Goal: Task Accomplishment & Management: Complete application form

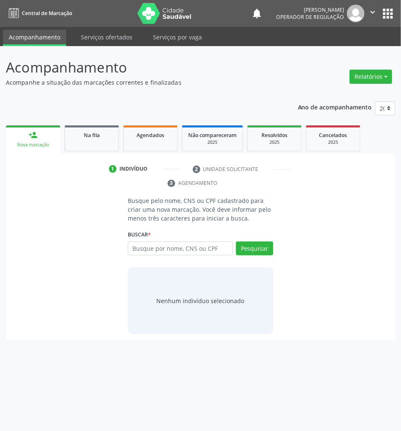
click at [190, 252] on input "text" at bounding box center [180, 249] width 105 height 14
type input "700406905551148"
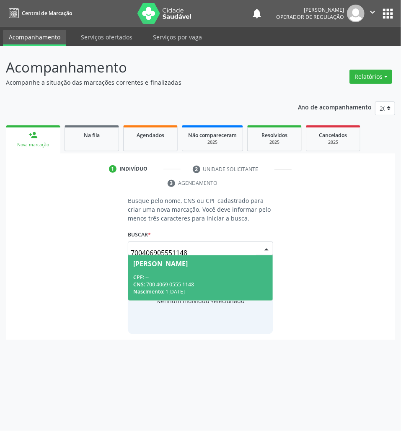
click at [185, 267] on div "Maria Fabiana Virgínio Duarte" at bounding box center [160, 263] width 55 height 7
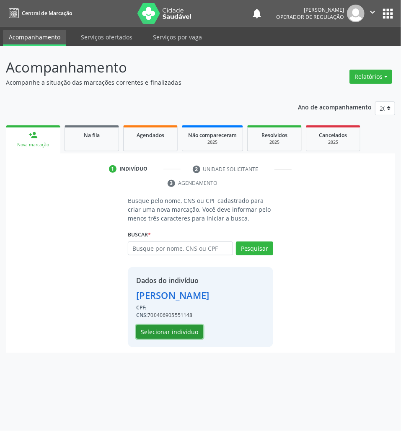
click at [170, 339] on button "Selecionar indivíduo" at bounding box center [169, 332] width 67 height 14
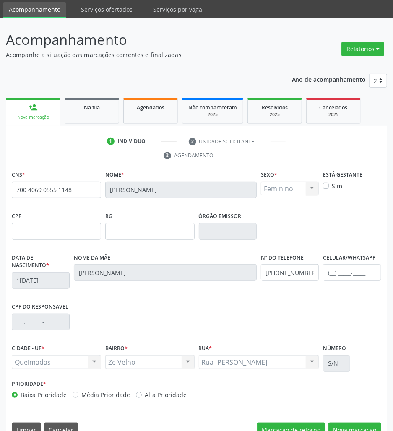
scroll to position [46, 0]
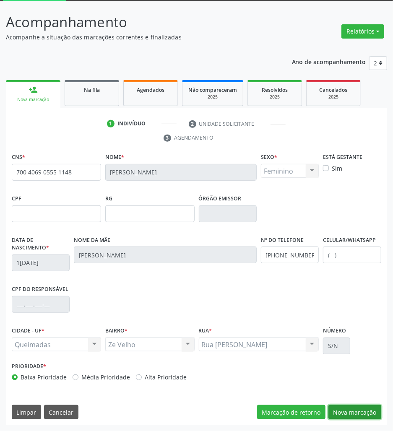
click at [341, 411] on button "Nova marcação" at bounding box center [354, 412] width 53 height 14
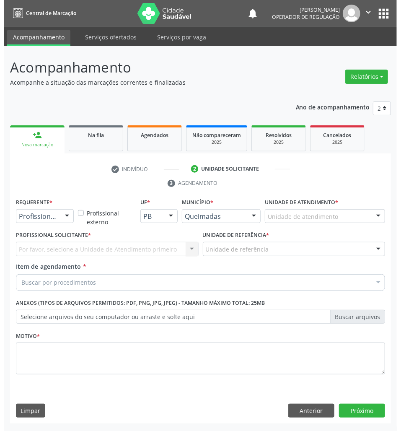
scroll to position [0, 0]
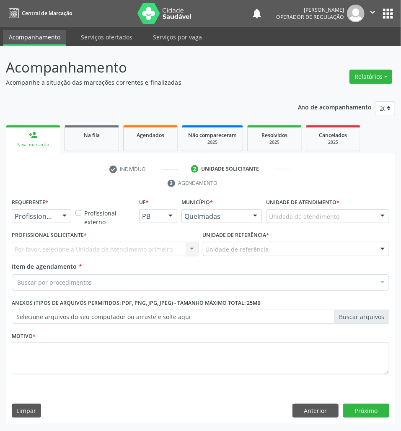
click at [62, 212] on div at bounding box center [64, 217] width 13 height 14
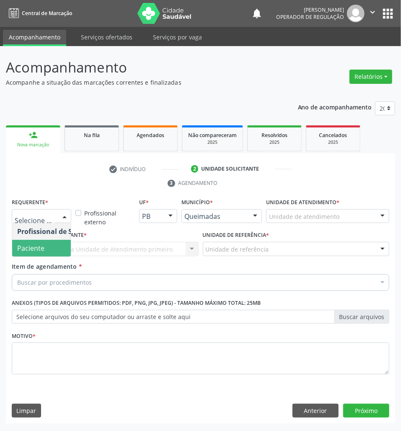
click at [64, 247] on span "Paciente" at bounding box center [53, 248] width 82 height 17
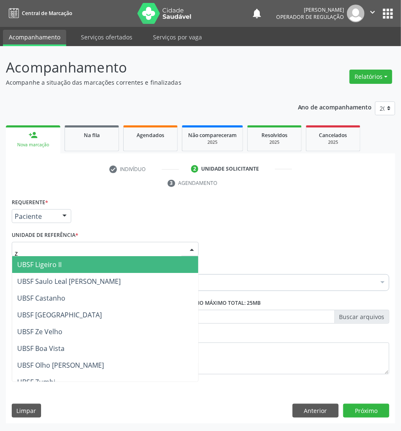
type input "ze"
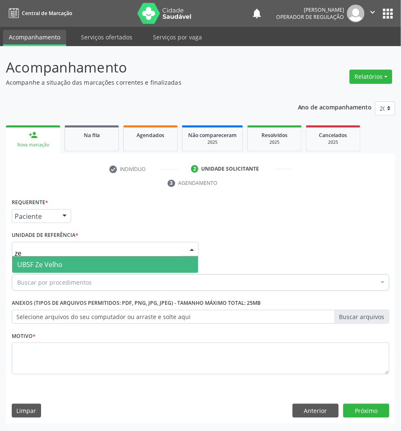
click at [81, 260] on span "UBSF Ze Velho" at bounding box center [105, 264] width 186 height 17
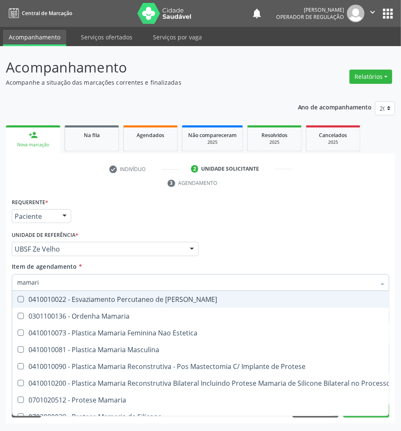
type input "mamaria"
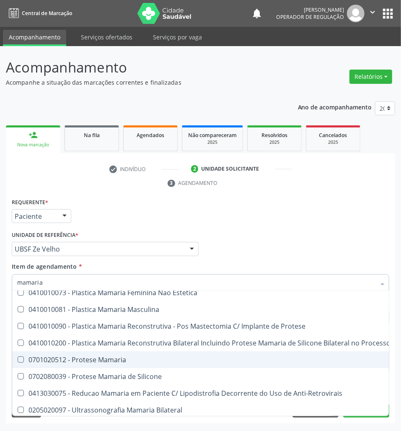
scroll to position [34, 0]
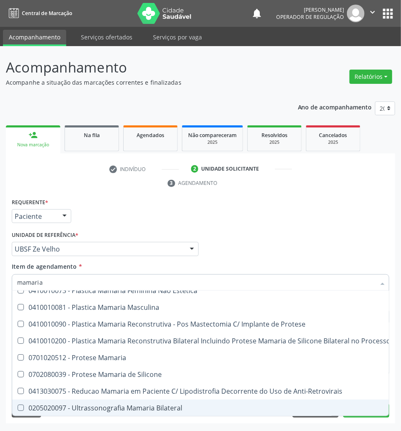
click at [135, 406] on span "0205020097 - Ultrassonografia Mamaria Bilateral" at bounding box center [232, 408] width 440 height 17
checkbox Bilateral "true"
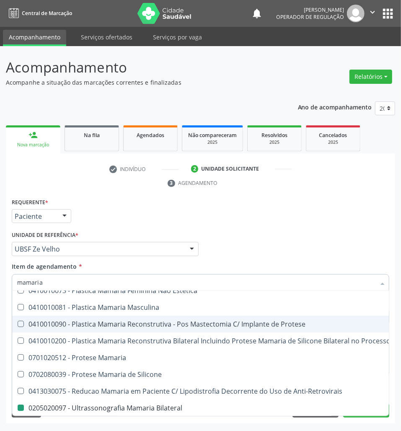
drag, startPoint x: 224, startPoint y: 244, endPoint x: 183, endPoint y: 353, distance: 116.5
click at [224, 245] on div "Profissional Solicitante Por favor, selecione a Unidade de Atendimento primeiro…" at bounding box center [201, 245] width 382 height 33
checkbox Estetica "true"
checkbox Bilateral "false"
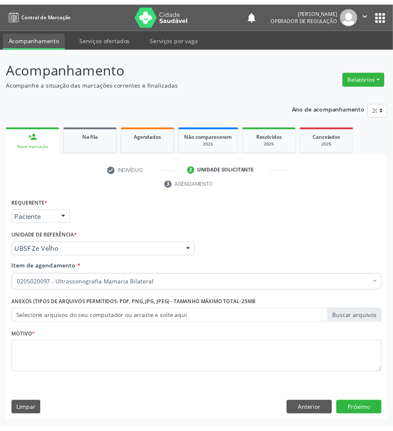
scroll to position [0, 0]
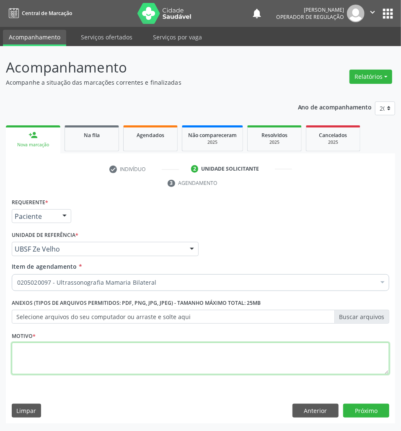
click at [176, 359] on textarea at bounding box center [201, 359] width 378 height 32
type textarea "rotina"
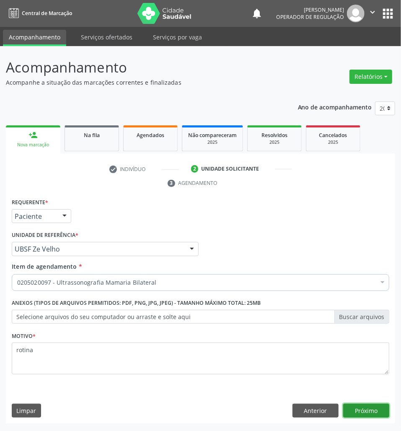
click at [364, 417] on button "Próximo" at bounding box center [366, 411] width 46 height 14
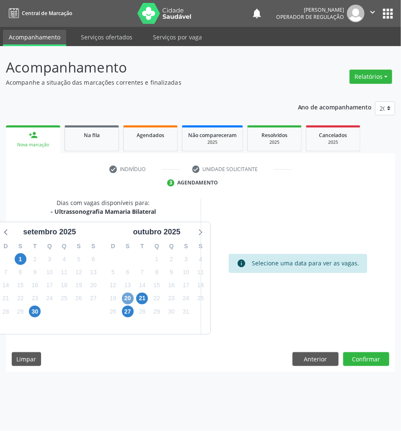
click at [123, 301] on span "20" at bounding box center [128, 299] width 12 height 12
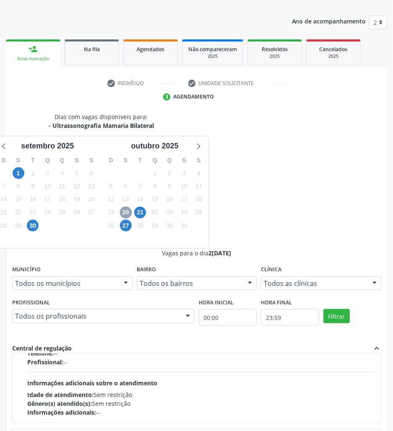
scroll to position [88, 0]
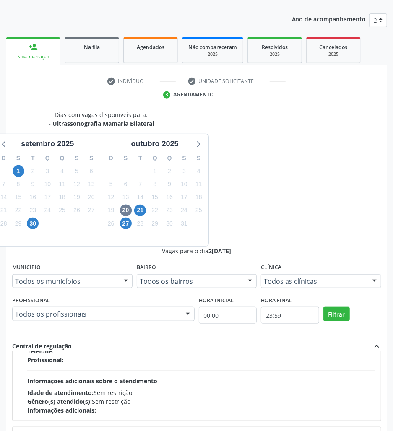
click at [24, 431] on input "Ordem de chegada Consumidos: 2 / 40 Horário: 12:00 Clínica: Policlinica de Quei…" at bounding box center [21, 437] width 6 height 8
radio input "true"
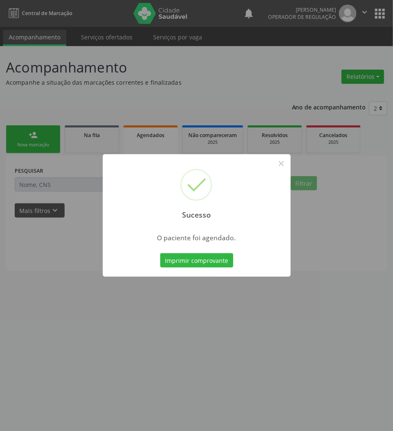
scroll to position [0, 0]
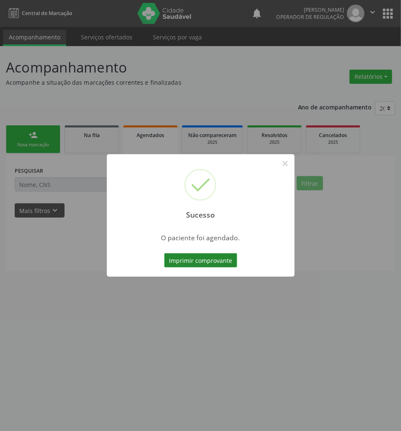
click at [195, 263] on button "Imprimir comprovante" at bounding box center [200, 260] width 73 height 14
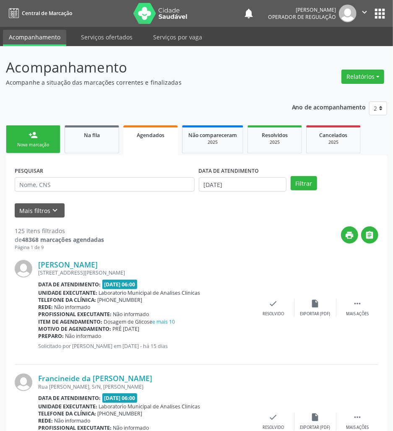
click at [28, 141] on link "person_add Nova marcação" at bounding box center [33, 139] width 55 height 28
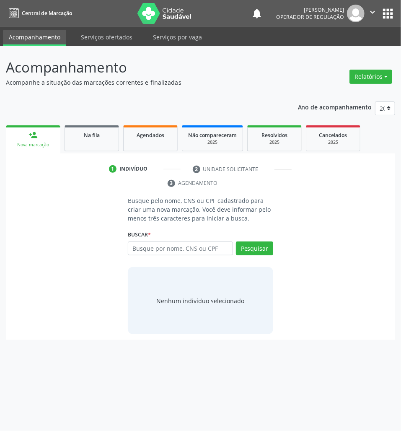
click at [206, 258] on div "Busque por nome, CNS ou CPF Nenhum resultado encontrado para: " " Digite nome, …" at bounding box center [201, 252] width 146 height 20
click at [203, 250] on input "text" at bounding box center [180, 249] width 105 height 14
type input "703407241527319"
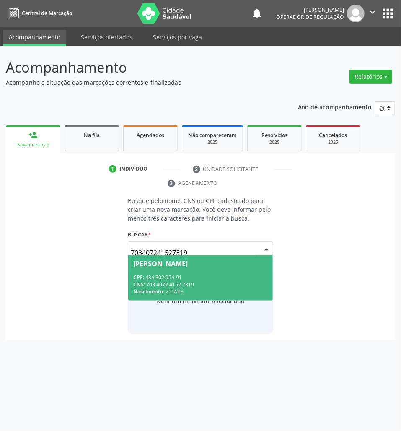
click at [182, 279] on div "CPF: 434.302.954-91" at bounding box center [200, 277] width 135 height 7
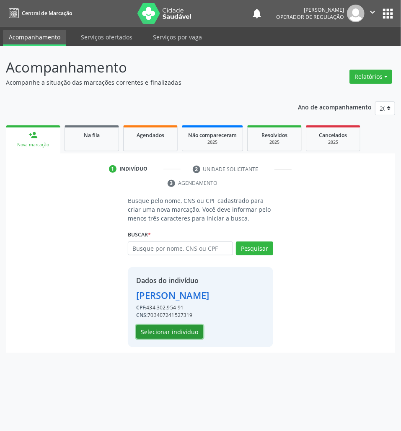
click at [174, 334] on button "Selecionar indivíduo" at bounding box center [169, 332] width 67 height 14
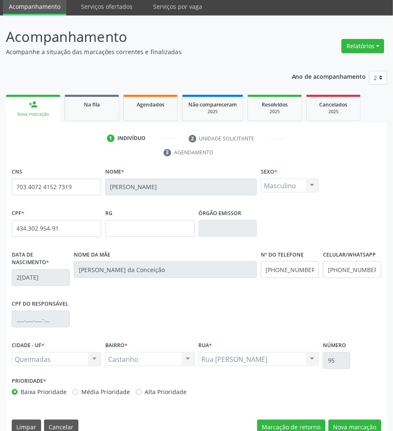
scroll to position [46, 0]
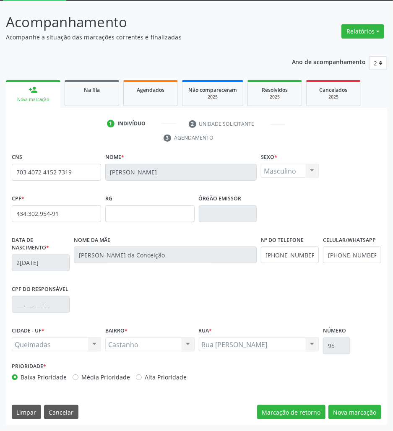
click at [353, 404] on div "CNS 703 4072 4152 7319 Nome * Aldenor Zeferino de Souza Sexo * Masculino Mascul…" at bounding box center [196, 288] width 381 height 274
click at [354, 410] on button "Nova marcação" at bounding box center [354, 412] width 53 height 14
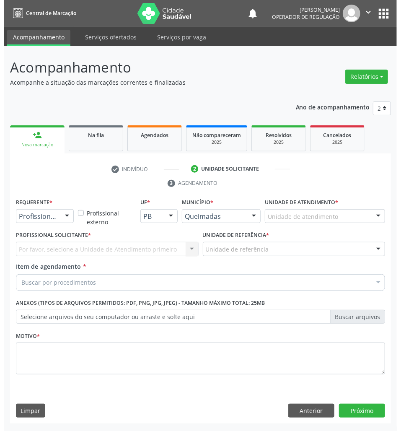
scroll to position [0, 0]
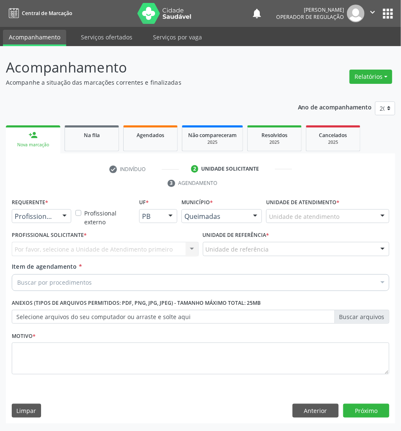
drag, startPoint x: 42, startPoint y: 222, endPoint x: 40, endPoint y: 229, distance: 7.0
click at [42, 224] on div "Profissional de Saúde Profissional de Saúde Paciente Nenhum resultado encontrad…" at bounding box center [42, 216] width 60 height 14
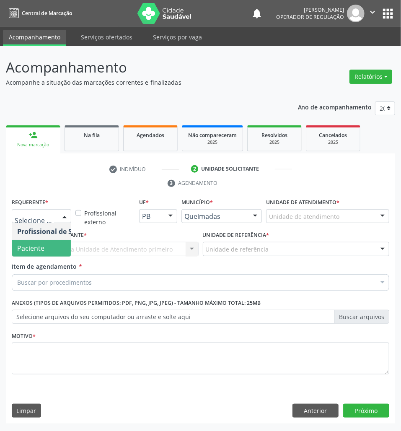
click at [35, 247] on span "Paciente" at bounding box center [30, 248] width 27 height 9
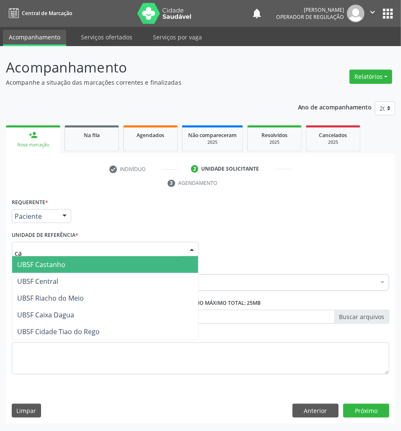
type input "cas"
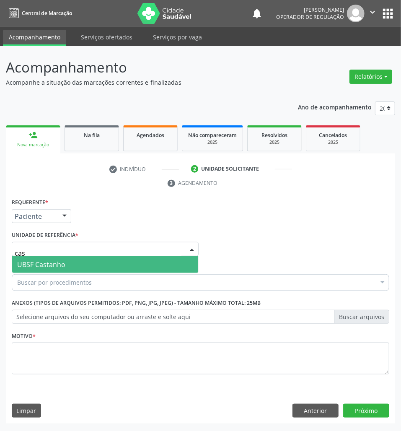
click at [49, 267] on span "UBSF Castanho" at bounding box center [41, 264] width 48 height 9
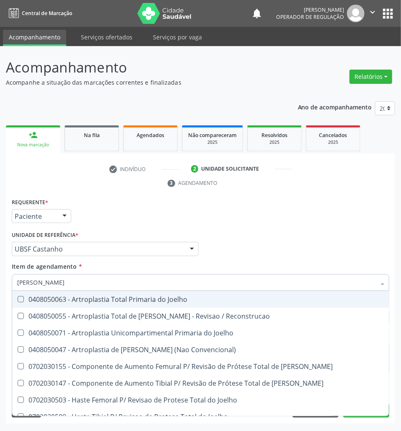
type input "joel"
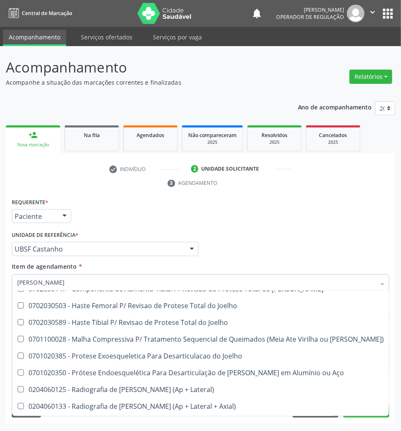
scroll to position [369, 0]
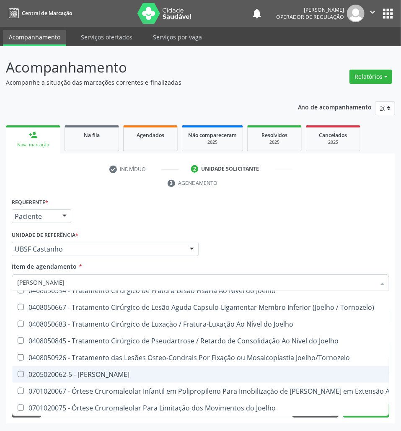
click at [96, 371] on div "0205020062-5 - [PERSON_NAME]" at bounding box center [217, 374] width 401 height 7
checkbox Joelho "true"
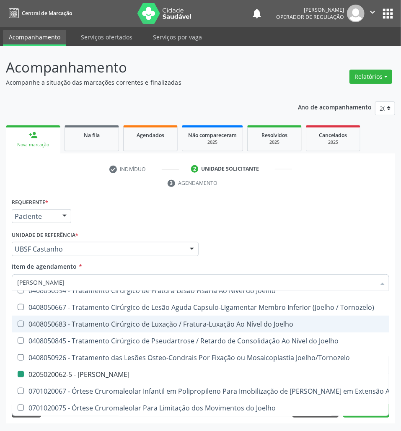
click at [205, 232] on div "Profissional Solicitante Por favor, selecione a Unidade de Atendimento primeiro…" at bounding box center [201, 245] width 382 height 33
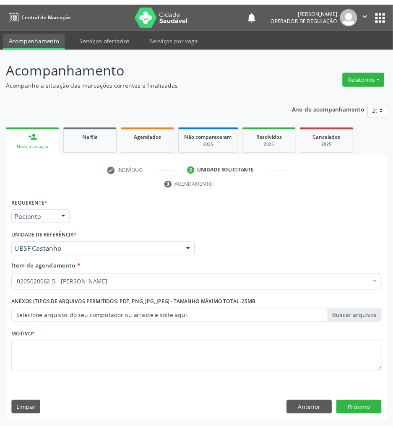
scroll to position [0, 0]
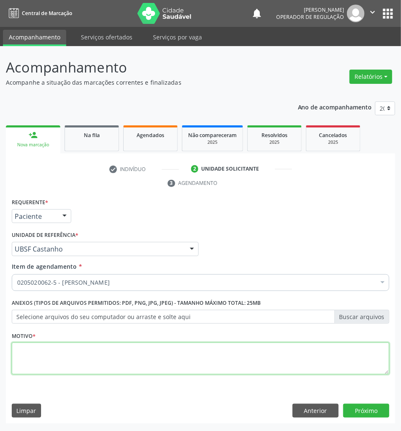
click at [99, 344] on textarea at bounding box center [201, 359] width 378 height 32
type textarea "avaliação"
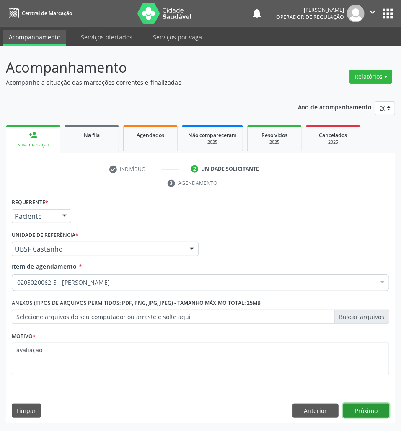
click at [369, 407] on button "Próximo" at bounding box center [366, 411] width 46 height 14
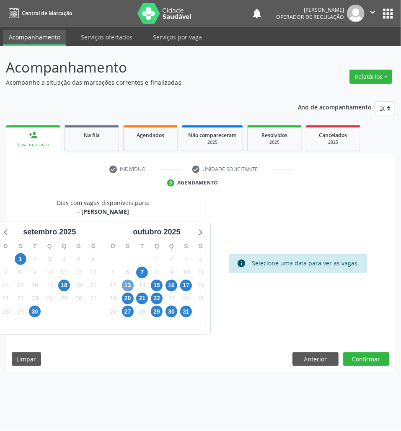
click at [128, 286] on span "13" at bounding box center [128, 286] width 12 height 12
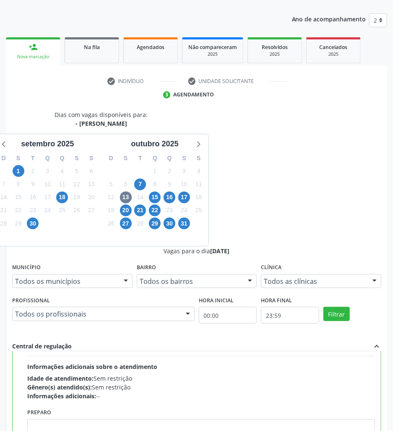
scroll to position [190, 0]
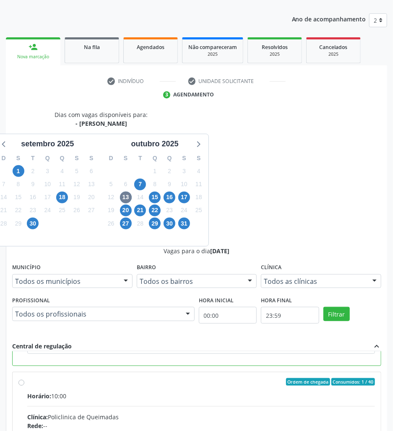
click at [24, 378] on input "Ordem de chegada Consumidos: 1 / 40 Horário: 10:00 Clínica: Policlinica de Quei…" at bounding box center [21, 382] width 6 height 8
radio input "false"
radio input "true"
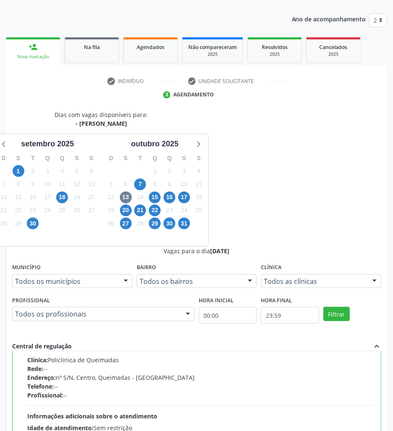
type textarea "JOELHO D"
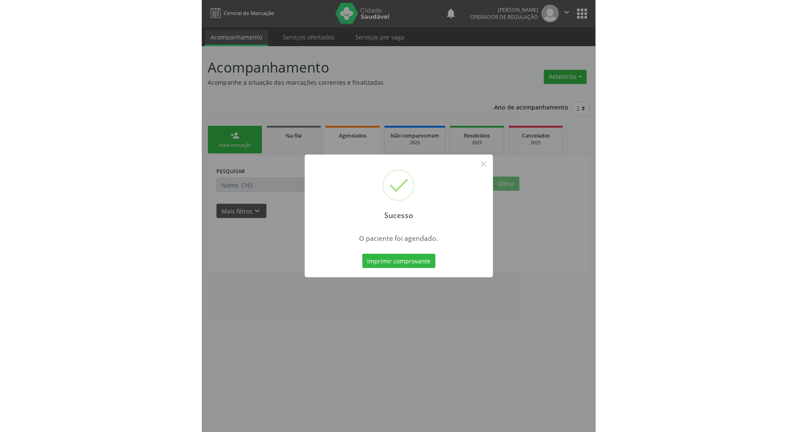
scroll to position [0, 0]
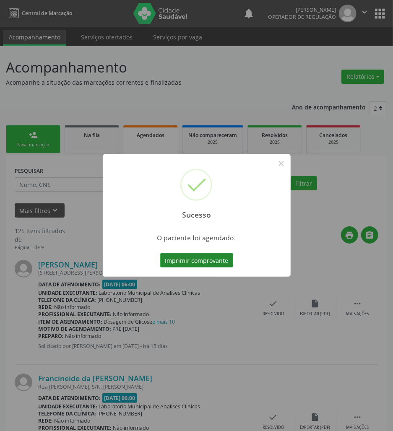
click at [210, 258] on button "Imprimir comprovante" at bounding box center [196, 260] width 73 height 14
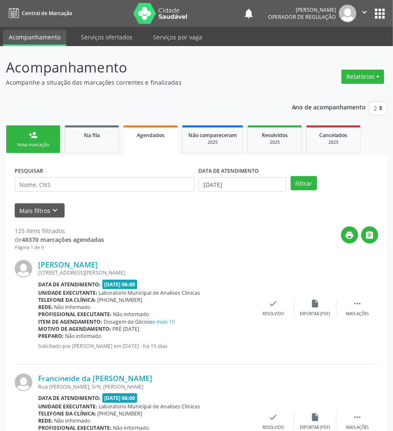
drag, startPoint x: 29, startPoint y: 135, endPoint x: 262, endPoint y: 1, distance: 268.8
click at [29, 135] on div "person_add" at bounding box center [33, 134] width 9 height 9
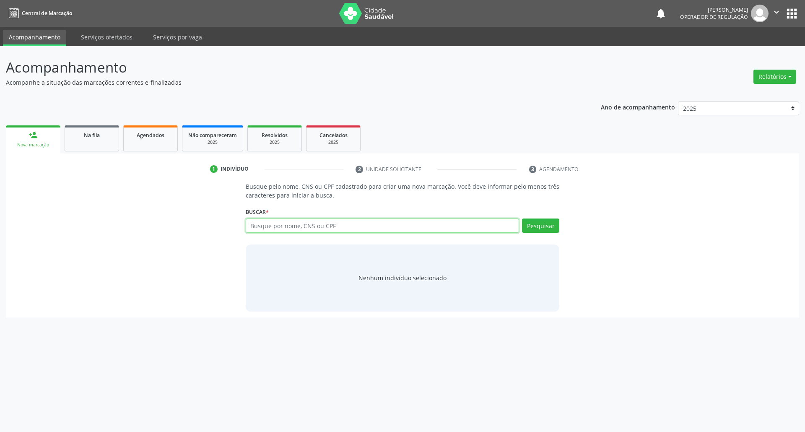
click at [299, 230] on input "text" at bounding box center [383, 226] width 274 height 14
type input "708102509408738"
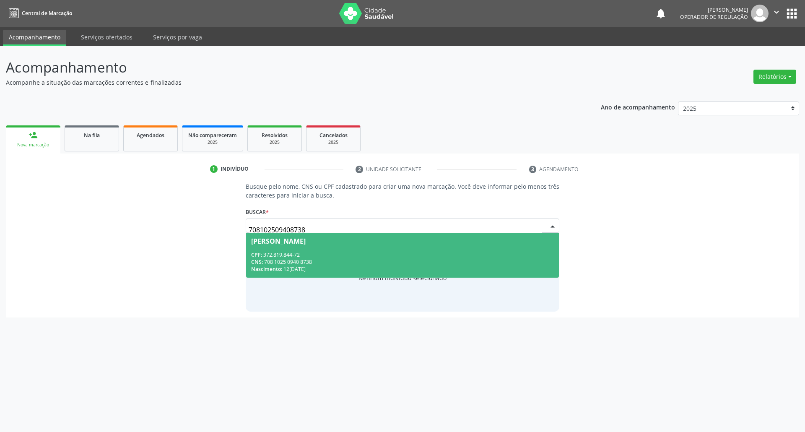
click at [314, 249] on span "Maria do Socorro Cunha CPF: 372.819.844-72 CNS: 708 1025 0940 8738 Nascimento: …" at bounding box center [402, 255] width 313 height 45
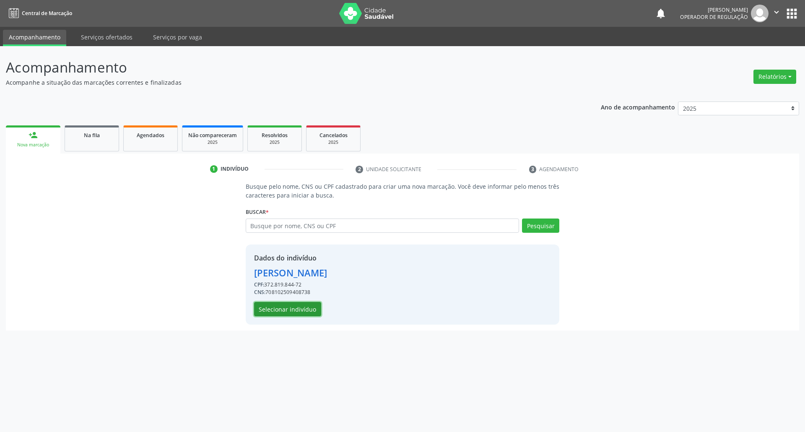
click at [292, 313] on button "Selecionar indivíduo" at bounding box center [287, 309] width 67 height 14
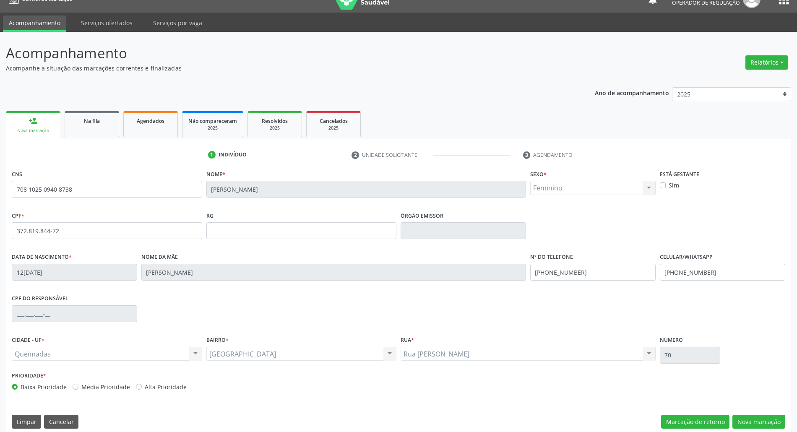
scroll to position [23, 0]
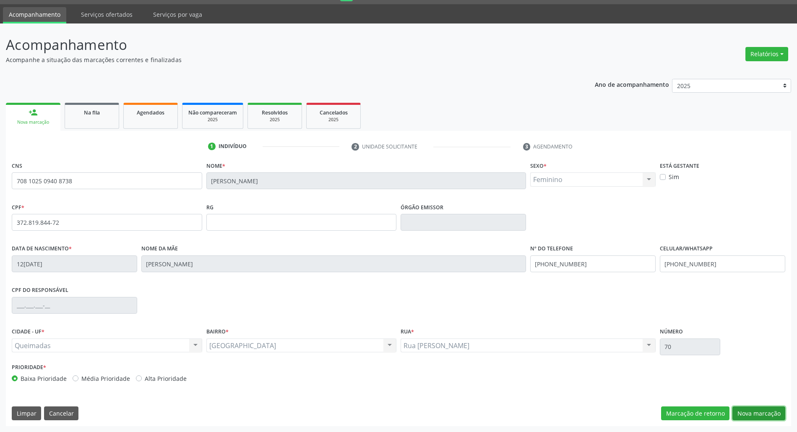
click at [401, 411] on button "Nova marcação" at bounding box center [758, 413] width 53 height 14
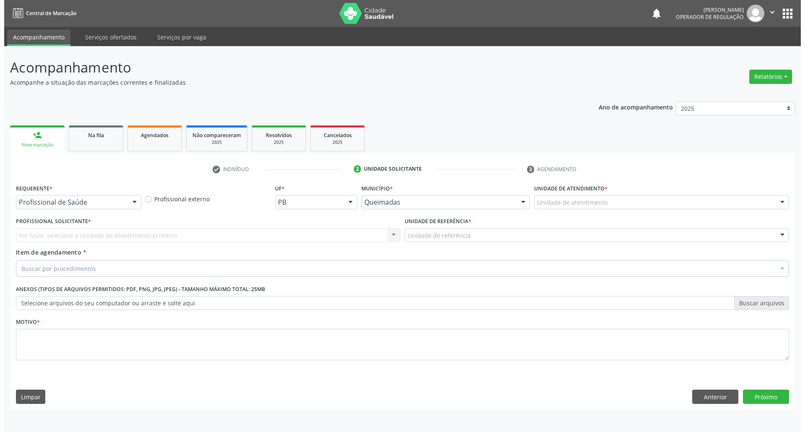
scroll to position [0, 0]
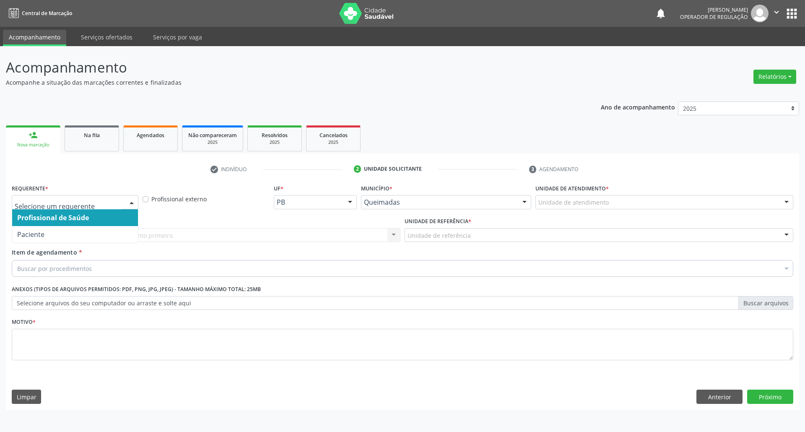
drag, startPoint x: 37, startPoint y: 203, endPoint x: 35, endPoint y: 243, distance: 40.3
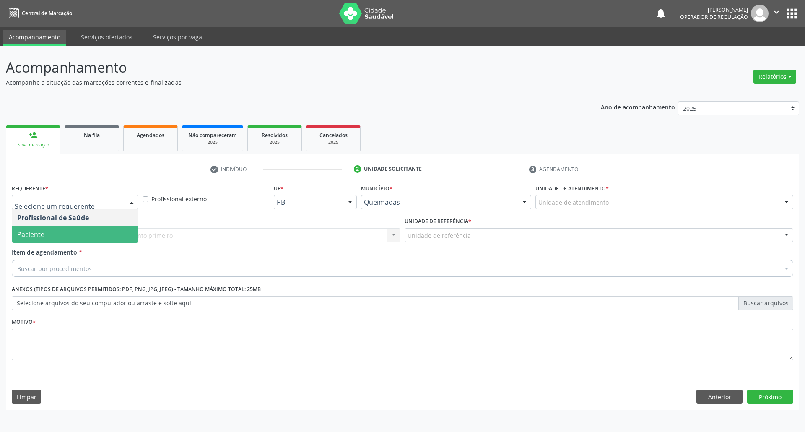
click at [36, 244] on div "Profissional Solicitante * Por favor, selecione a Unidade de Atendimento primei…" at bounding box center [206, 231] width 393 height 33
drag, startPoint x: 65, startPoint y: 204, endPoint x: 60, endPoint y: 228, distance: 24.7
click at [60, 232] on span "Paciente" at bounding box center [75, 234] width 126 height 17
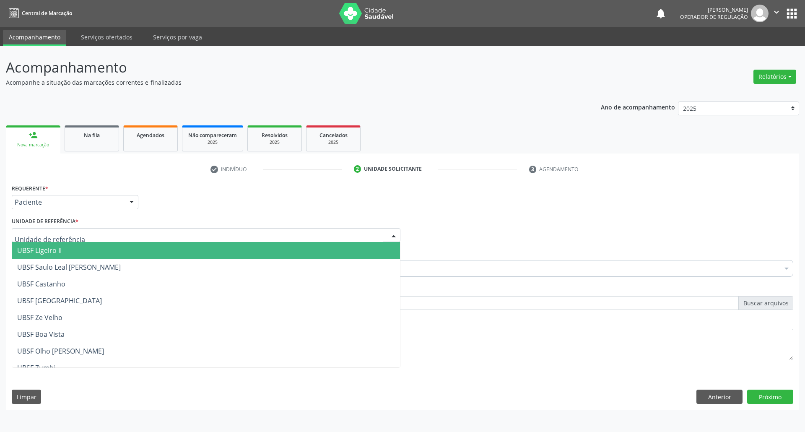
click at [80, 236] on div at bounding box center [206, 235] width 389 height 14
type input "SA"
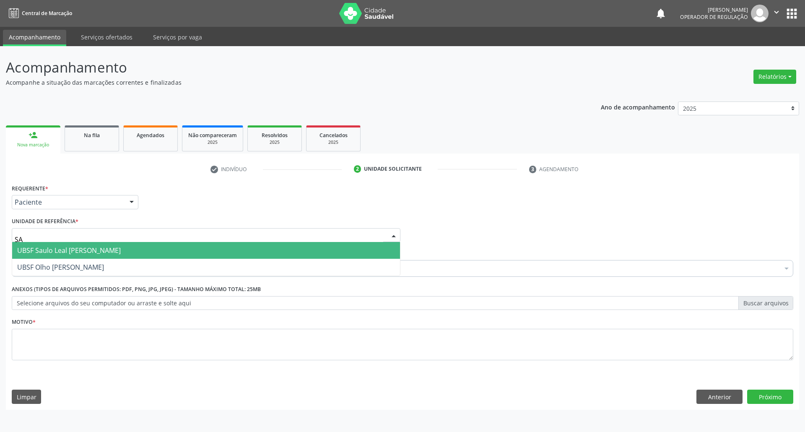
click at [75, 255] on span "UBSF Saulo Leal [PERSON_NAME]" at bounding box center [69, 250] width 104 height 9
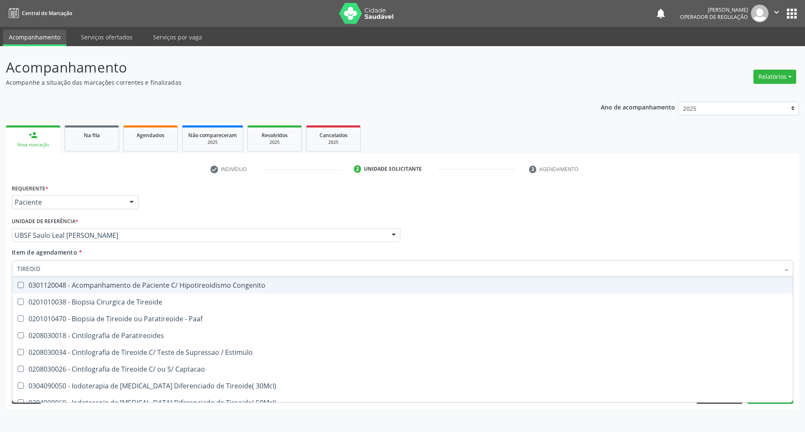
type input "TIREOIDE"
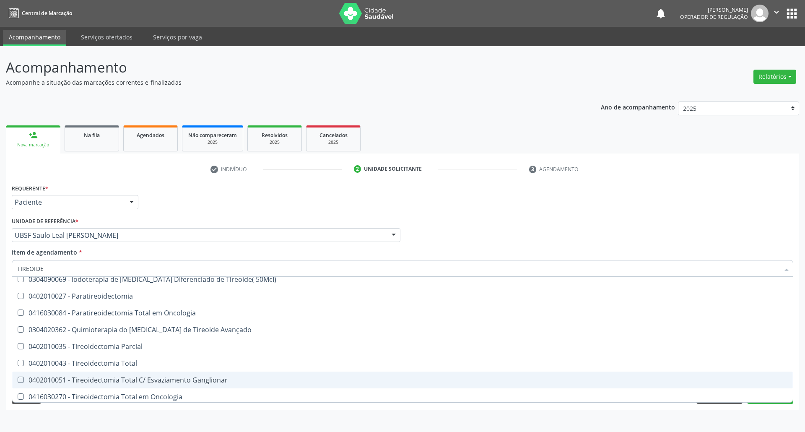
scroll to position [160, 0]
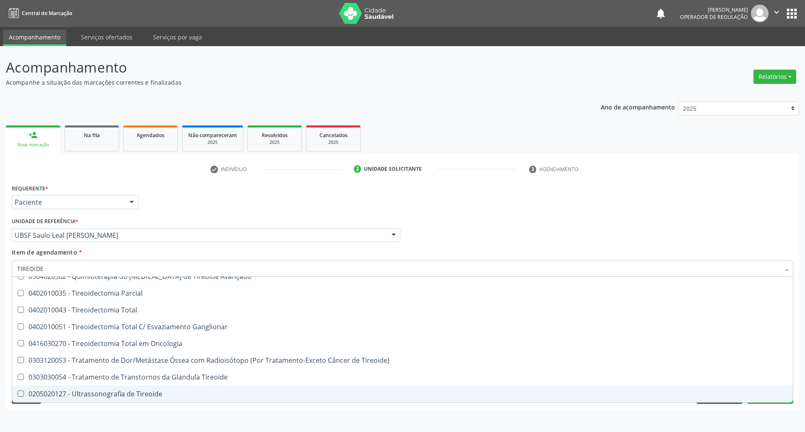
click at [123, 396] on div "0205020127 - Ultrassonografia de Tireoide" at bounding box center [402, 393] width 771 height 7
checkbox Tireoide "true"
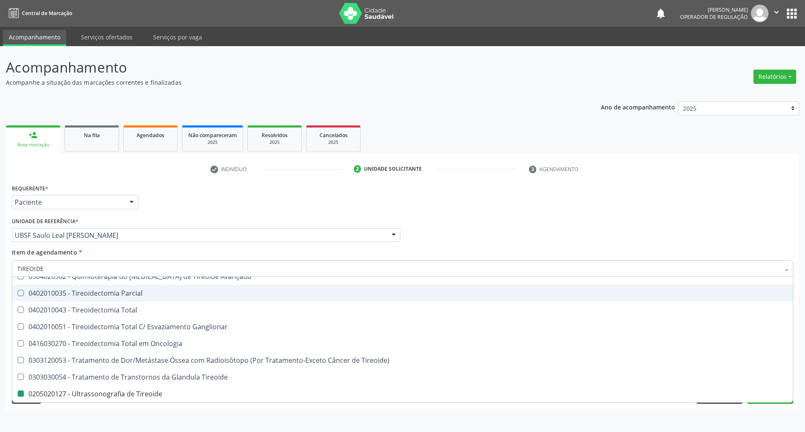
click at [252, 203] on div "Requerente * Paciente Profissional de Saúde Paciente Nenhum resultado encontrad…" at bounding box center [403, 198] width 786 height 33
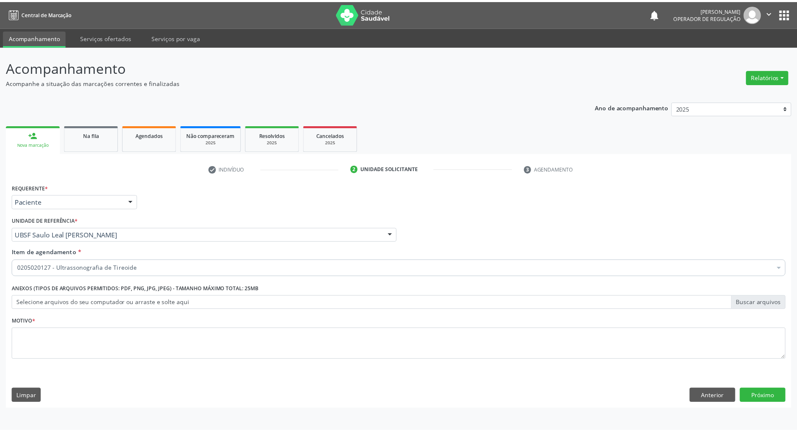
scroll to position [0, 0]
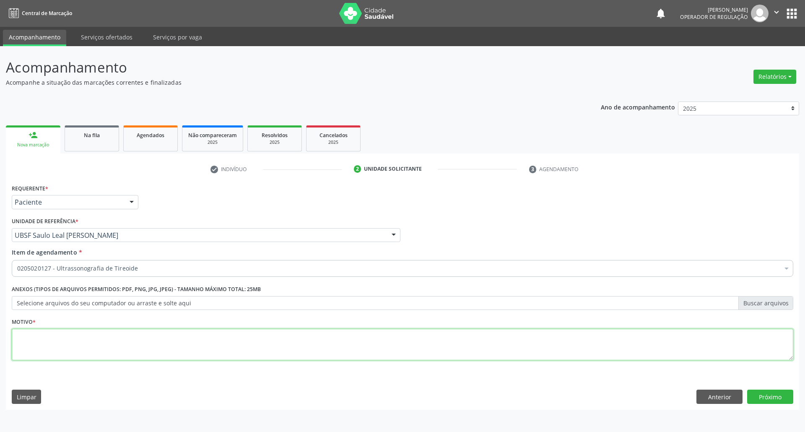
click at [165, 348] on textarea at bounding box center [403, 345] width 782 height 32
type textarea "ROTINA"
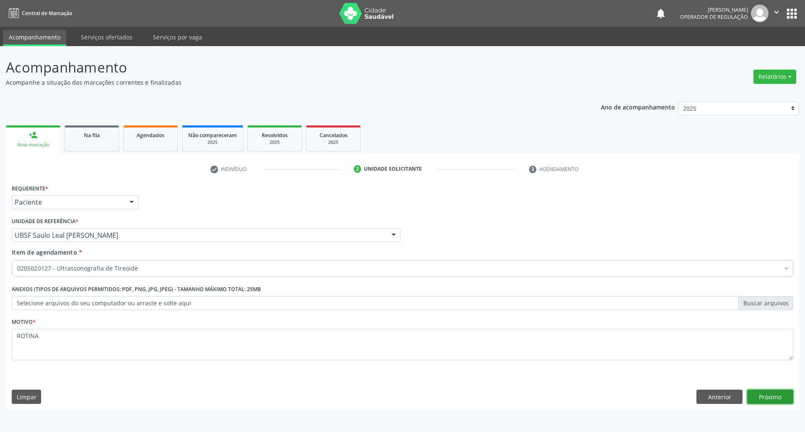
click button "Próximo" at bounding box center [770, 397] width 46 height 14
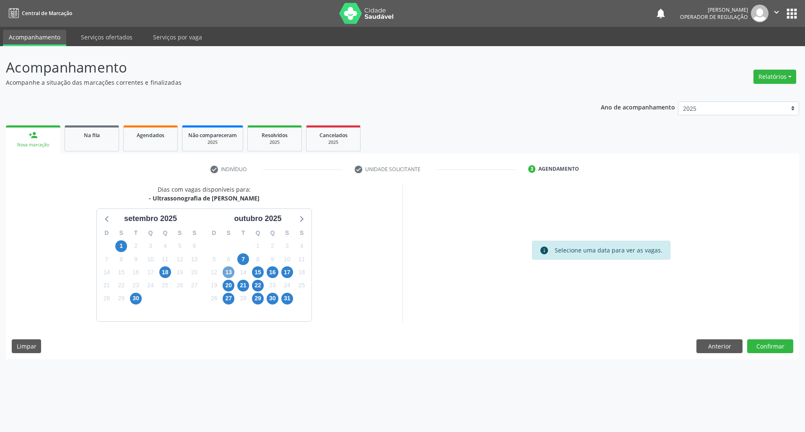
click at [229, 270] on span "13" at bounding box center [229, 272] width 12 height 12
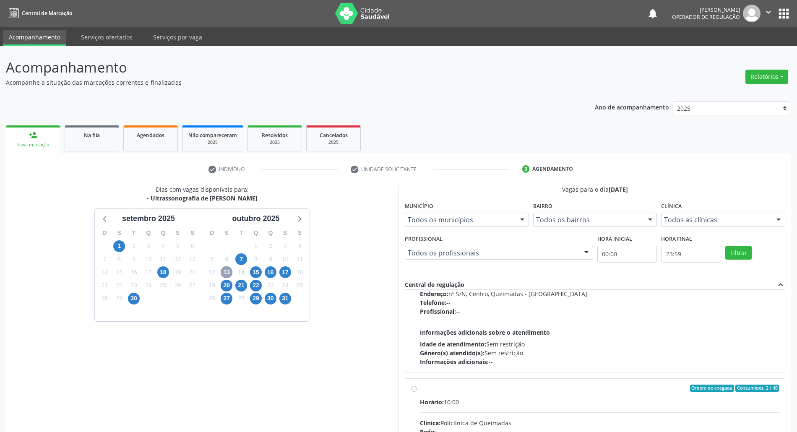
scroll to position [133, 0]
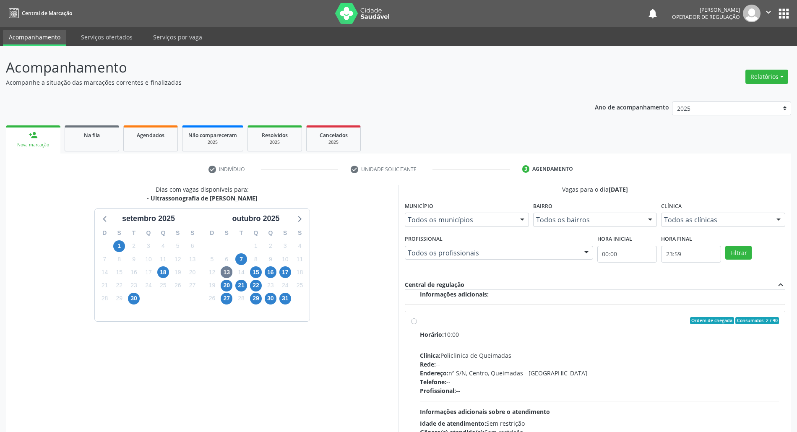
drag, startPoint x: 653, startPoint y: 390, endPoint x: 437, endPoint y: 388, distance: 216.4
click at [401, 390] on div "Profissional: --" at bounding box center [599, 390] width 359 height 9
click at [401, 325] on input "Ordem de chegada Consumidos: 2 / 40 Horário: 10:00 Clínica: Policlinica de Quei…" at bounding box center [414, 321] width 6 height 8
radio input "true"
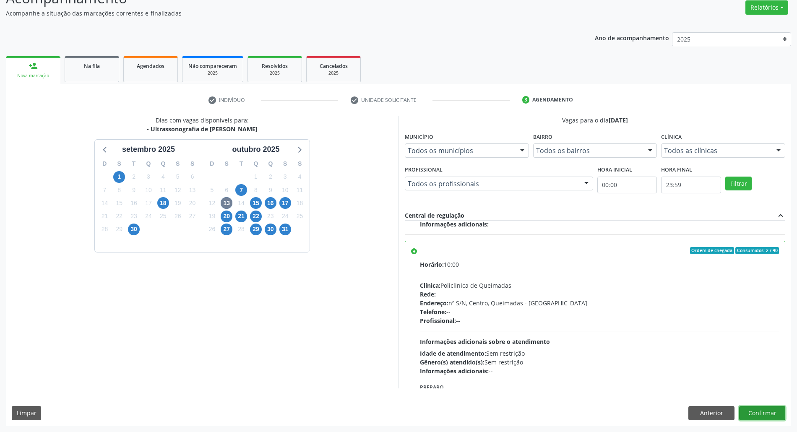
click at [401, 409] on button "Confirmar" at bounding box center [762, 413] width 46 height 14
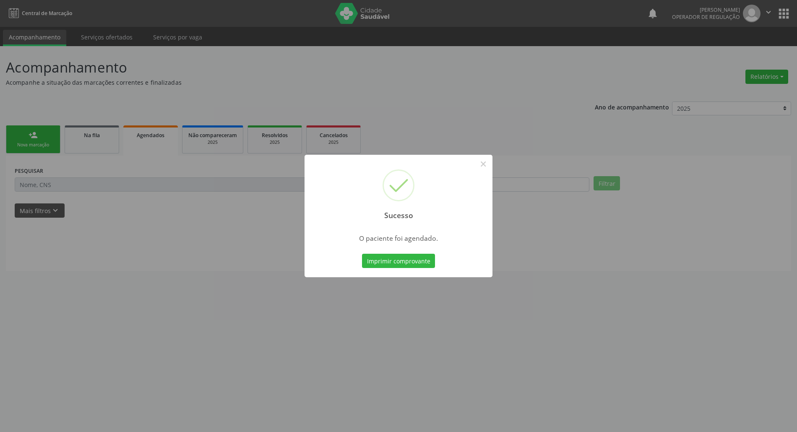
scroll to position [0, 0]
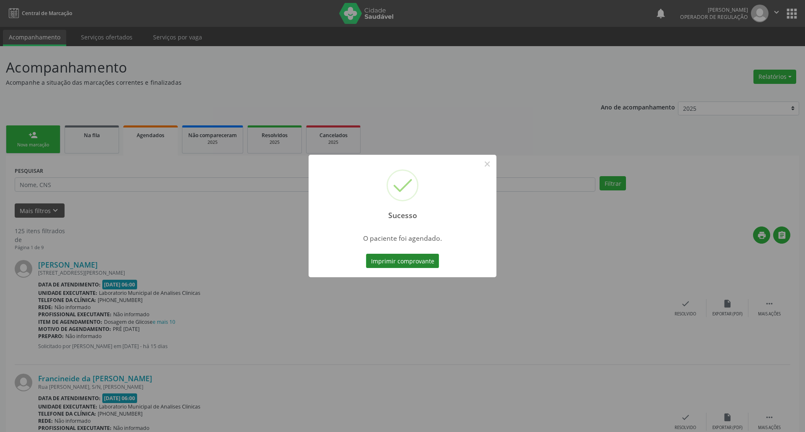
click at [391, 258] on button "Imprimir comprovante" at bounding box center [402, 261] width 73 height 14
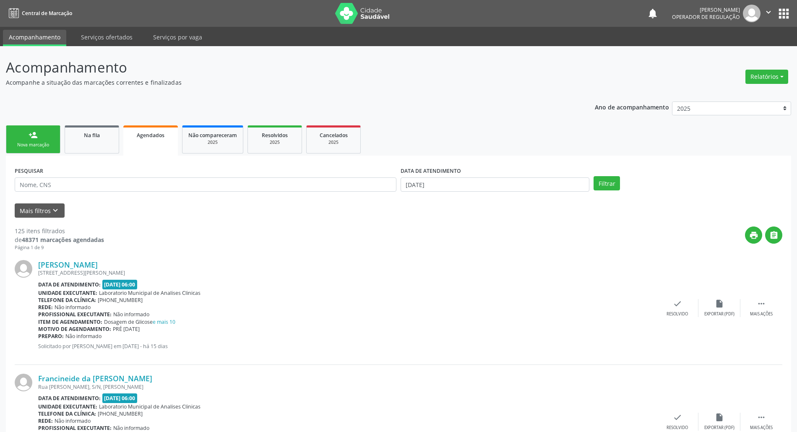
click at [35, 147] on div "Nova marcação" at bounding box center [33, 145] width 42 height 6
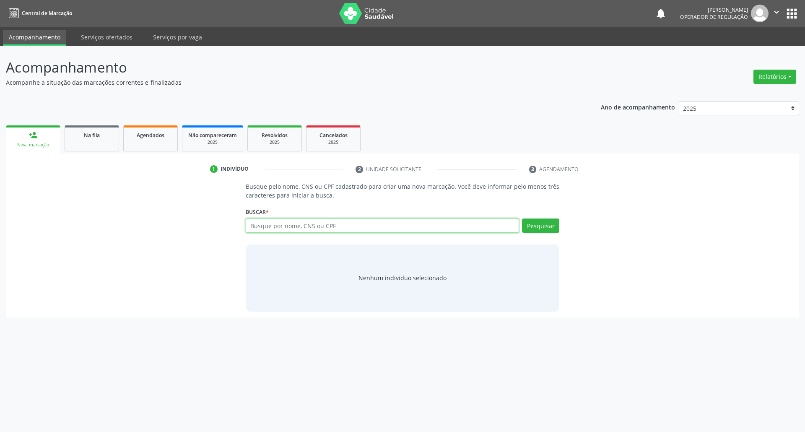
click at [314, 221] on input "text" at bounding box center [383, 226] width 274 height 14
type input "700000884690703"
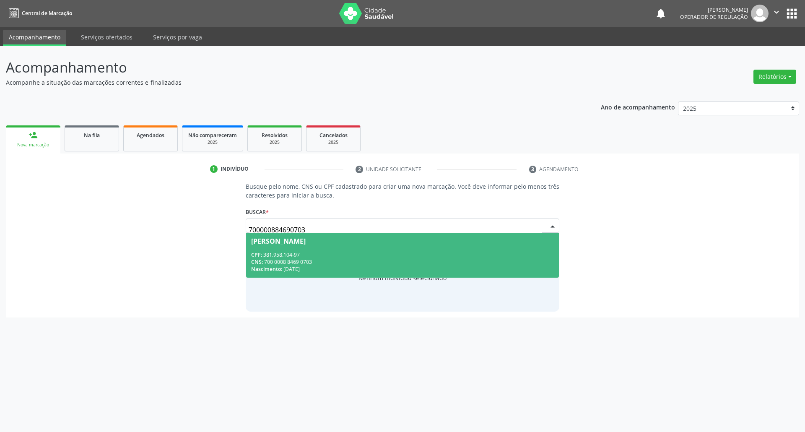
click at [335, 250] on span "Josue Pereira CPF: 381.958.104-97 CNS: 700 0008 8469 0703 Nascimento: 18/02/1945" at bounding box center [402, 255] width 313 height 45
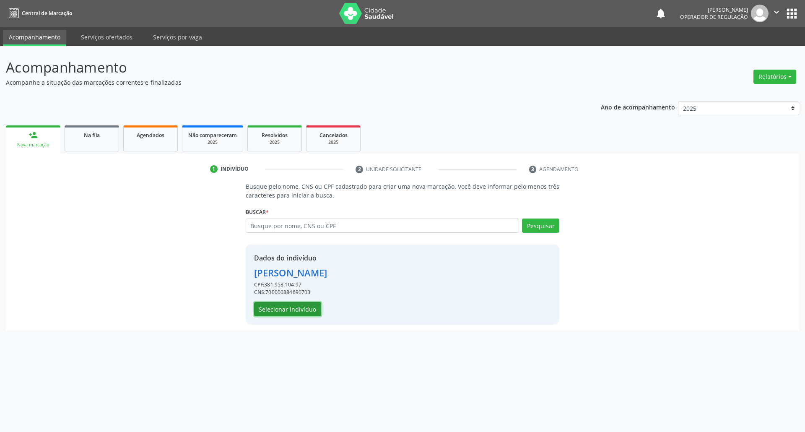
click at [284, 311] on button "Selecionar indivíduo" at bounding box center [287, 309] width 67 height 14
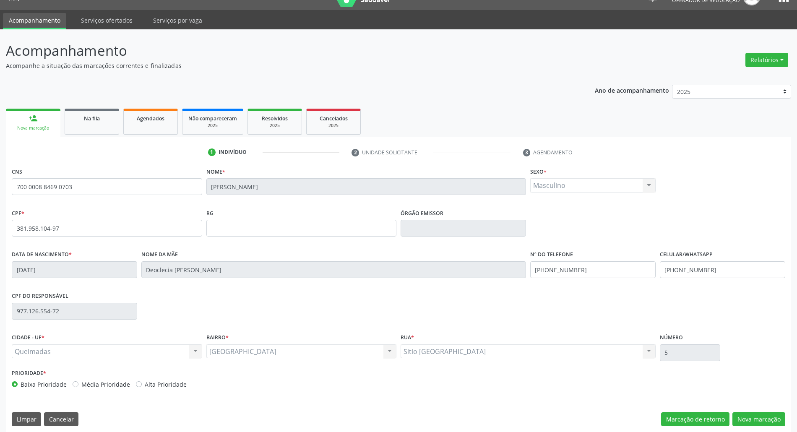
scroll to position [23, 0]
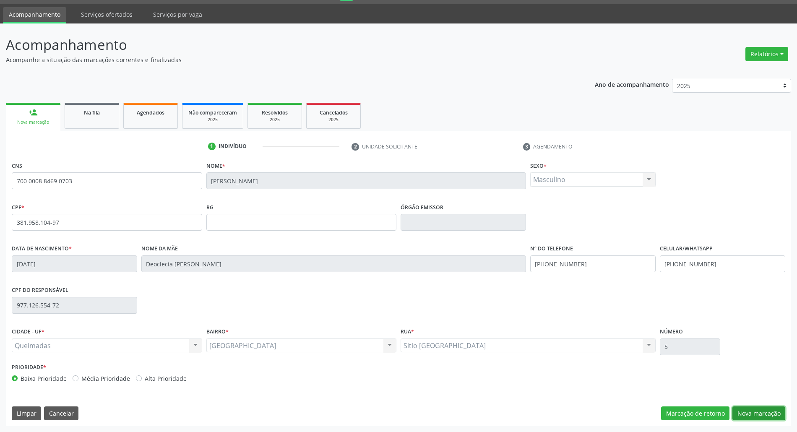
click at [401, 420] on button "Nova marcação" at bounding box center [758, 413] width 53 height 14
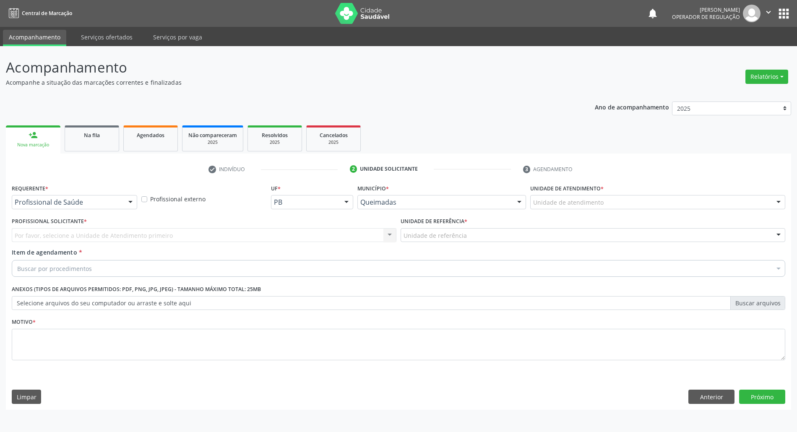
scroll to position [0, 0]
drag, startPoint x: 44, startPoint y: 203, endPoint x: 39, endPoint y: 232, distance: 29.4
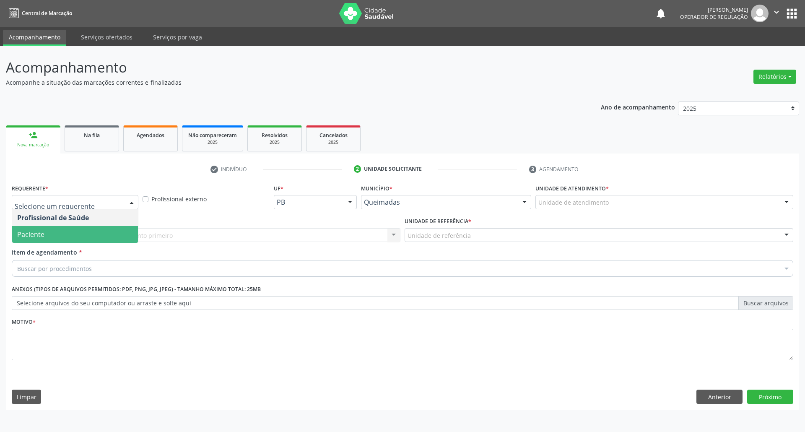
click at [39, 232] on span "Paciente" at bounding box center [30, 234] width 27 height 9
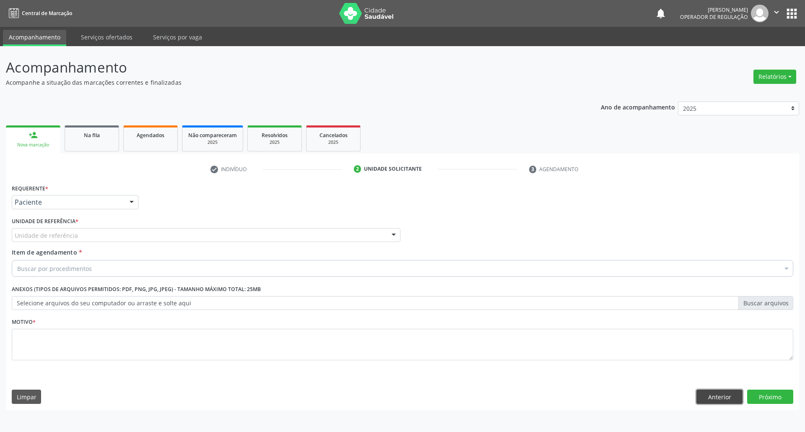
click at [401, 403] on button "Anterior" at bounding box center [720, 397] width 46 height 14
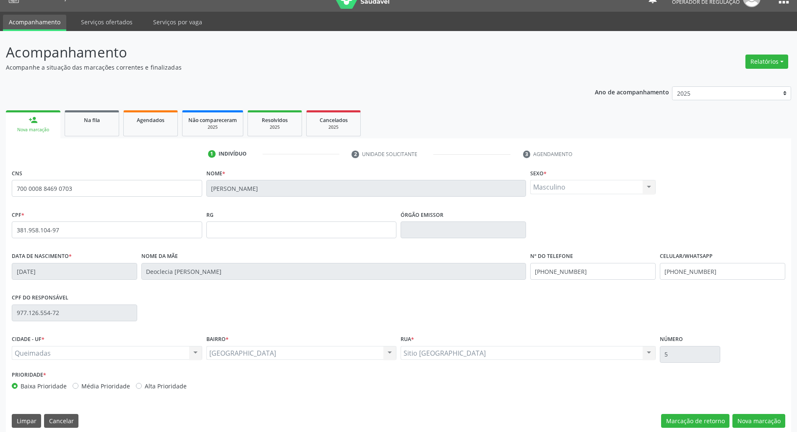
scroll to position [23, 0]
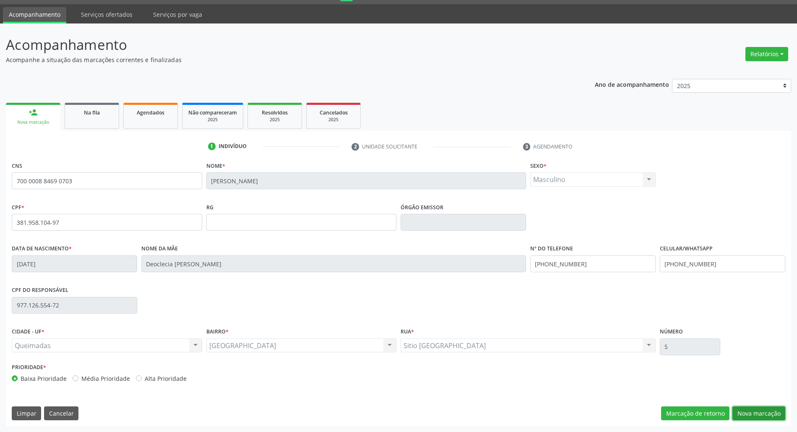
drag, startPoint x: 779, startPoint y: 412, endPoint x: 662, endPoint y: 383, distance: 120.8
click at [401, 413] on button "Nova marcação" at bounding box center [758, 413] width 53 height 14
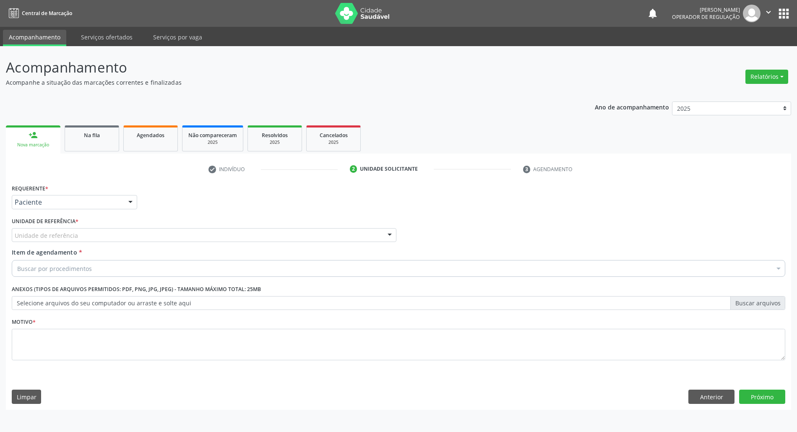
scroll to position [0, 0]
click at [78, 232] on div "Unidade de referência" at bounding box center [206, 235] width 389 height 14
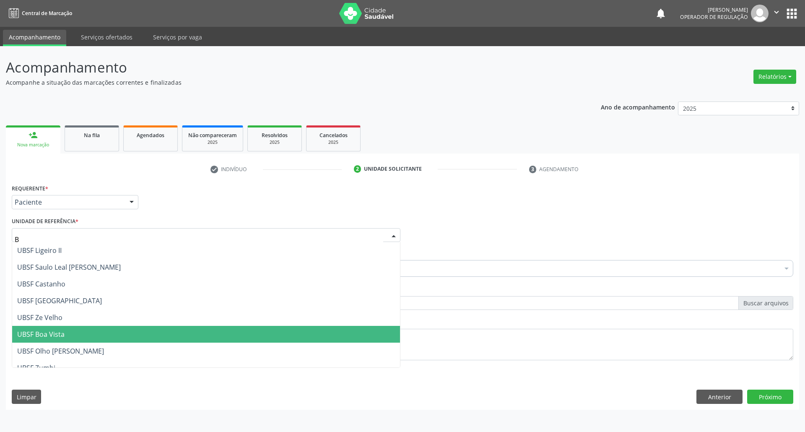
type input "BA"
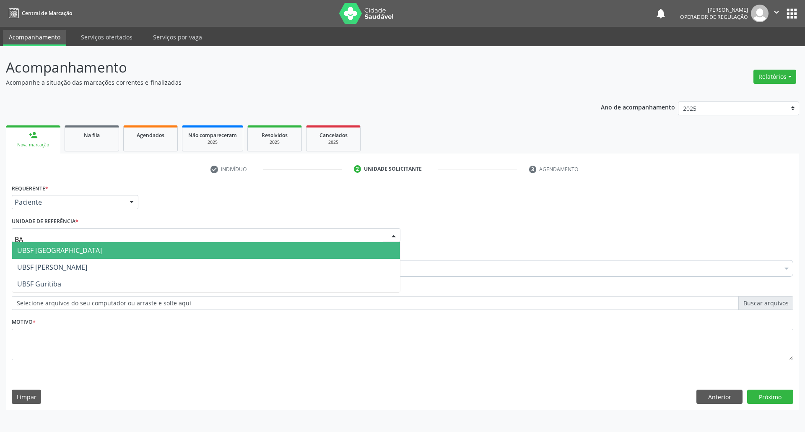
click at [81, 253] on span "UBSF [GEOGRAPHIC_DATA]" at bounding box center [206, 250] width 388 height 17
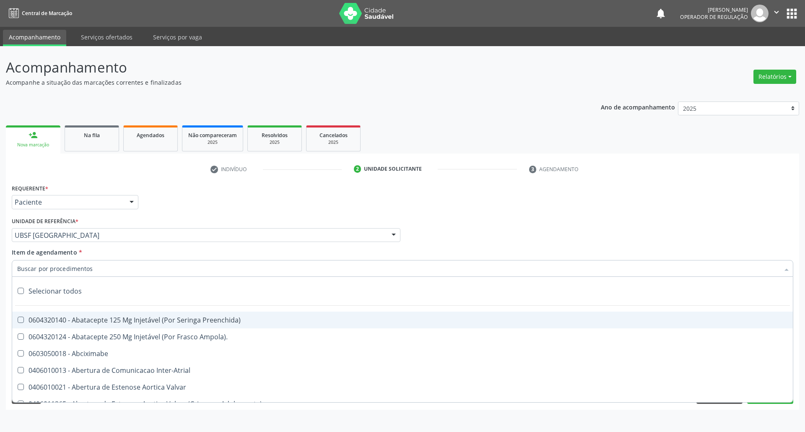
click at [73, 274] on div at bounding box center [403, 268] width 782 height 17
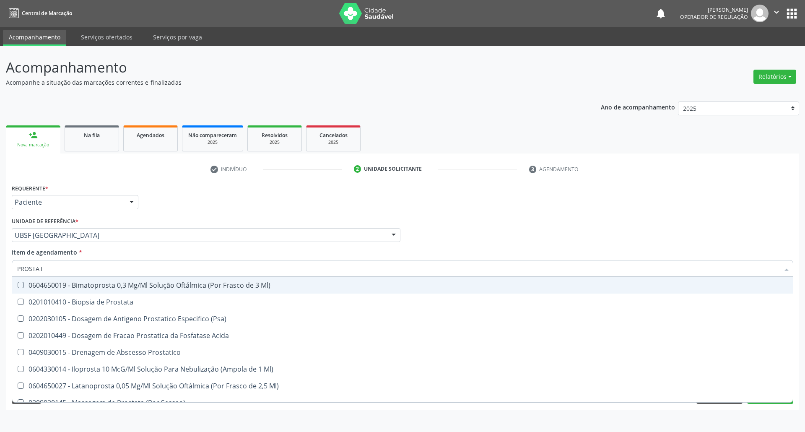
type input "PROSTATA"
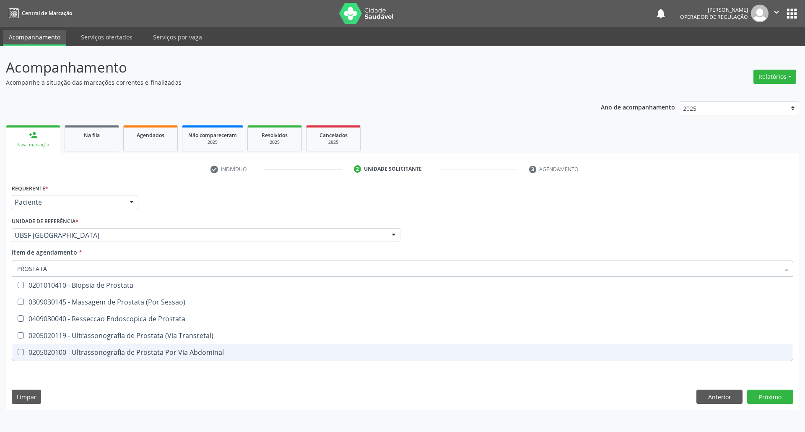
click at [127, 349] on div "0205020100 - Ultrassonografia de Prostata Por Via Abdominal" at bounding box center [402, 352] width 771 height 7
checkbox Abdominal "true"
click at [146, 379] on div "Requerente * Paciente Profissional de Saúde Paciente Nenhum resultado encontrad…" at bounding box center [402, 296] width 793 height 228
checkbox Sessao\) "true"
checkbox Abdominal "false"
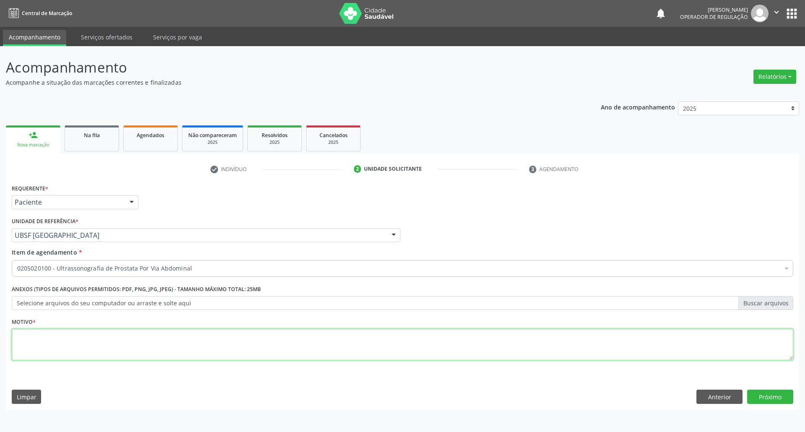
click at [150, 348] on textarea at bounding box center [403, 345] width 782 height 32
type textarea "ROTINA"
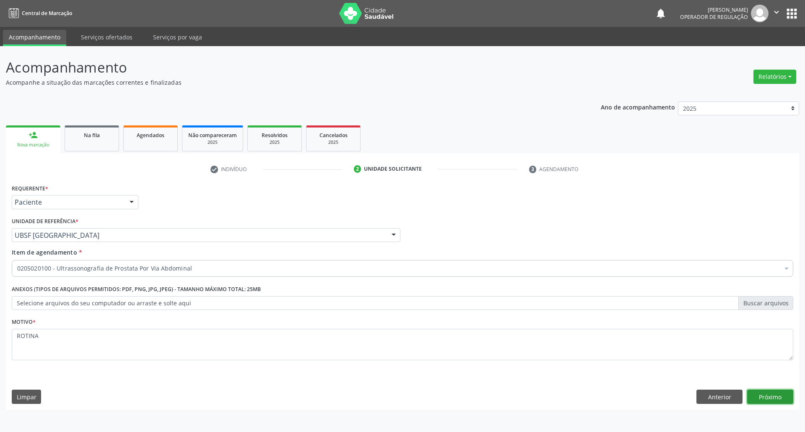
click button "Próximo" at bounding box center [770, 397] width 46 height 14
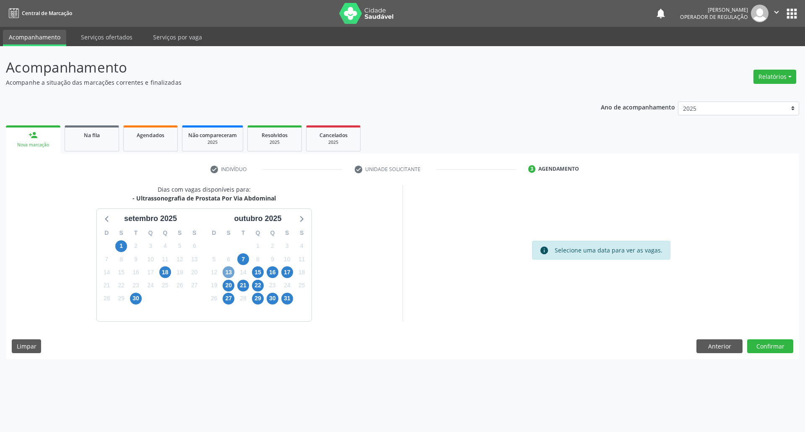
click at [227, 271] on span "13" at bounding box center [229, 272] width 12 height 12
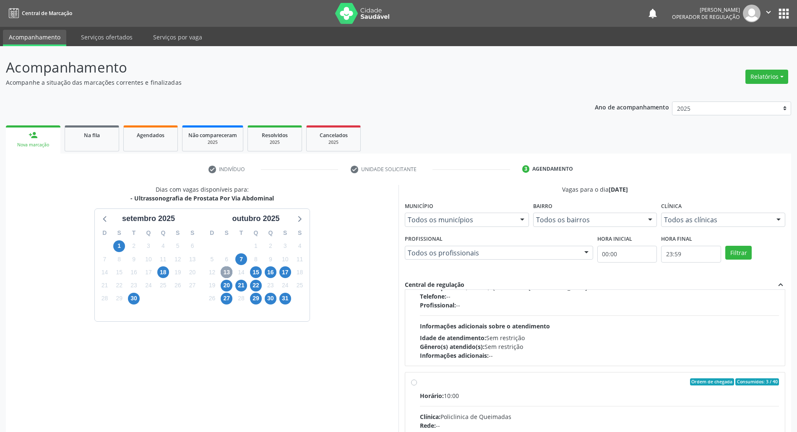
scroll to position [133, 0]
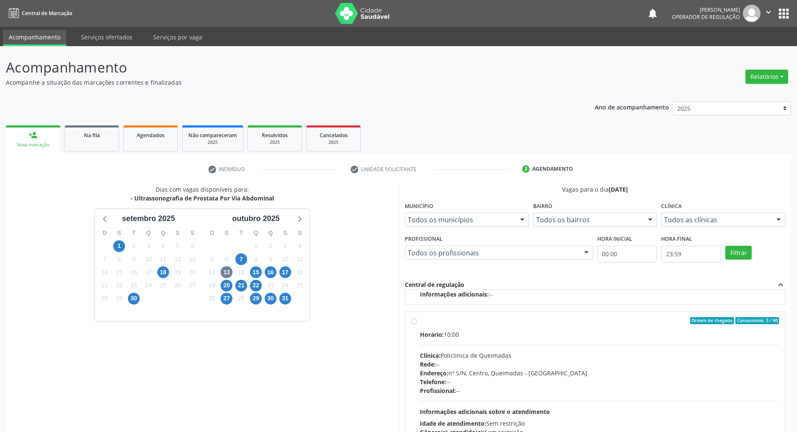
drag, startPoint x: 484, startPoint y: 353, endPoint x: 396, endPoint y: 344, distance: 88.1
click at [401, 353] on div "Clínica: Policlinica de Queimadas" at bounding box center [599, 355] width 359 height 9
radio input "true"
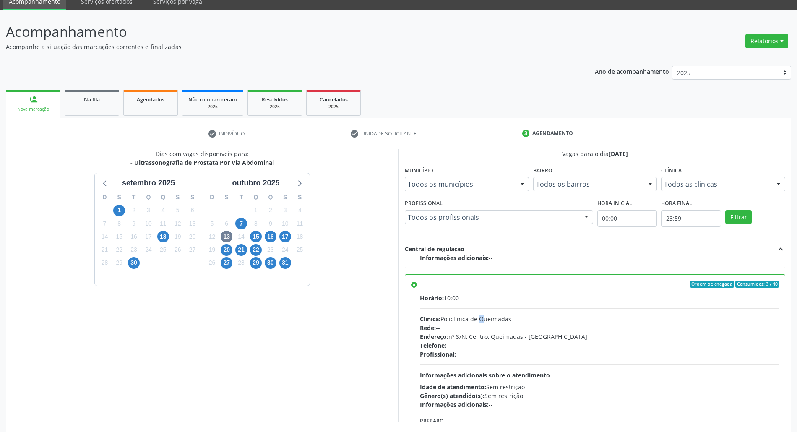
scroll to position [69, 0]
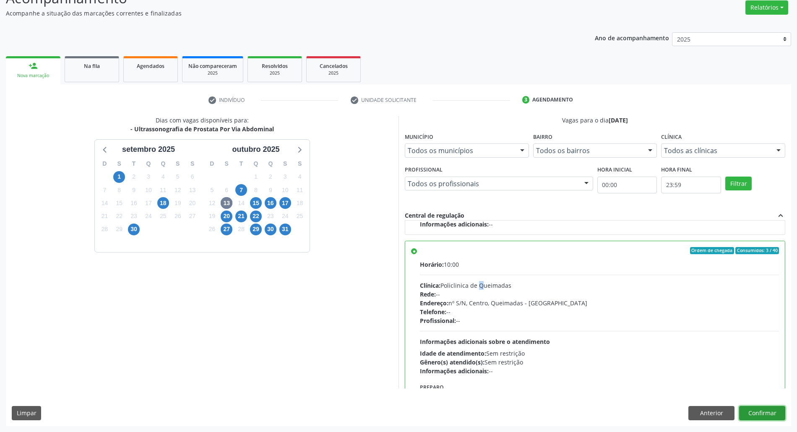
click at [401, 409] on button "Confirmar" at bounding box center [762, 413] width 46 height 14
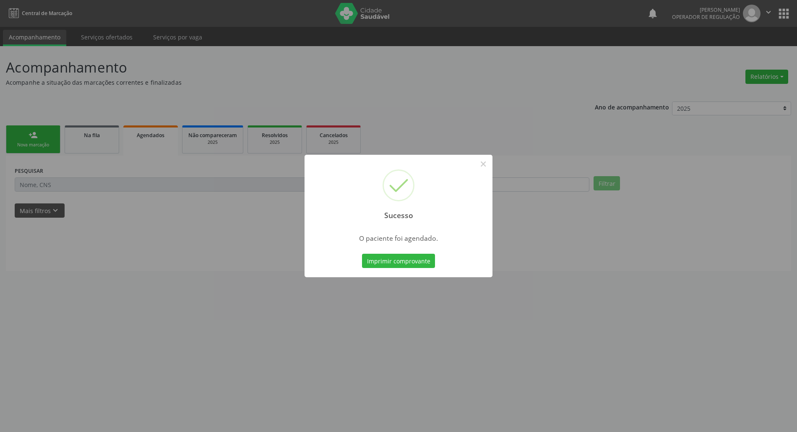
scroll to position [0, 0]
click at [401, 266] on button "Imprimir comprovante" at bounding box center [402, 261] width 73 height 14
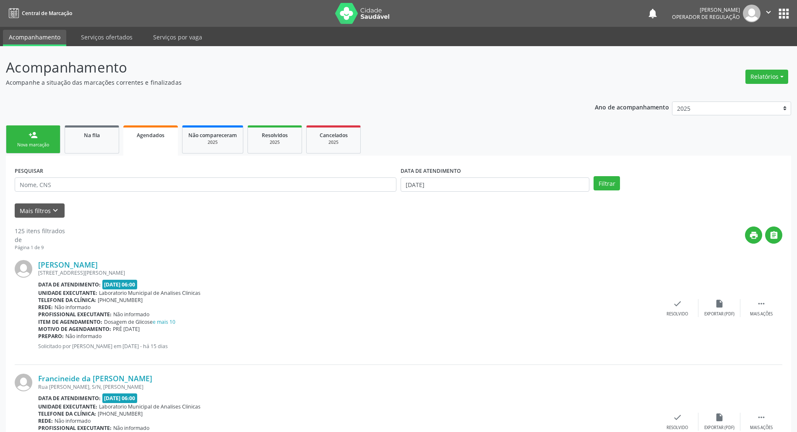
click at [49, 146] on div "Nova marcação" at bounding box center [33, 145] width 42 height 6
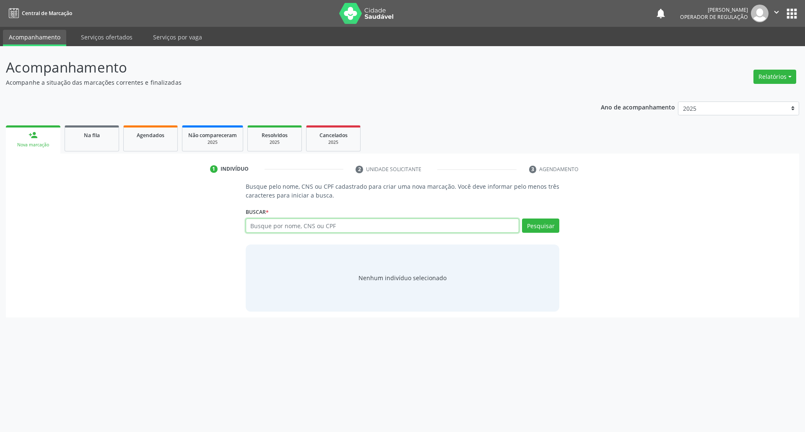
click at [287, 228] on input "text" at bounding box center [383, 226] width 274 height 14
paste input "700503947866151"
type input "700503947866151"
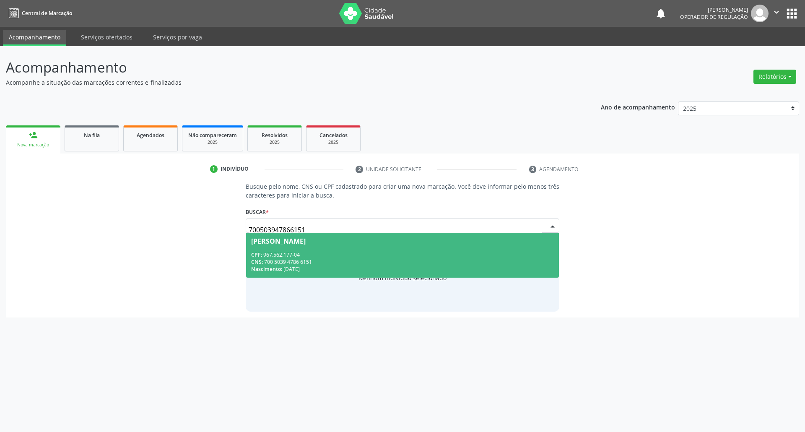
click at [297, 235] on span "Reginaldo Clemente da Silva Barbosa CPF: 967.562.177-04 CNS: 700 5039 4786 6151…" at bounding box center [402, 255] width 313 height 45
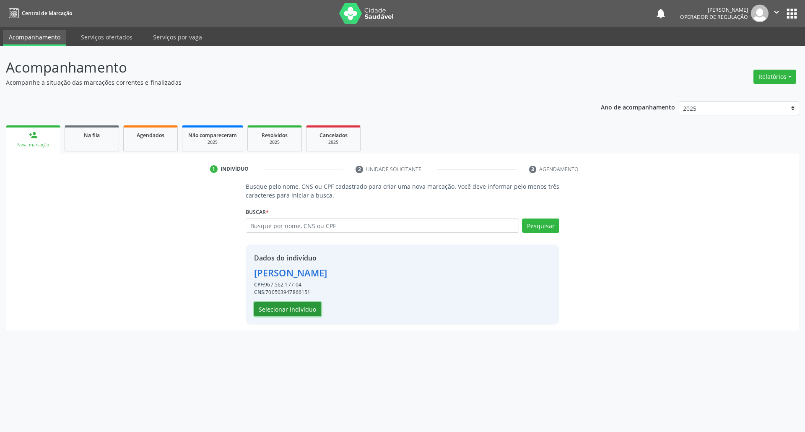
click at [291, 310] on button "Selecionar indivíduo" at bounding box center [287, 309] width 67 height 14
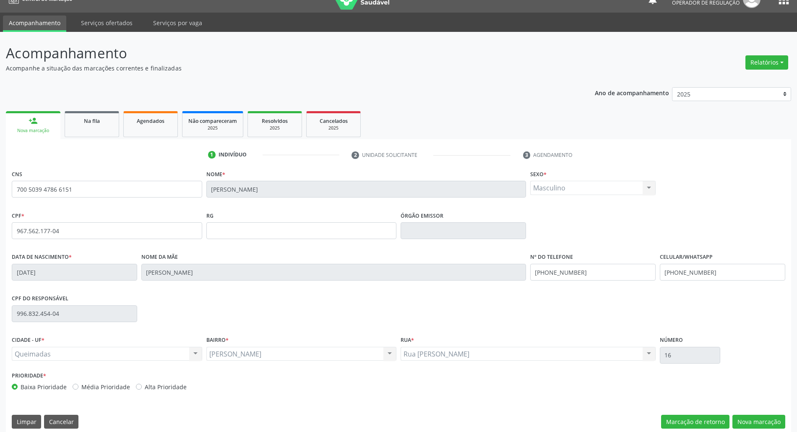
scroll to position [23, 0]
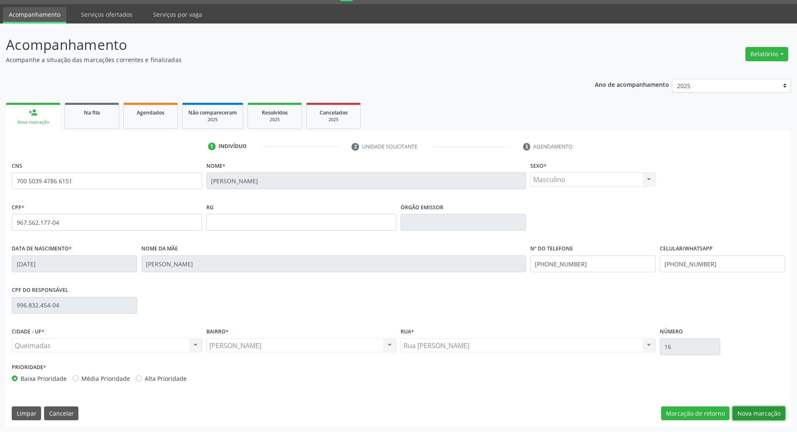
click at [401, 414] on button "Nova marcação" at bounding box center [758, 413] width 53 height 14
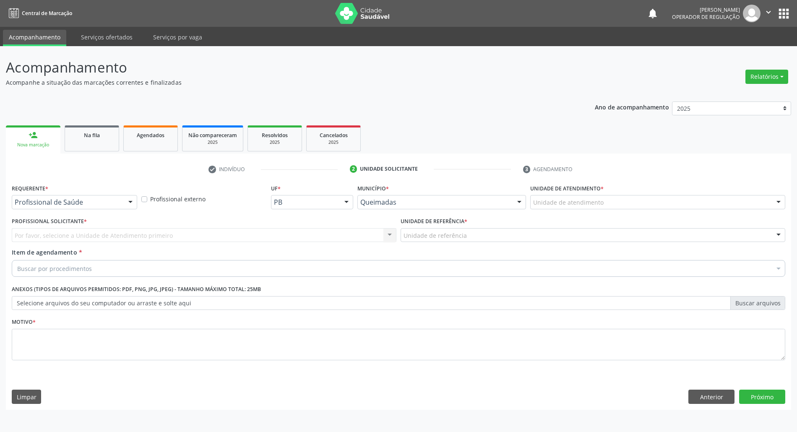
scroll to position [0, 0]
click at [50, 225] on span "Profissional de Saúde" at bounding box center [75, 217] width 126 height 17
drag, startPoint x: 74, startPoint y: 211, endPoint x: 86, endPoint y: 206, distance: 12.4
click at [75, 211] on div "Requerente * Profissional de Saúde Profissional de Saúde Paciente Nenhum result…" at bounding box center [75, 198] width 131 height 33
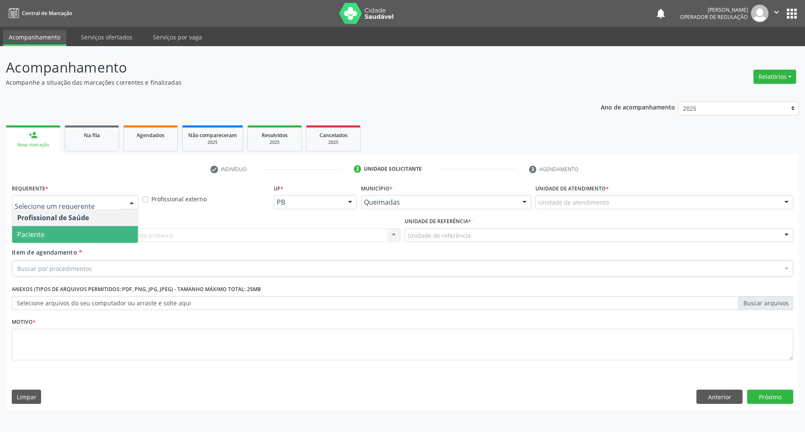
drag, startPoint x: 86, startPoint y: 206, endPoint x: 81, endPoint y: 237, distance: 31.9
click at [81, 237] on span "Paciente" at bounding box center [75, 234] width 126 height 17
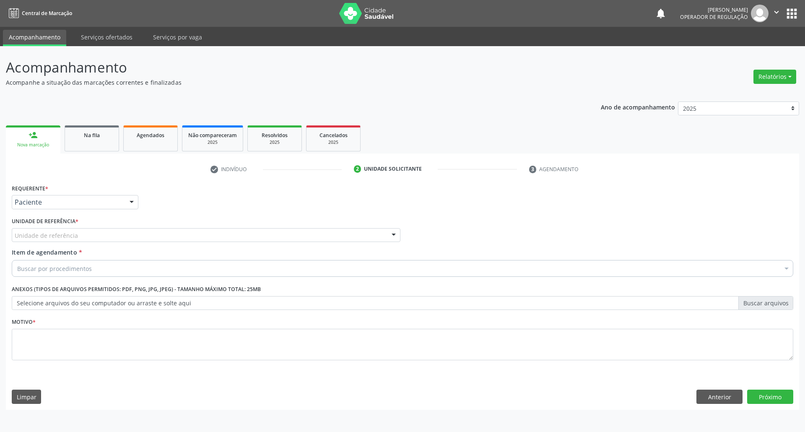
click at [83, 236] on div "Unidade de referência" at bounding box center [206, 235] width 389 height 14
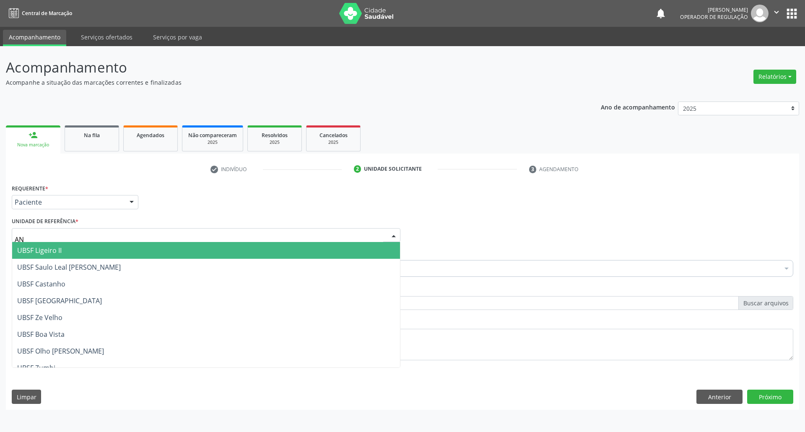
type input "ANI"
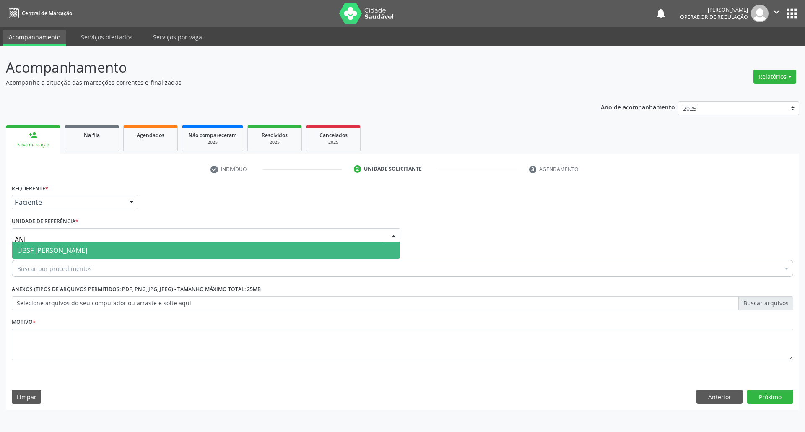
click at [86, 256] on span "UBSF [PERSON_NAME]" at bounding box center [206, 250] width 388 height 17
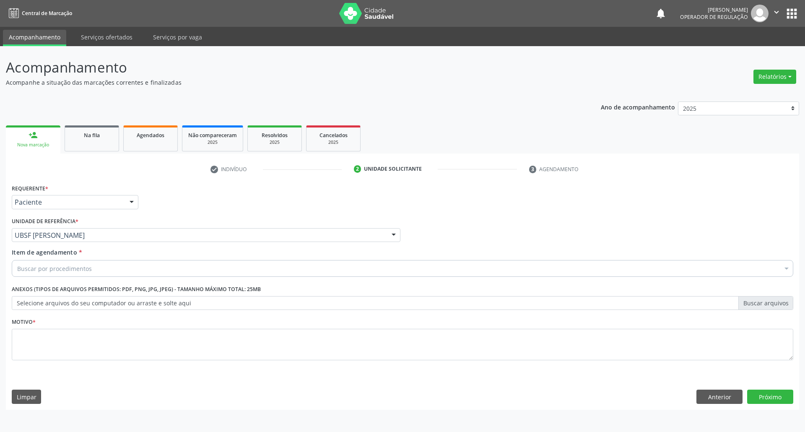
click at [101, 266] on div "Buscar por procedimentos" at bounding box center [403, 268] width 782 height 17
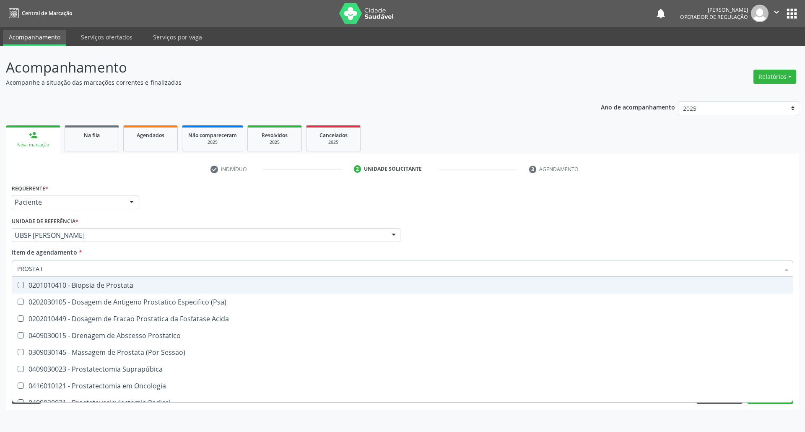
type input "PROSTATA"
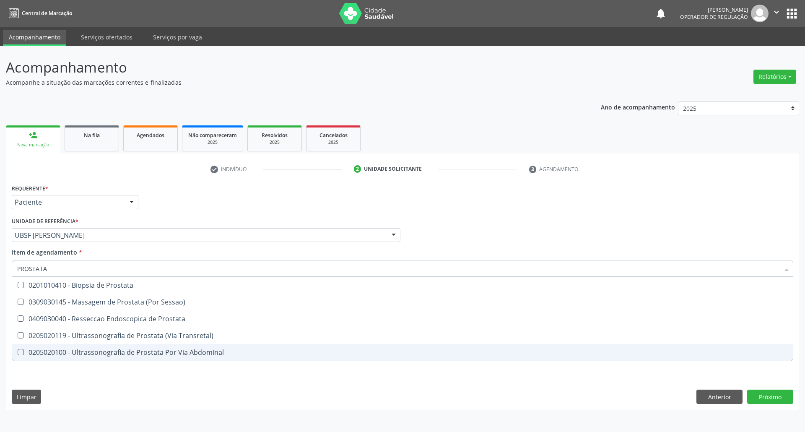
click at [101, 352] on div "0205020100 - Ultrassonografia de Prostata Por Via Abdominal" at bounding box center [402, 352] width 771 height 7
checkbox Abdominal "true"
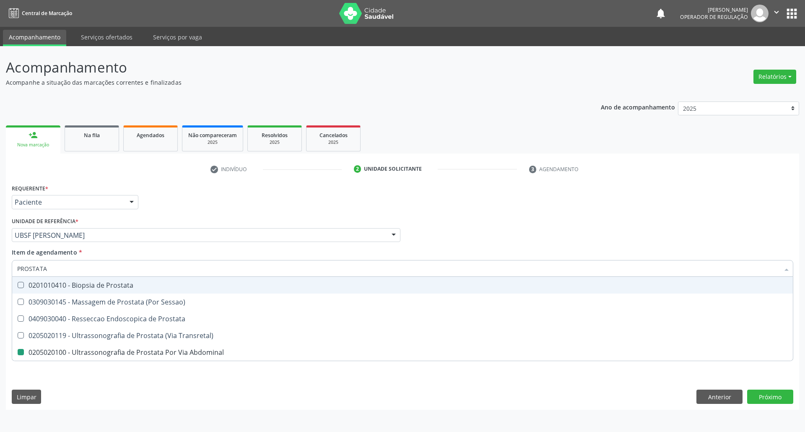
click at [278, 209] on div "Requerente * Paciente Profissional de Saúde Paciente Nenhum resultado encontrad…" at bounding box center [403, 198] width 786 height 33
checkbox Sessao\) "true"
checkbox Abdominal "false"
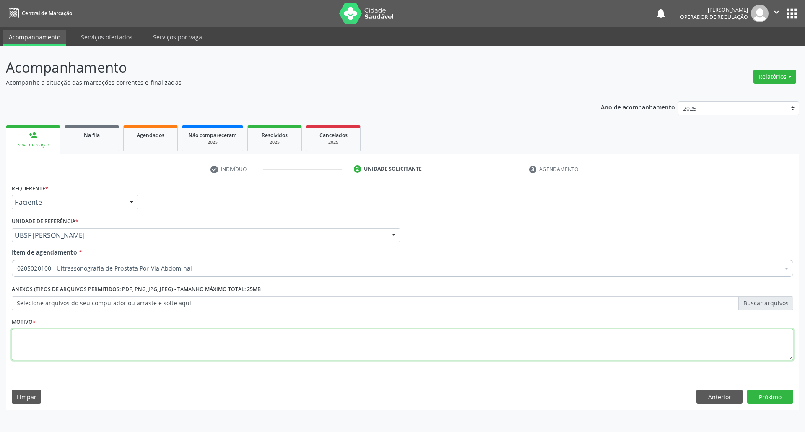
click at [184, 343] on textarea at bounding box center [403, 345] width 782 height 32
type textarea "ROTINA"
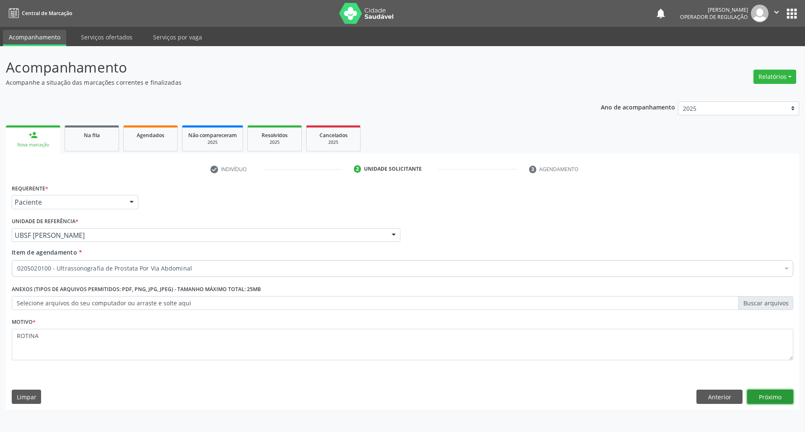
click button "Próximo" at bounding box center [770, 397] width 46 height 14
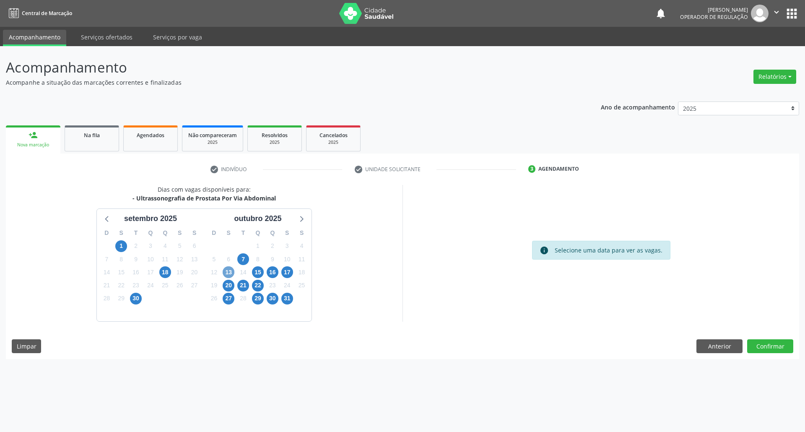
click at [225, 272] on span "13" at bounding box center [229, 272] width 12 height 12
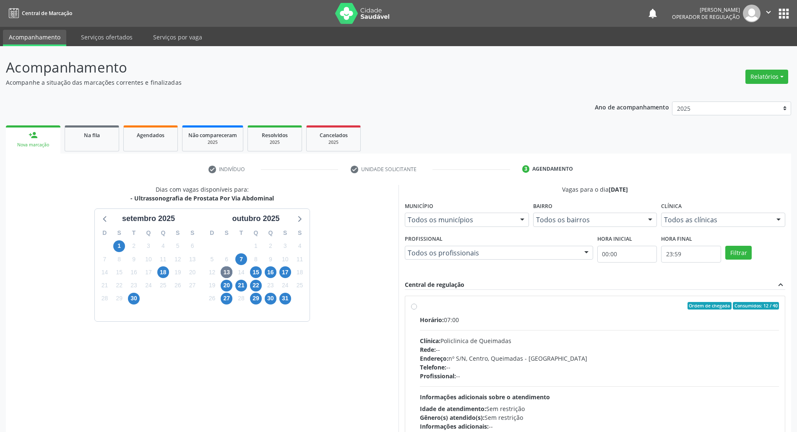
drag, startPoint x: 609, startPoint y: 332, endPoint x: 457, endPoint y: 303, distance: 155.5
click at [401, 331] on div "Horário: 07:00 Clínica: Policlinica de Queimadas Rede: -- Endereço: nº S/N, Cen…" at bounding box center [599, 372] width 359 height 115
click at [401, 310] on input "Ordem de chegada Consumidos: 12 / 40 Horário: 07:00 Clínica: Policlinica de Que…" at bounding box center [414, 306] width 6 height 8
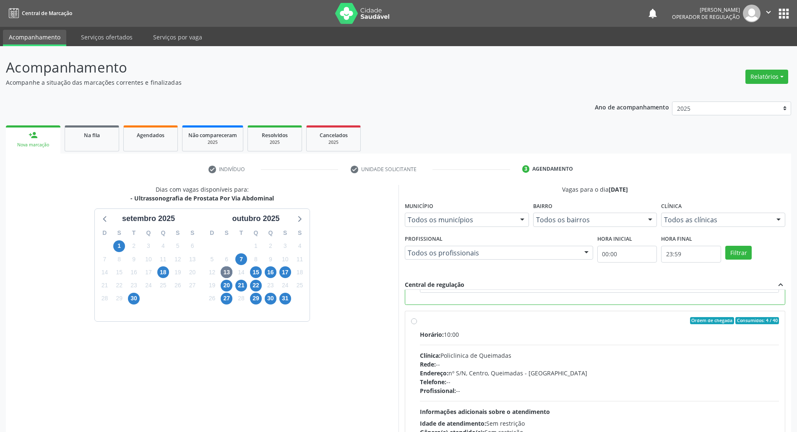
drag, startPoint x: 481, startPoint y: 386, endPoint x: 468, endPoint y: 383, distance: 12.5
click at [401, 386] on div "Telefone: --" at bounding box center [599, 381] width 359 height 9
click at [401, 325] on input "Ordem de chegada Consumidos: 4 / 40 Horário: 10:00 Clínica: Policlinica de Quei…" at bounding box center [414, 321] width 6 height 8
radio input "false"
radio input "true"
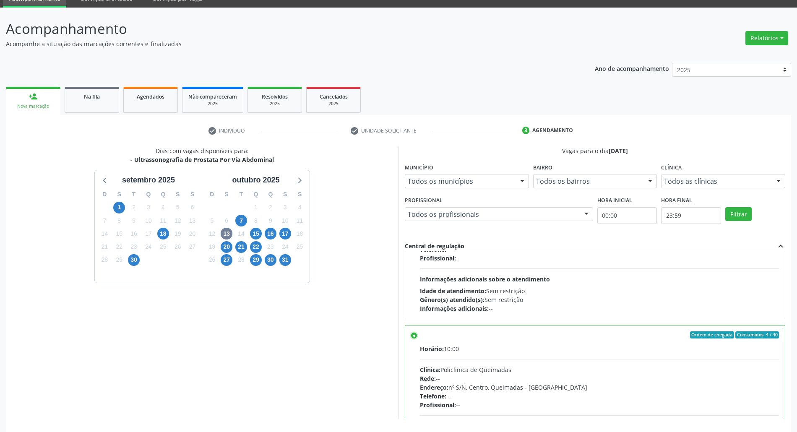
scroll to position [69, 0]
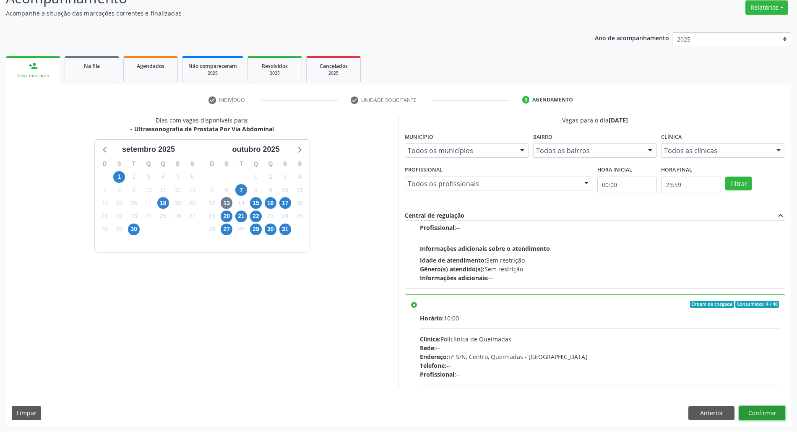
click at [401, 417] on button "Confirmar" at bounding box center [762, 413] width 46 height 14
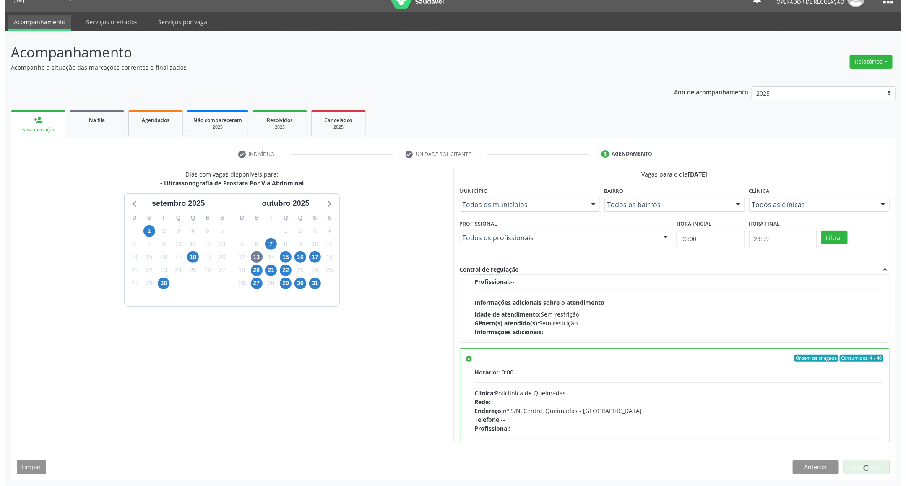
scroll to position [0, 0]
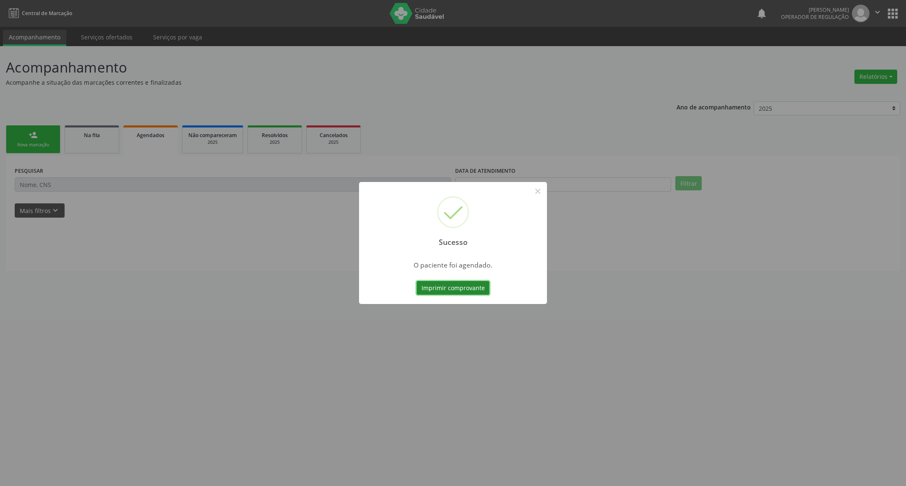
click at [401, 289] on button "Imprimir comprovante" at bounding box center [452, 288] width 73 height 14
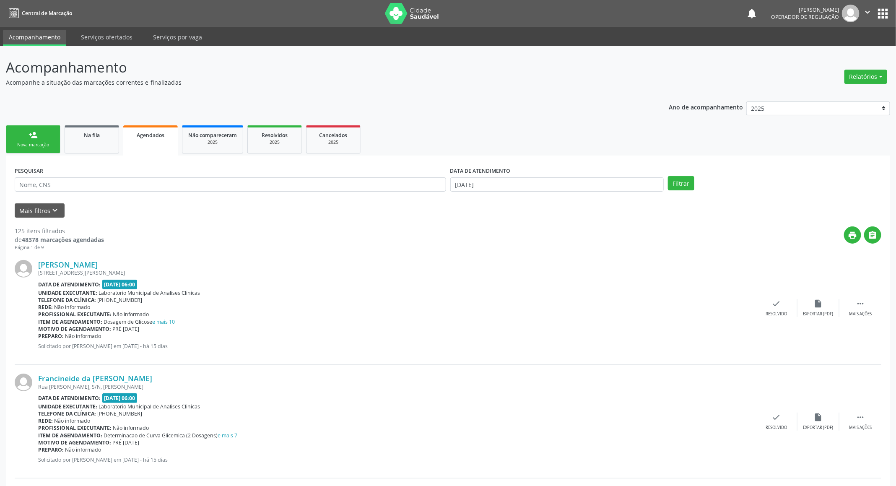
click at [15, 140] on link "person_add Nova marcação" at bounding box center [33, 139] width 55 height 28
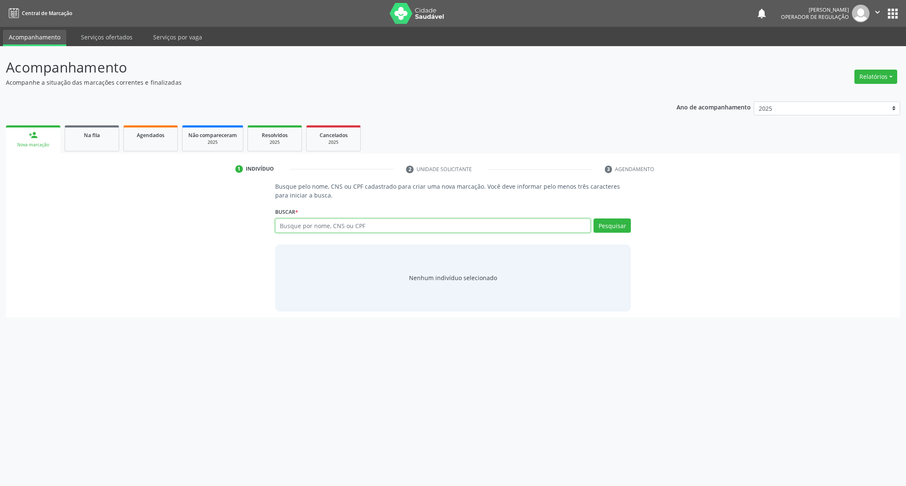
click at [309, 227] on input "text" at bounding box center [433, 226] width 316 height 14
type input "702901515209477"
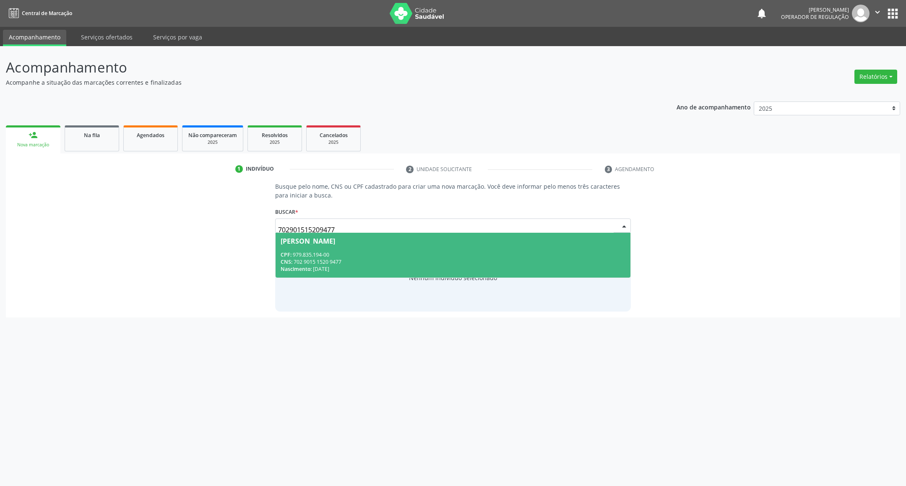
click at [360, 248] on span "[PERSON_NAME] CPF: 979.835.194-00 CNS: 702 9015 1520 9477 Nascimento: 02[DATE]" at bounding box center [453, 255] width 355 height 45
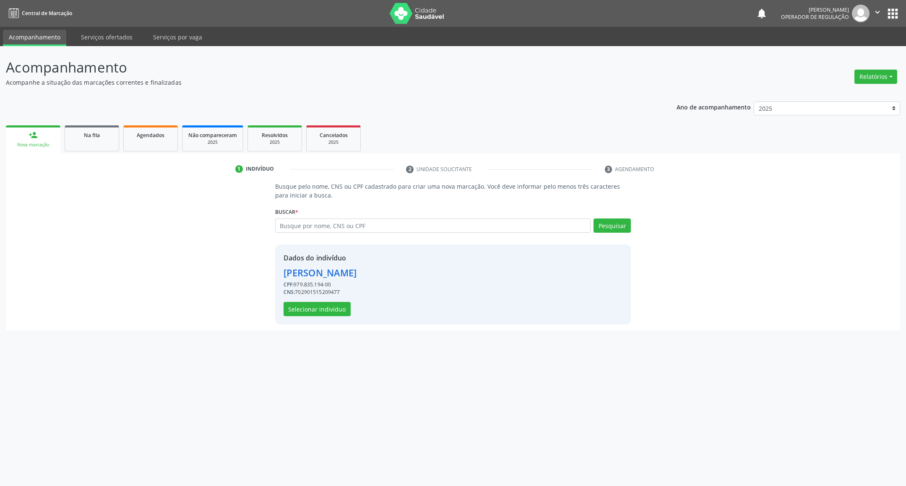
click at [332, 295] on div "CNS: 702901515209477" at bounding box center [320, 293] width 73 height 8
click at [346, 305] on button "Selecionar indivíduo" at bounding box center [317, 309] width 67 height 14
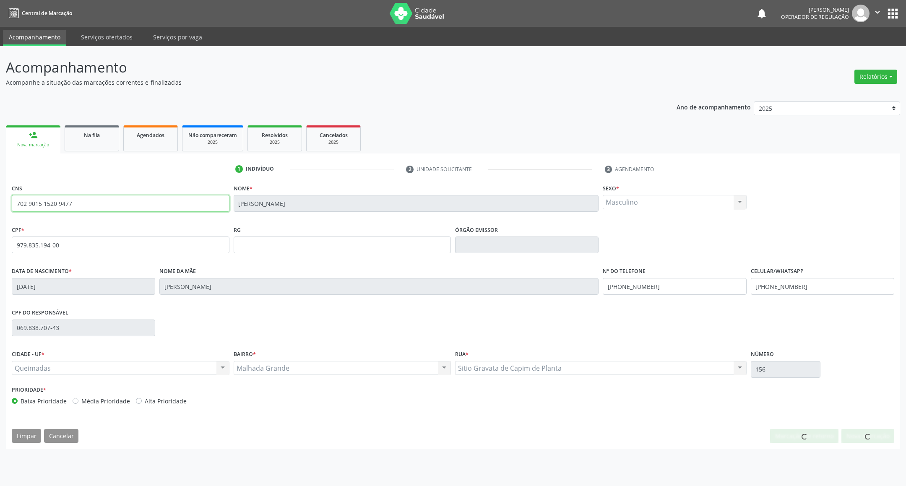
click at [67, 205] on input "702 9015 1520 9477" at bounding box center [121, 203] width 218 height 17
click at [68, 206] on input "702 9015 1520 9477" at bounding box center [121, 203] width 218 height 17
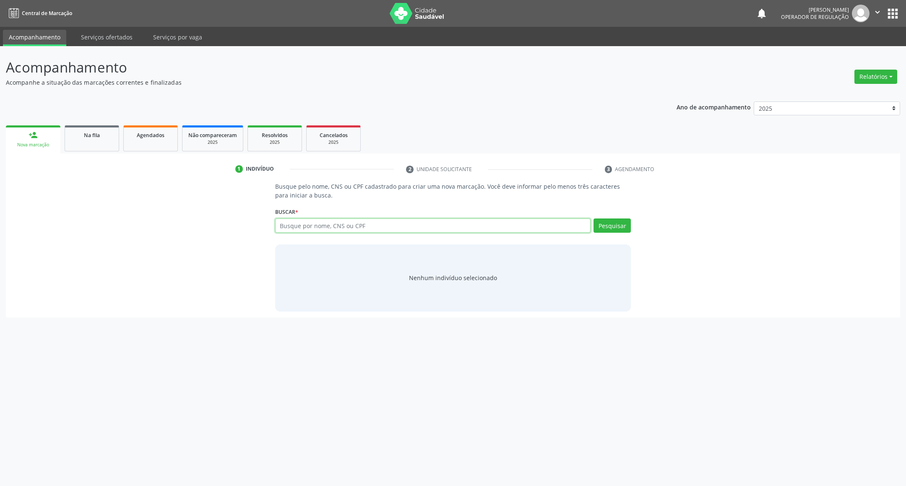
click at [321, 231] on input "text" at bounding box center [433, 226] width 316 height 14
paste input "702 9015 1520 9477"
type input "702 9015 1520 9477"
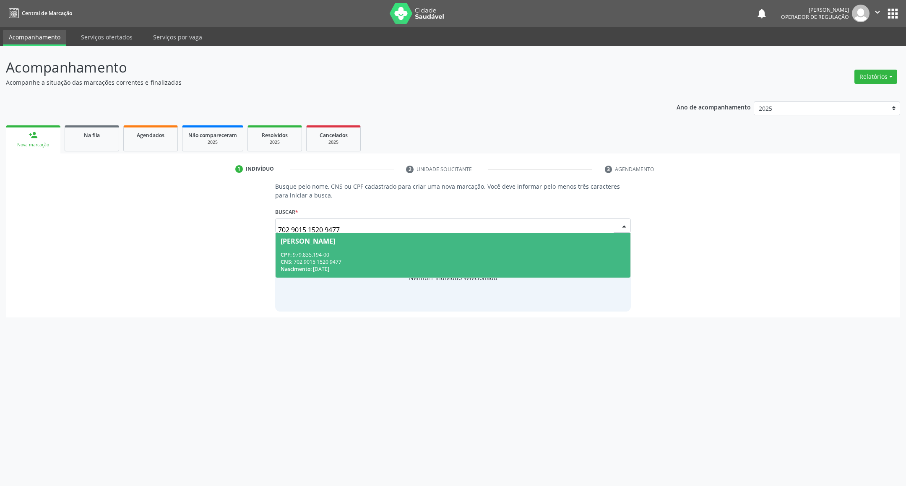
click at [350, 247] on span "[PERSON_NAME] CPF: 979.835.194-00 CNS: 702 9015 1520 9477 Nascimento: 02[DATE]" at bounding box center [453, 255] width 355 height 45
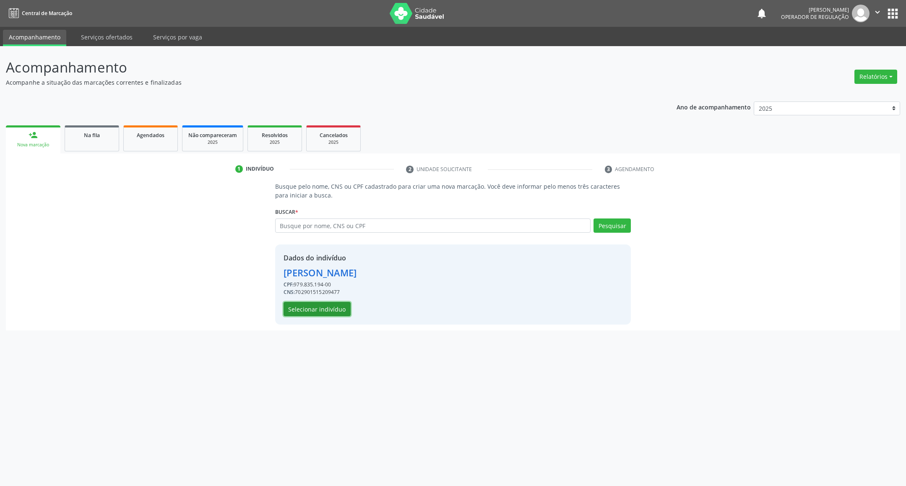
click at [335, 310] on button "Selecionar indivíduo" at bounding box center [317, 309] width 67 height 14
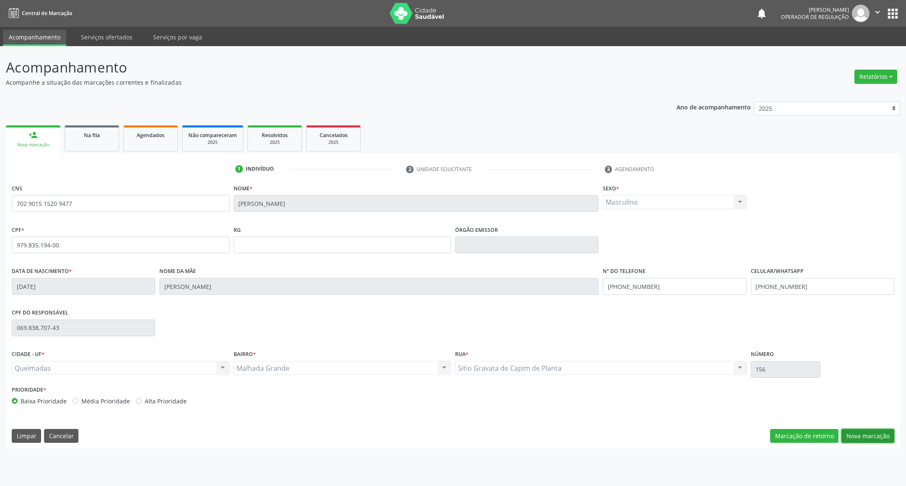
click at [882, 432] on button "Nova marcação" at bounding box center [867, 436] width 53 height 14
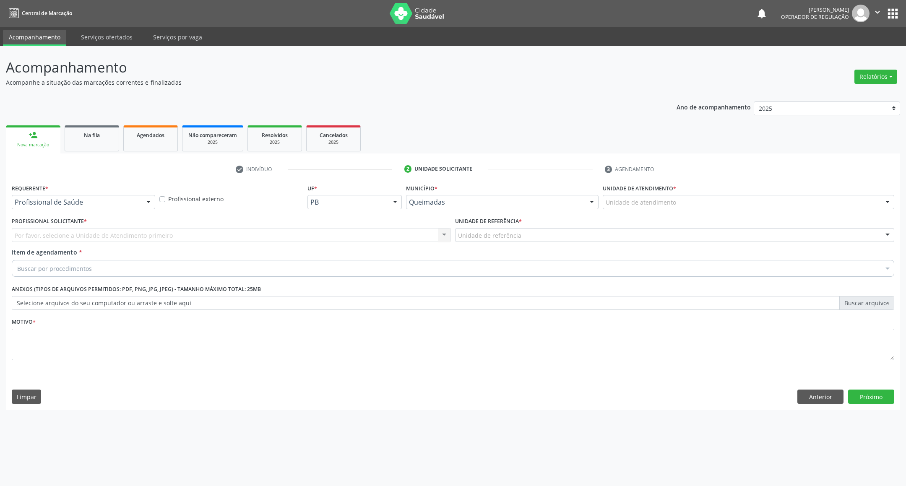
drag, startPoint x: 72, startPoint y: 203, endPoint x: 71, endPoint y: 233, distance: 30.2
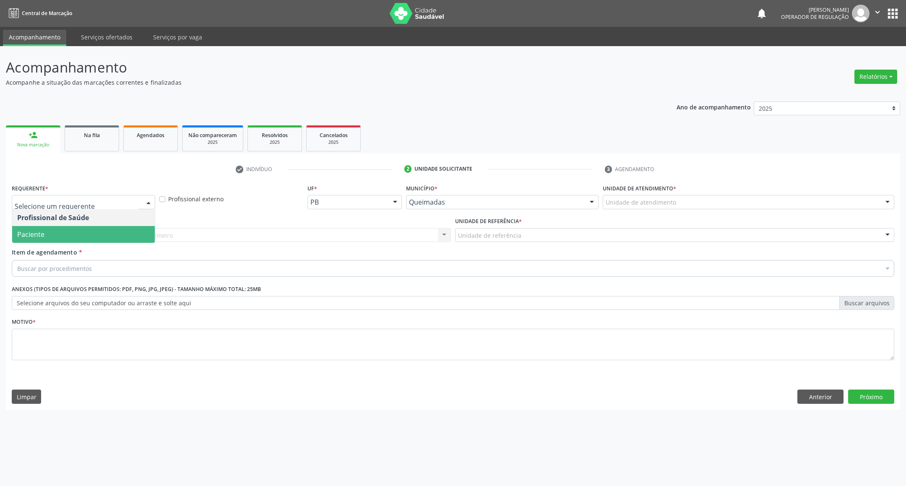
click at [72, 234] on span "Paciente" at bounding box center [83, 234] width 143 height 17
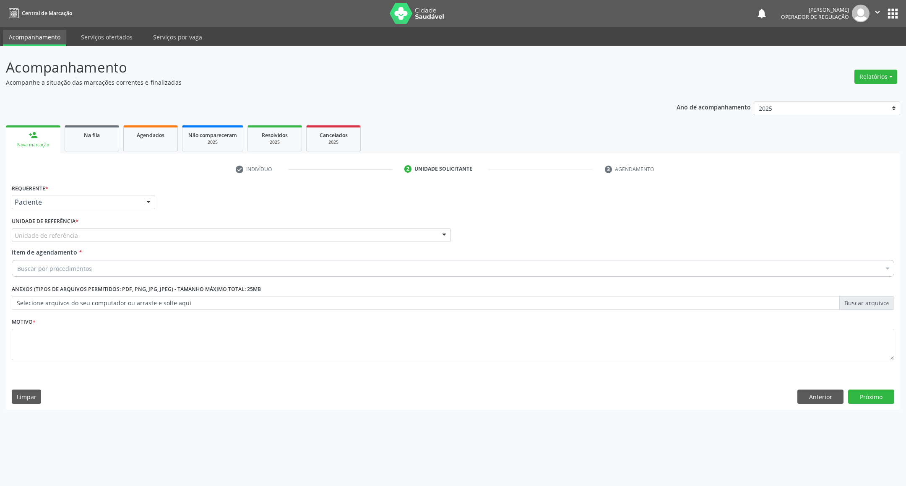
click at [120, 237] on div "Unidade de referência" at bounding box center [231, 235] width 439 height 14
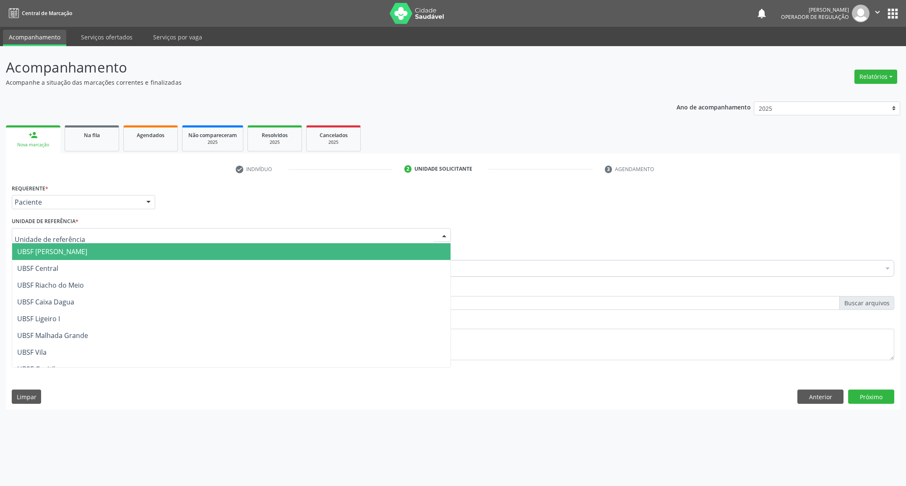
scroll to position [189, 0]
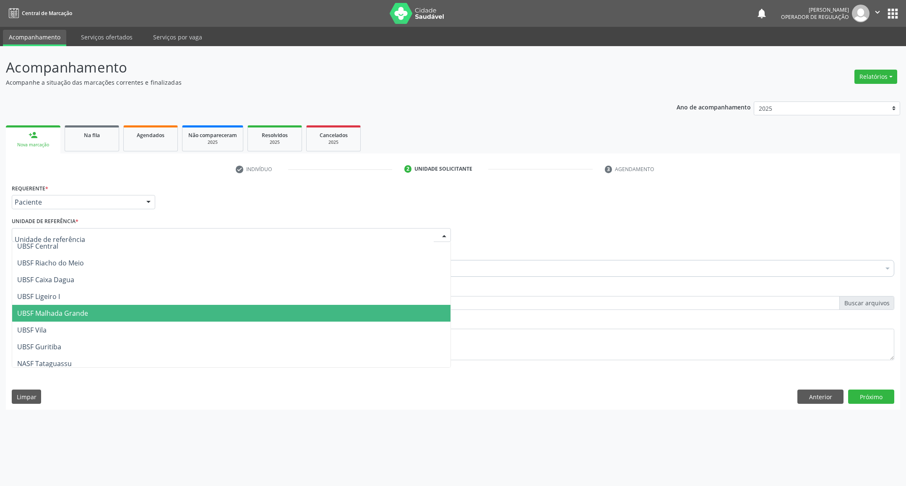
click at [120, 310] on span "UBSF Malhada Grande" at bounding box center [231, 313] width 438 height 17
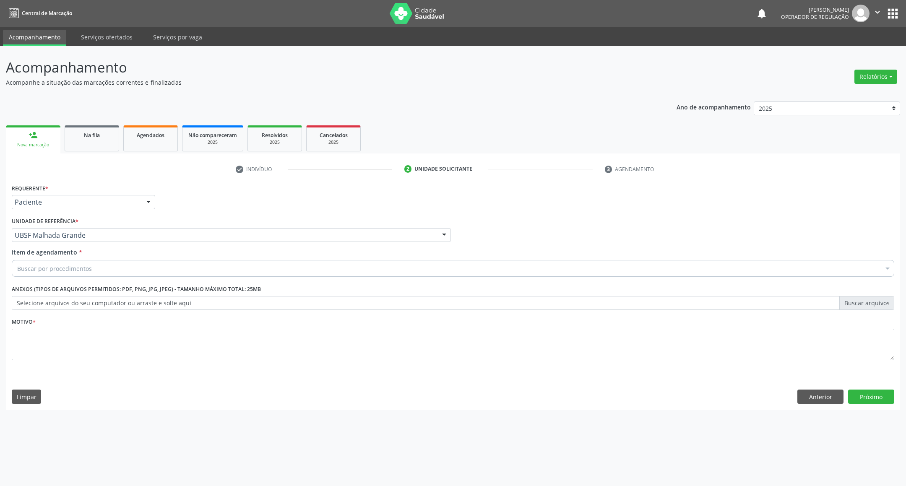
click at [103, 271] on div "Buscar por procedimentos" at bounding box center [453, 268] width 882 height 17
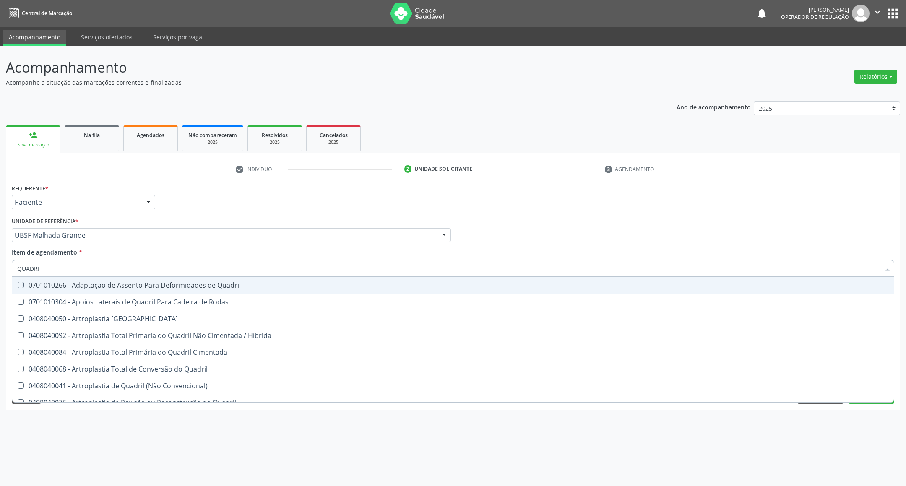
type input "QUADRIL"
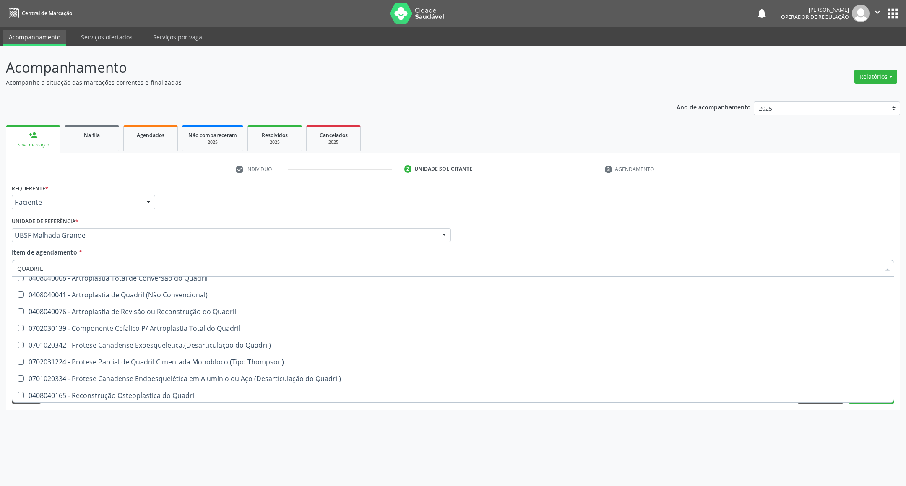
scroll to position [177, 0]
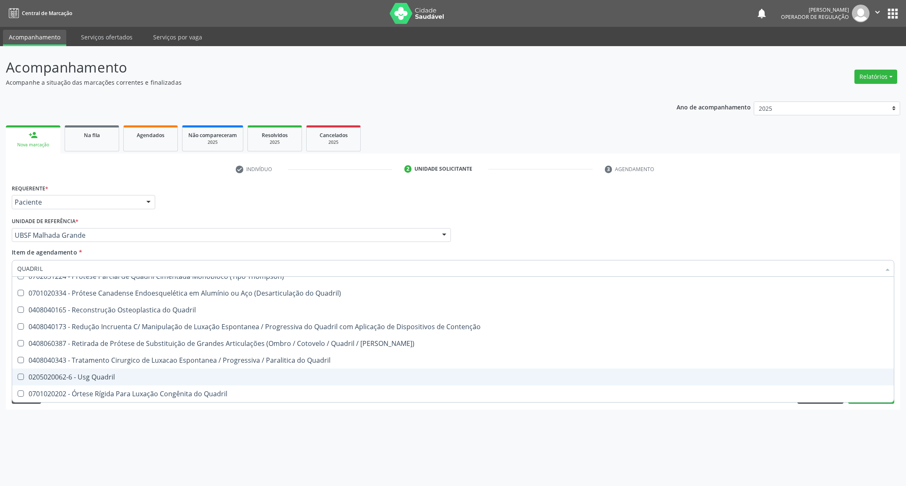
click at [169, 378] on div "0205020062-6 - Usg Quadril" at bounding box center [452, 377] width 871 height 7
checkbox Quadril "true"
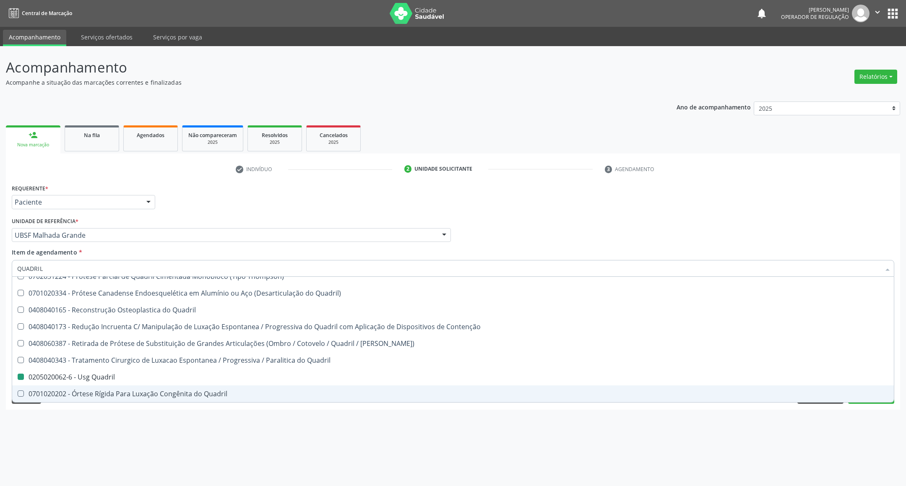
click at [214, 436] on div "Acompanhamento Acompanhe a situação das marcações correntes e finalizadas Relat…" at bounding box center [453, 266] width 906 height 440
checkbox Rodas "true"
checkbox Quadril "false"
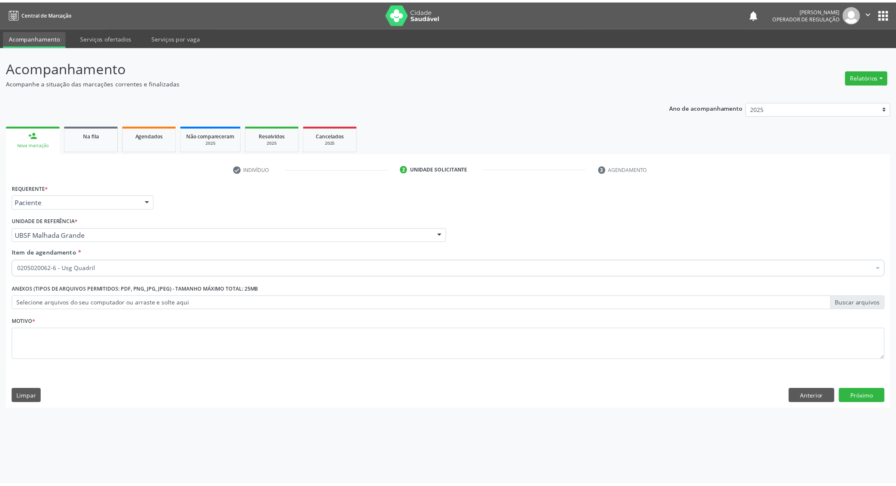
scroll to position [0, 0]
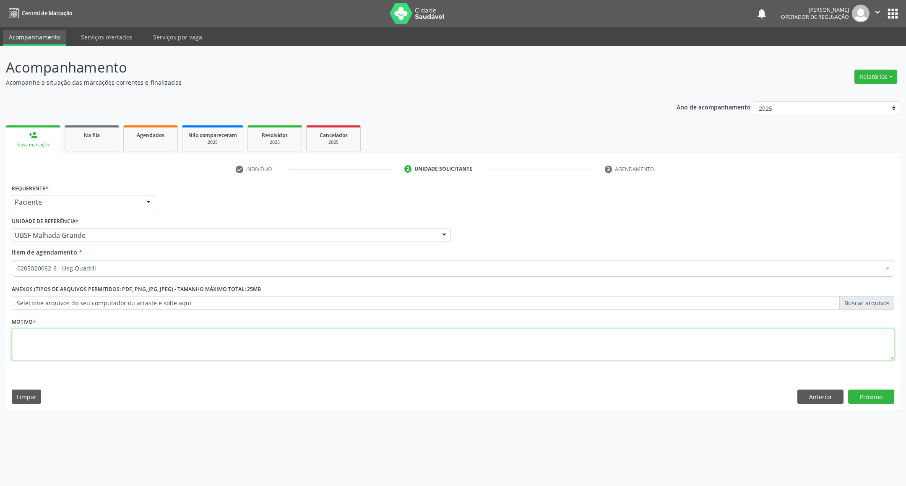
click at [165, 349] on textarea at bounding box center [453, 345] width 882 height 32
type textarea "AVALIAÇÃO"
drag, startPoint x: 878, startPoint y: 409, endPoint x: 878, endPoint y: 398, distance: 10.9
click at [878, 404] on div "Requerente * Paciente Profissional de Saúde Paciente Nenhum resultado encontrad…" at bounding box center [453, 296] width 894 height 228
click at [878, 398] on button "Próximo" at bounding box center [871, 397] width 46 height 14
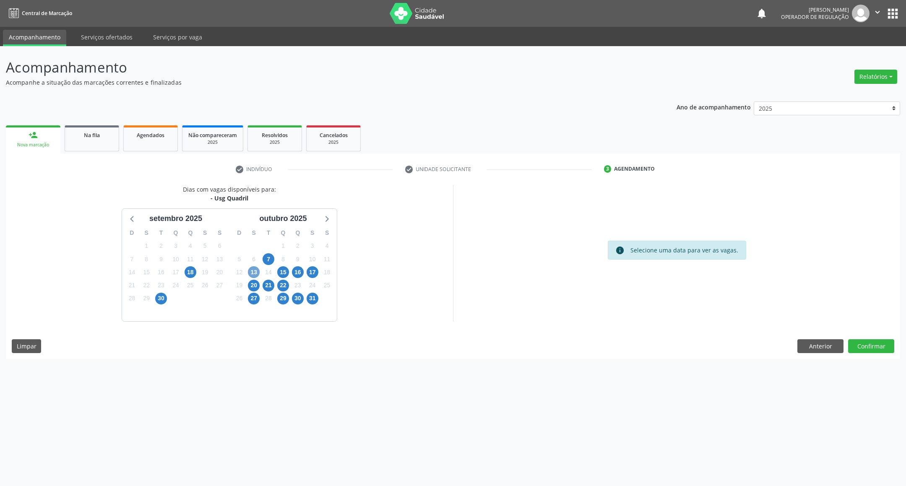
click at [254, 269] on span "13" at bounding box center [254, 272] width 12 height 12
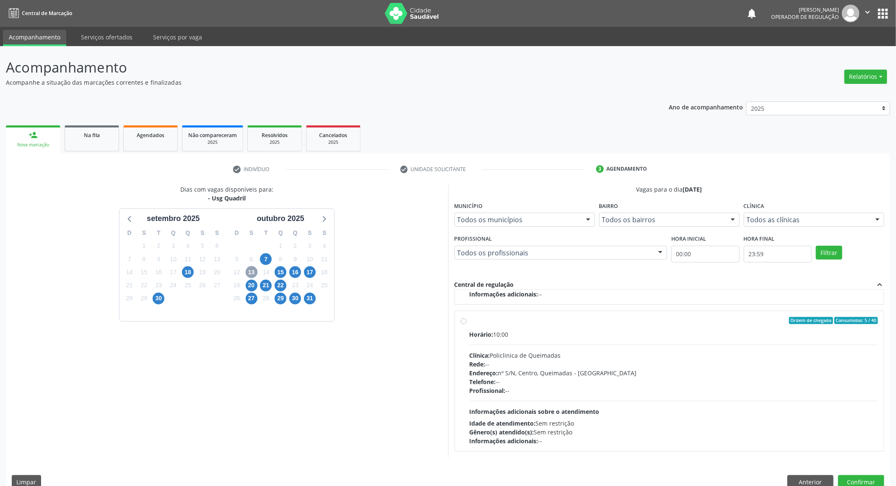
scroll to position [15, 0]
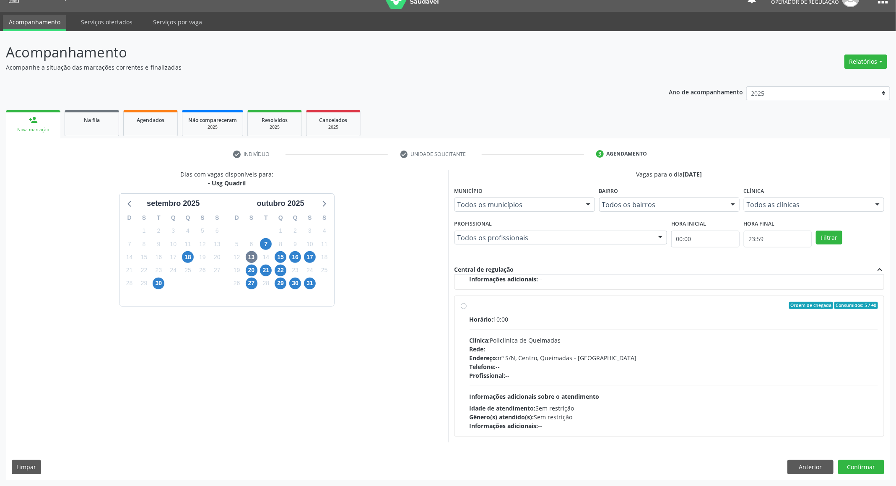
click at [597, 408] on div "Idade de atendimento: Sem restrição" at bounding box center [674, 408] width 409 height 9
click at [467, 310] on input "Ordem de chegada Consumidos: 5 / 40 Horário: 10:00 Clínica: Policlinica de Quei…" at bounding box center [464, 306] width 6 height 8
radio input "true"
click at [428, 355] on div "Dias com vagas disponíveis para: - Usg Quadril [DATE] D S T Q Q S S 31 1 2 3 4 …" at bounding box center [227, 306] width 442 height 273
click at [880, 469] on button "Confirmar" at bounding box center [861, 467] width 46 height 14
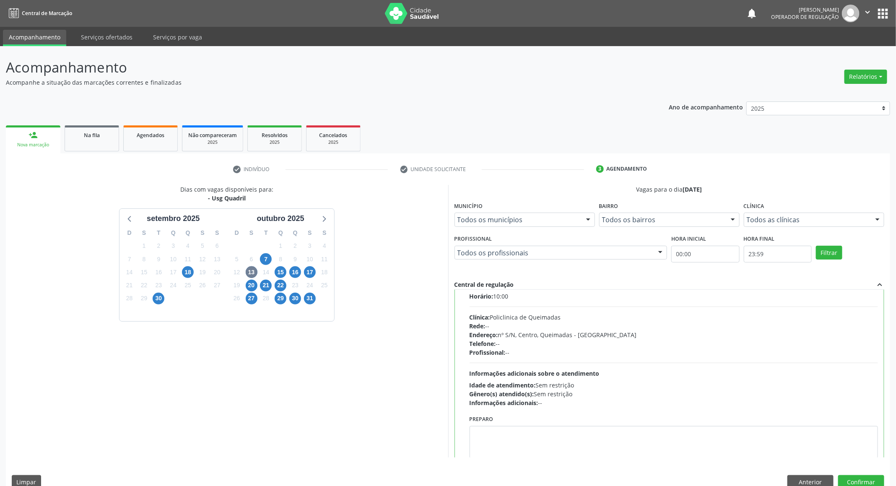
scroll to position [190, 0]
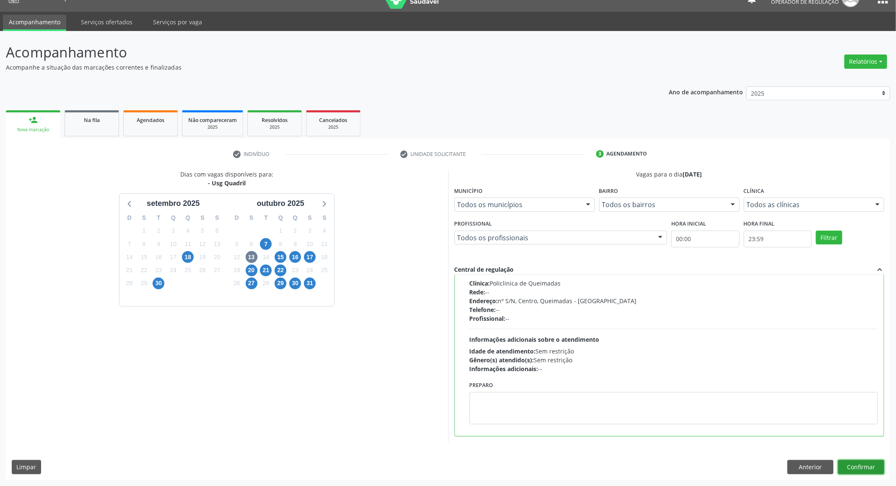
click at [868, 465] on div "Dias com vagas disponíveis para: - Usg Quadril [DATE] D S T Q Q S S 31 1 2 3 4 …" at bounding box center [448, 325] width 884 height 310
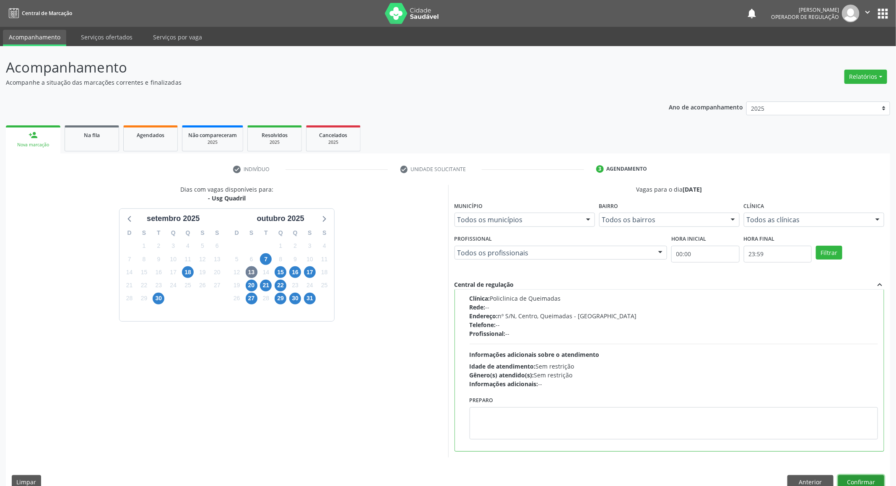
scroll to position [15, 0]
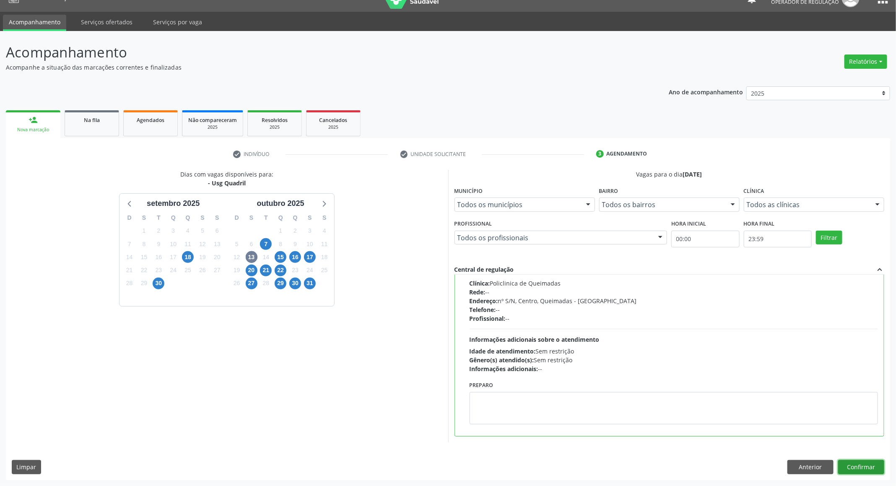
click at [869, 469] on button "Confirmar" at bounding box center [861, 467] width 46 height 14
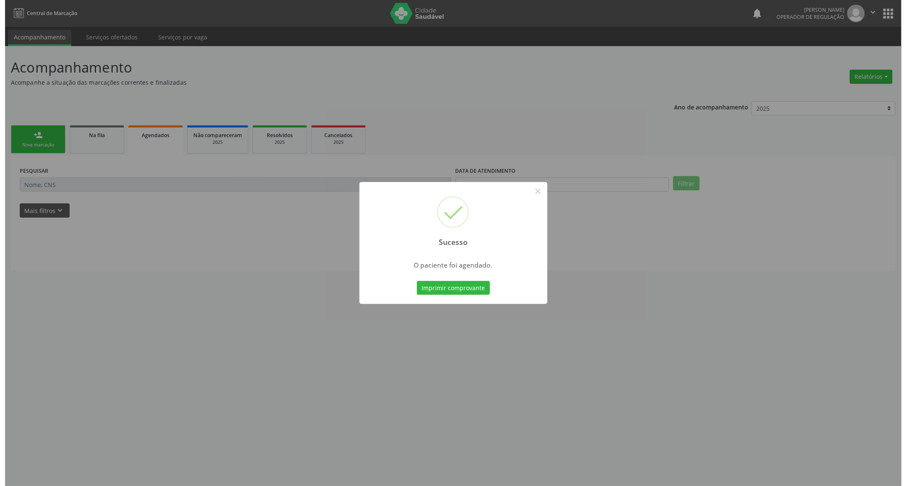
scroll to position [0, 0]
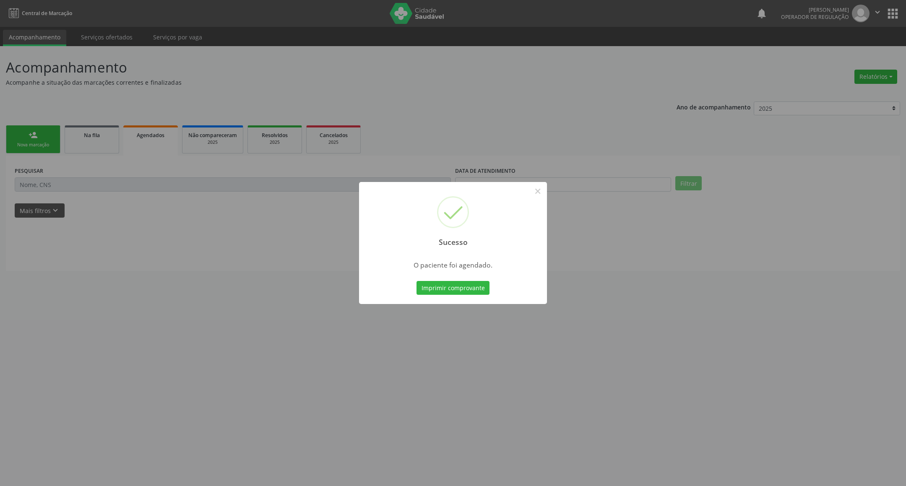
click at [489, 295] on div "Imprimir comprovante Cancel" at bounding box center [453, 288] width 77 height 18
click at [481, 291] on button "Imprimir comprovante" at bounding box center [452, 288] width 73 height 14
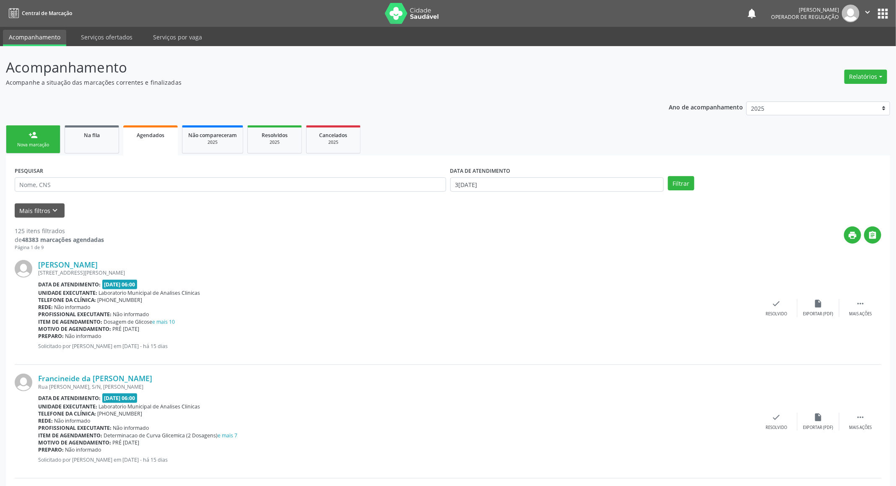
click at [42, 130] on link "person_add Nova marcação" at bounding box center [33, 139] width 55 height 28
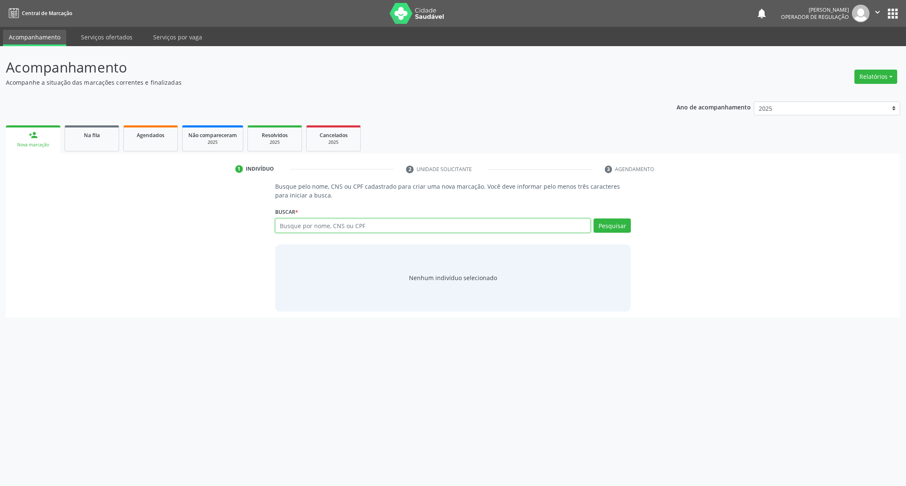
click at [301, 220] on input "text" at bounding box center [433, 226] width 316 height 14
type input "702905527967073"
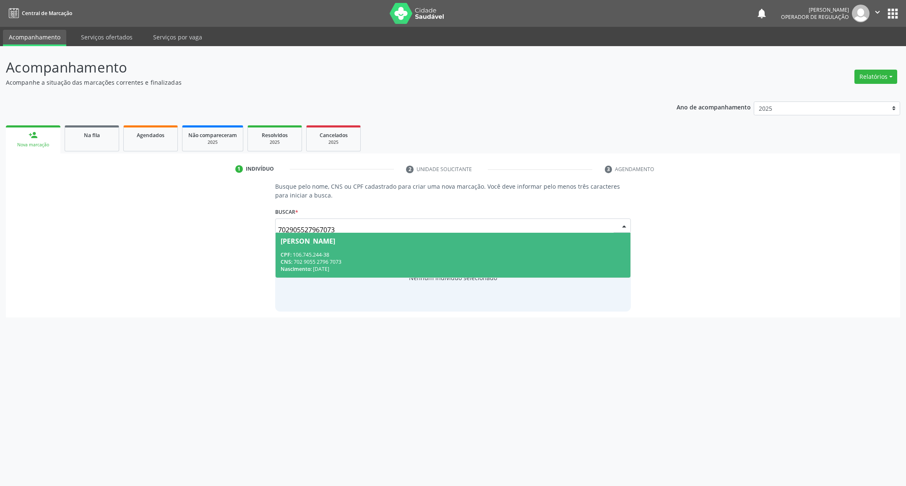
click at [317, 258] on div "CNS: 702 9055 2796 7073" at bounding box center [453, 261] width 345 height 7
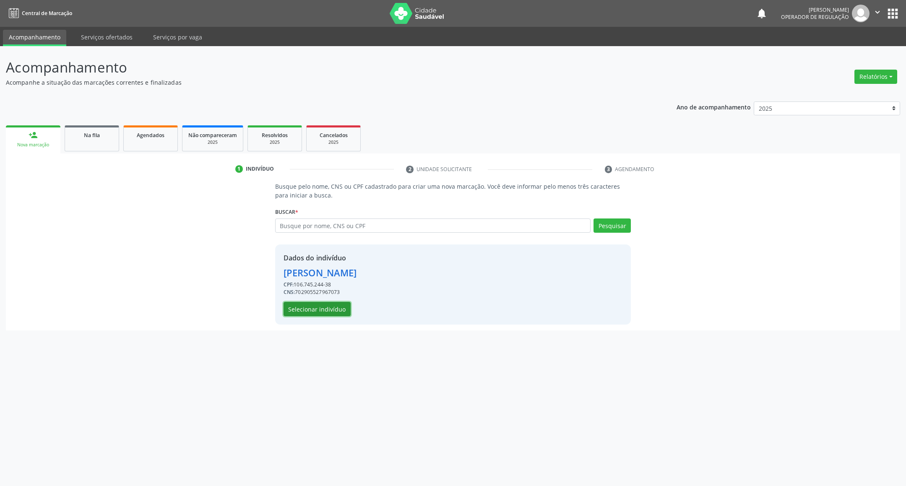
click at [325, 311] on button "Selecionar indivíduo" at bounding box center [317, 309] width 67 height 14
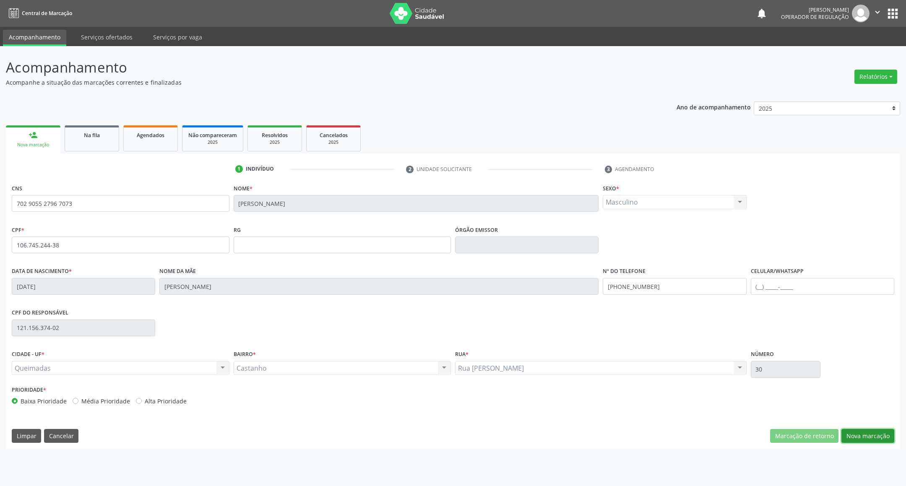
click at [873, 438] on button "Nova marcação" at bounding box center [867, 436] width 53 height 14
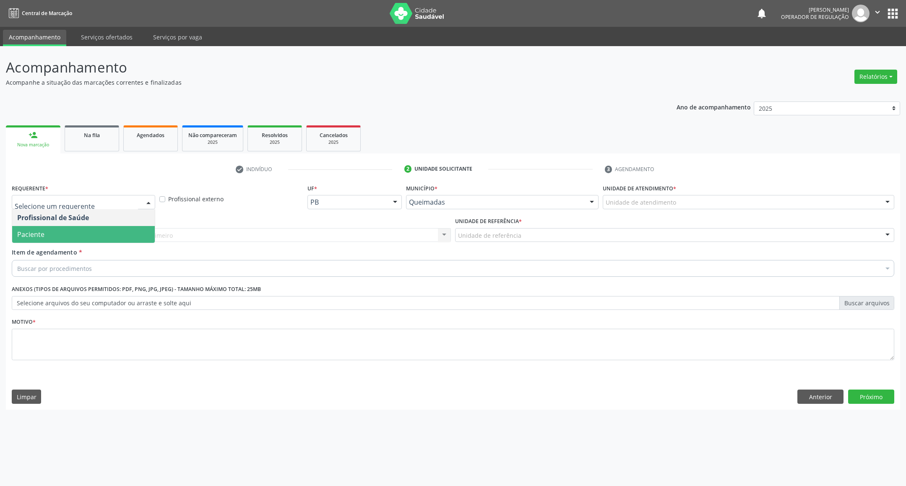
click at [76, 233] on span "Paciente" at bounding box center [83, 234] width 143 height 17
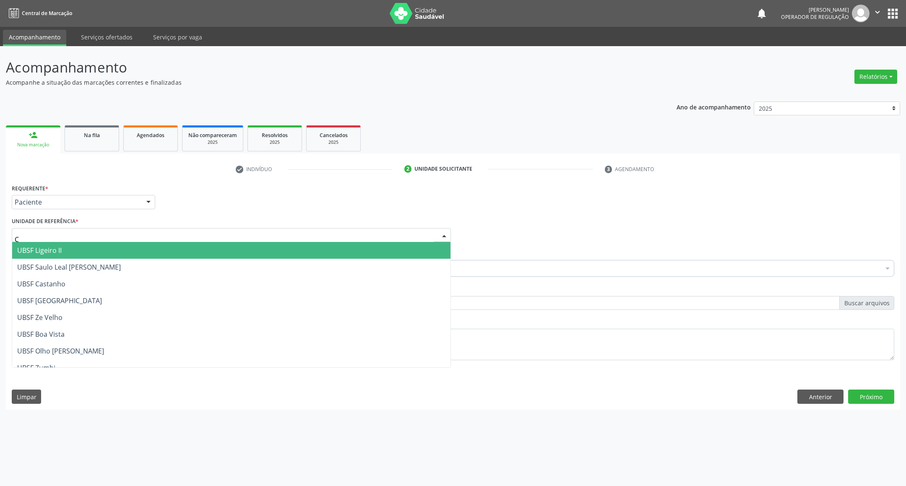
click at [102, 230] on div "C" at bounding box center [231, 235] width 439 height 14
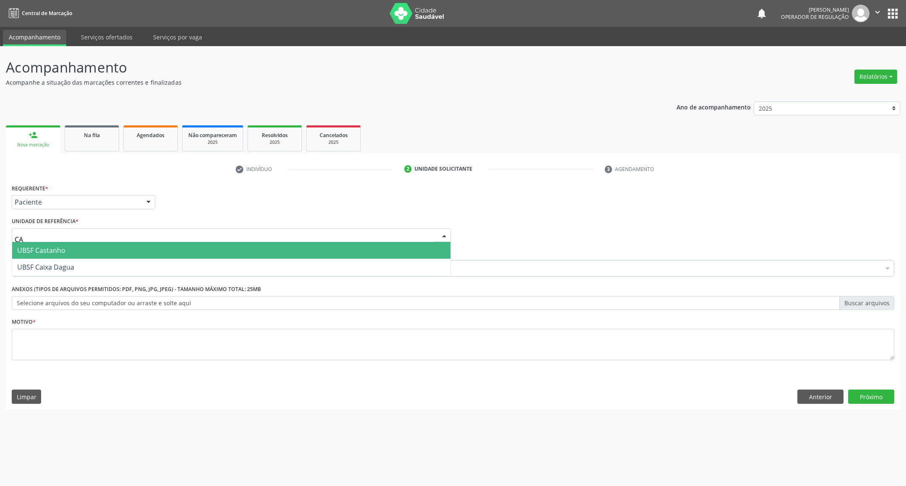
type input "CAS"
click at [100, 252] on span "UBSF Castanho" at bounding box center [231, 250] width 438 height 17
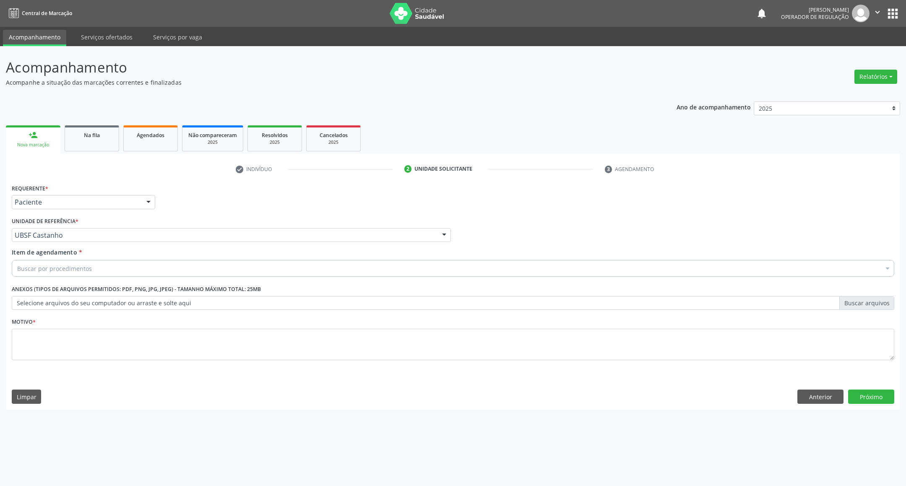
click at [99, 273] on div "Buscar por procedimentos" at bounding box center [453, 268] width 882 height 17
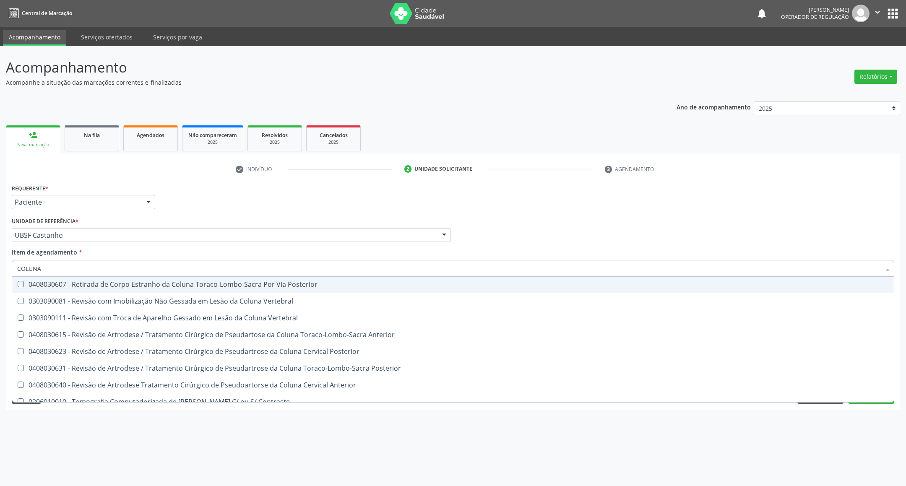
scroll to position [357, 0]
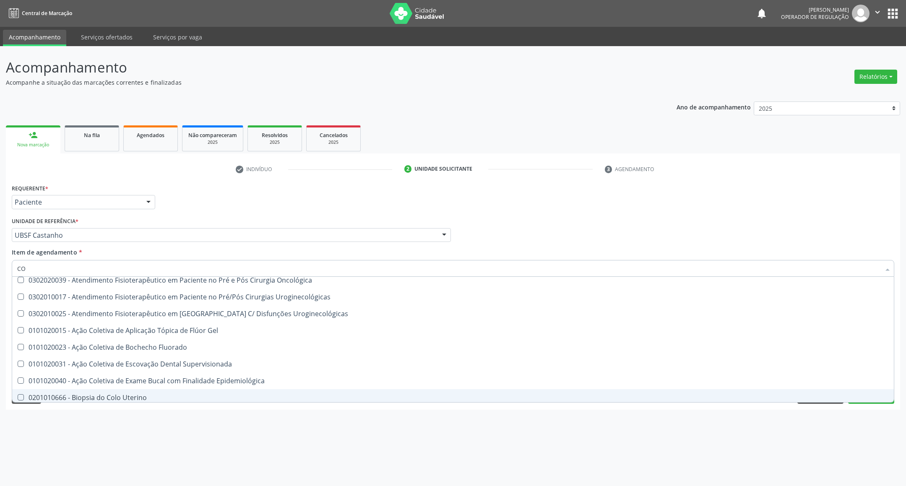
type input "C"
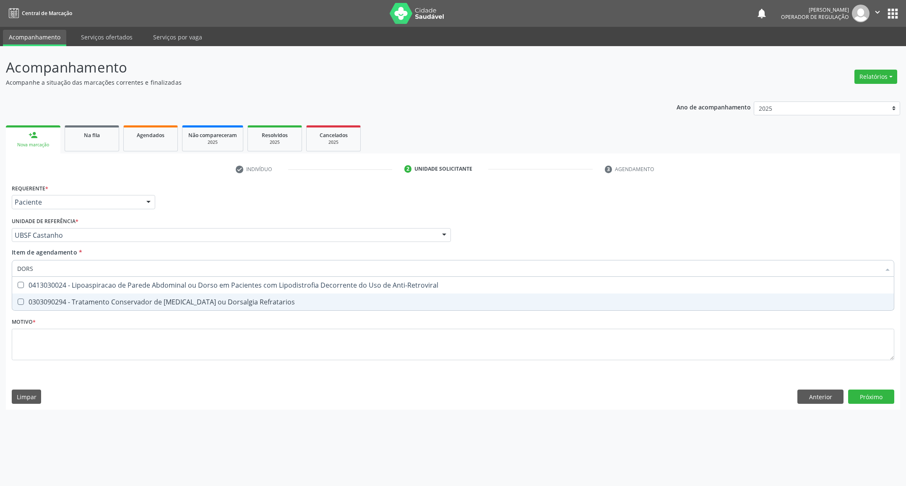
scroll to position [0, 0]
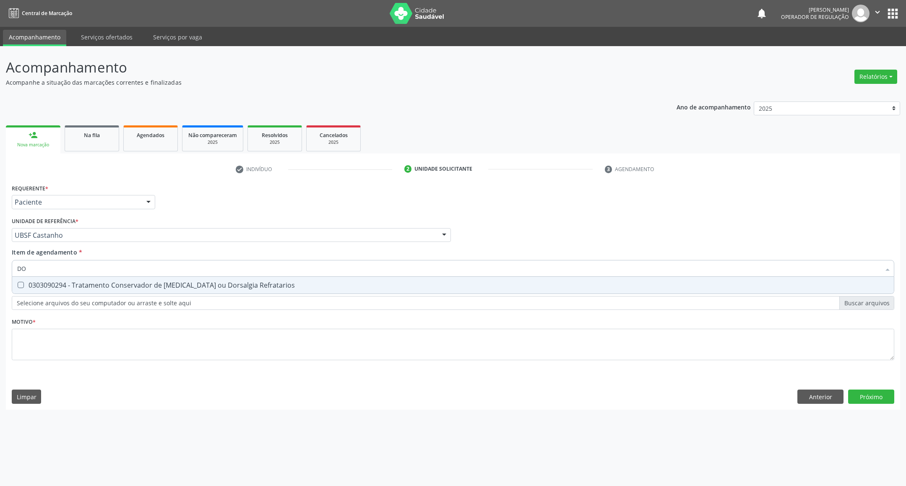
type input "D"
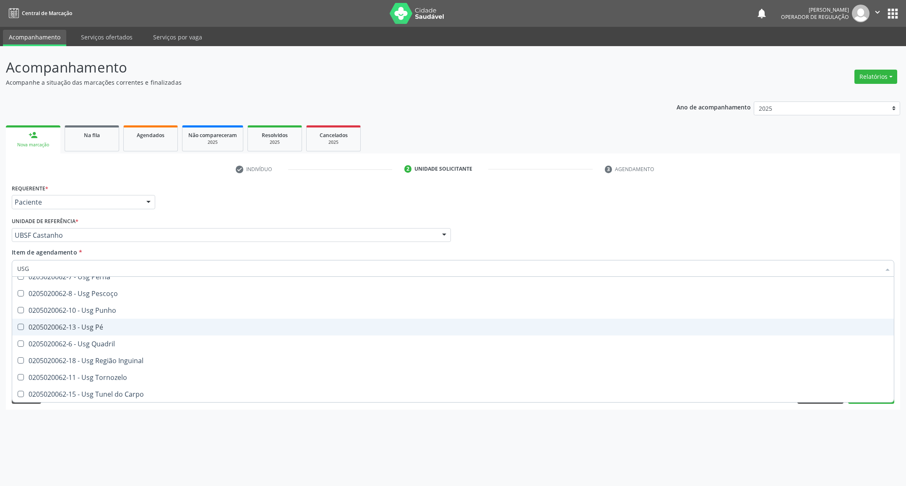
scroll to position [194, 0]
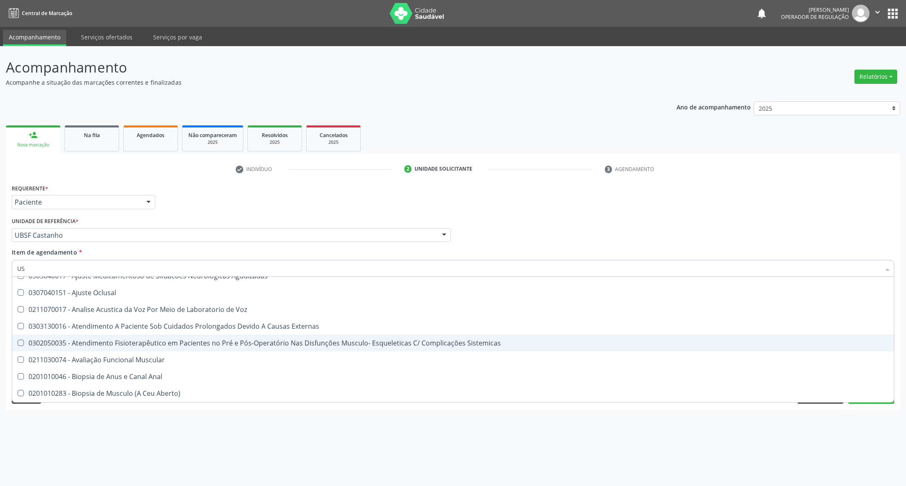
type input "U"
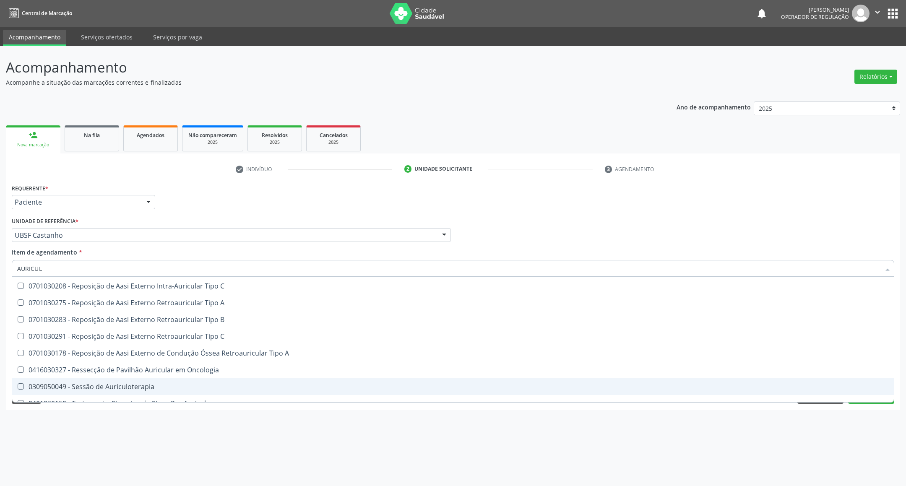
scroll to position [244, 0]
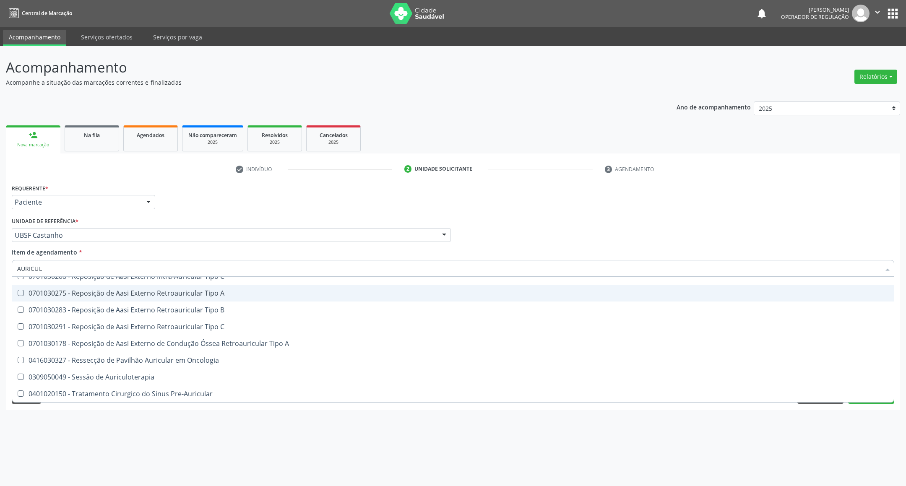
type input "AURICUL"
click at [91, 170] on ul "check Indivíduo 2 Unidade solicitante 3 Agendamento" at bounding box center [453, 169] width 894 height 14
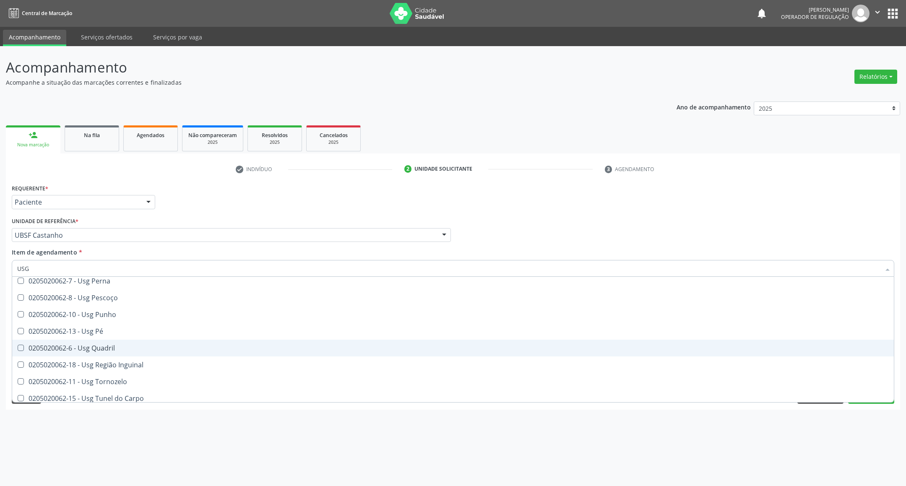
scroll to position [194, 0]
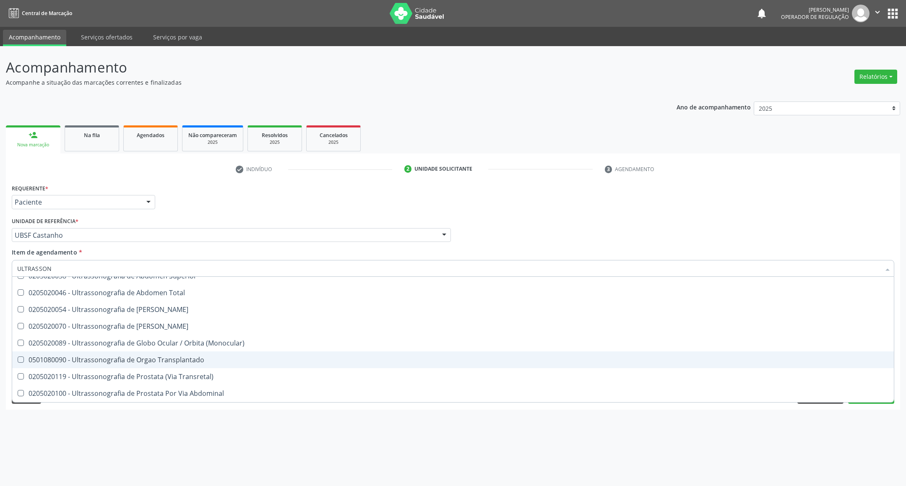
type input "ULTRASSONO"
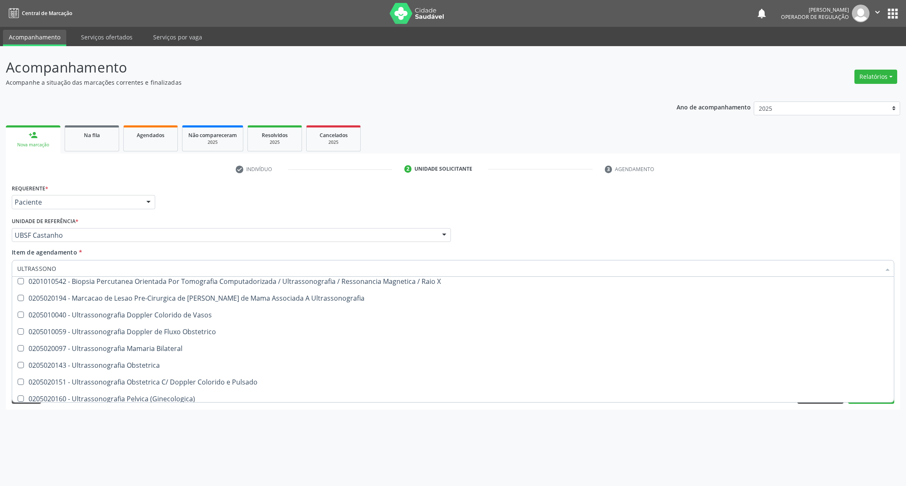
scroll to position [0, 0]
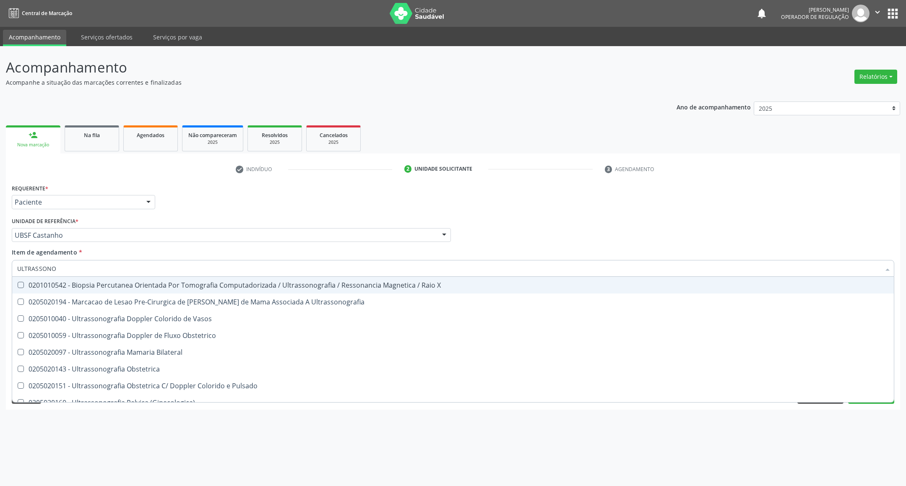
click at [199, 194] on div "Requerente * Paciente Profissional de Saúde Paciente Nenhum resultado encontrad…" at bounding box center [453, 198] width 887 height 33
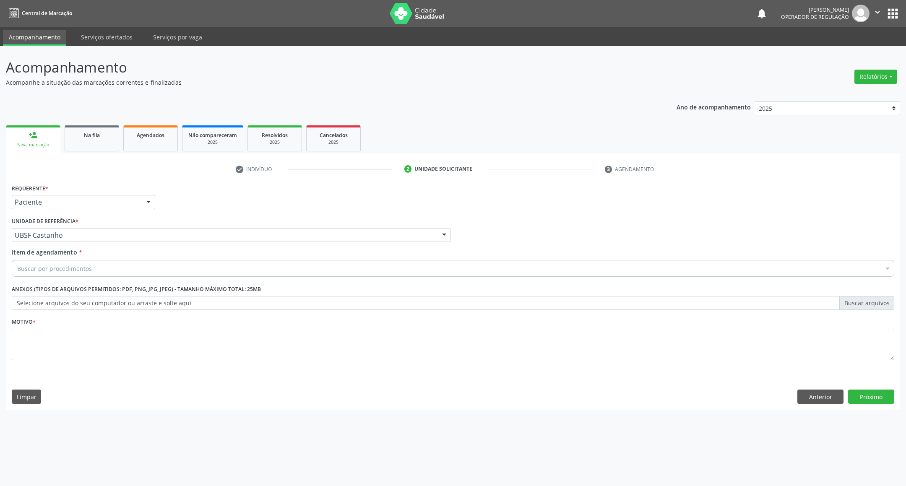
click at [96, 276] on div "Buscar por procedimentos" at bounding box center [453, 268] width 882 height 17
click at [23, 419] on div "Acompanhamento Acompanhe a situação das marcações correntes e finalizadas Relat…" at bounding box center [453, 266] width 906 height 440
click at [28, 395] on button "Limpar" at bounding box center [26, 397] width 29 height 14
click at [29, 395] on button "Limpar" at bounding box center [26, 397] width 29 height 14
click at [829, 394] on button "Anterior" at bounding box center [820, 397] width 46 height 14
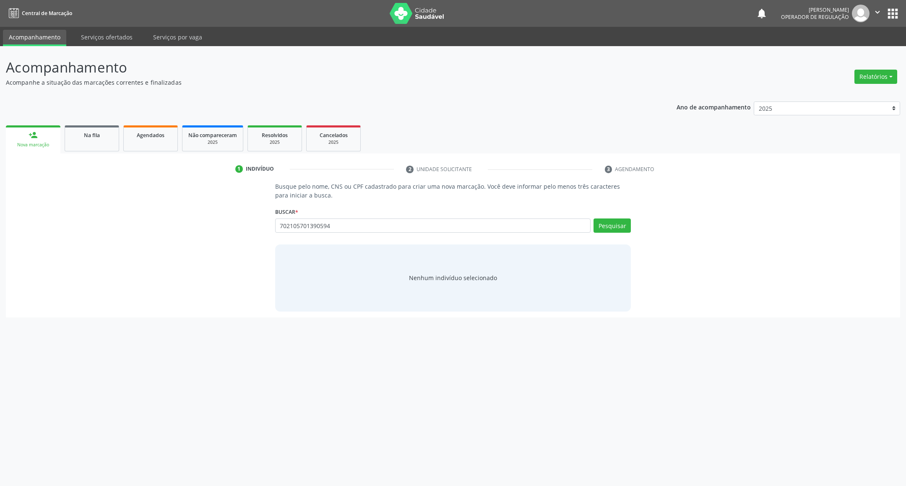
type input "702105701390594"
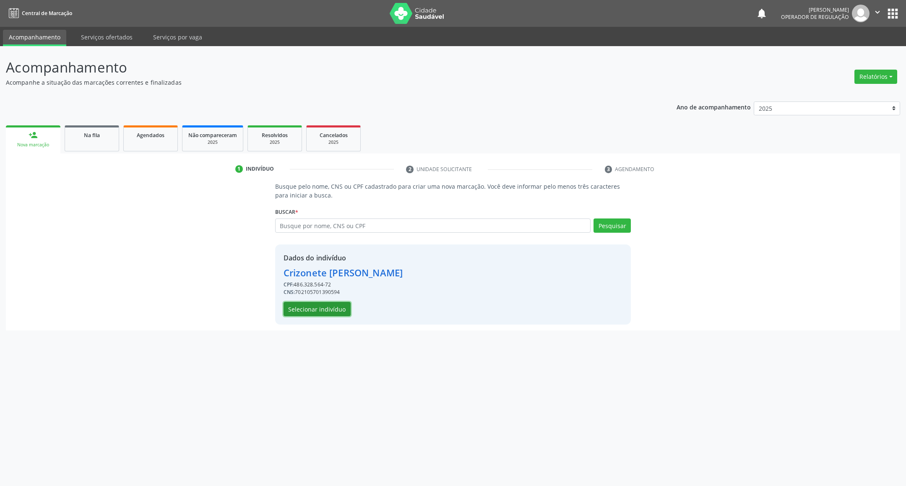
click at [304, 304] on button "Selecionar indivíduo" at bounding box center [317, 309] width 67 height 14
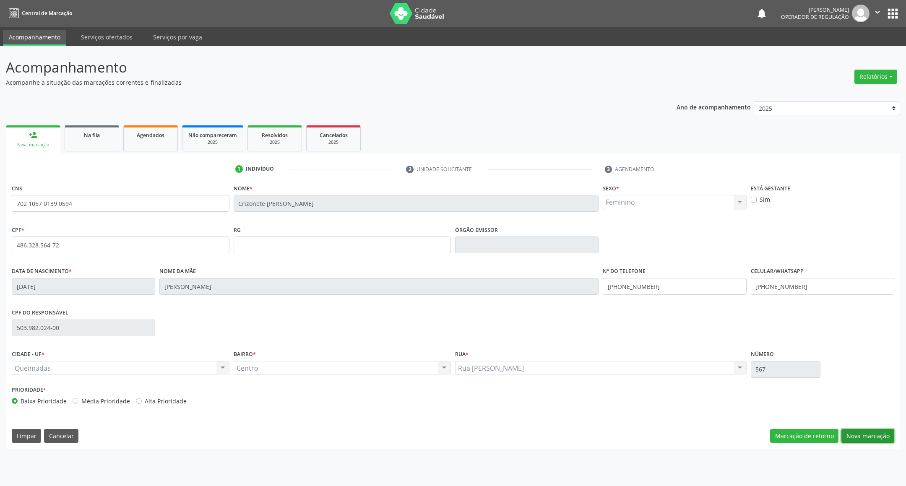
click at [857, 433] on button "Nova marcação" at bounding box center [867, 436] width 53 height 14
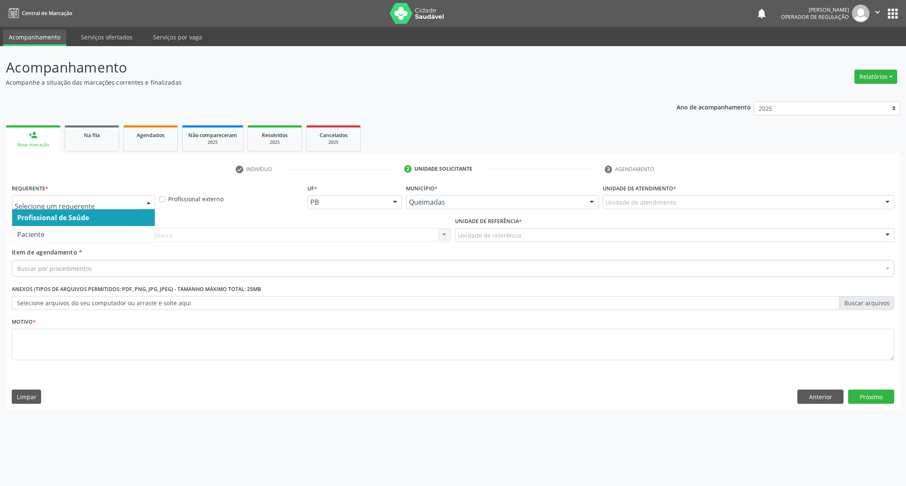
drag, startPoint x: 135, startPoint y: 205, endPoint x: 124, endPoint y: 237, distance: 33.8
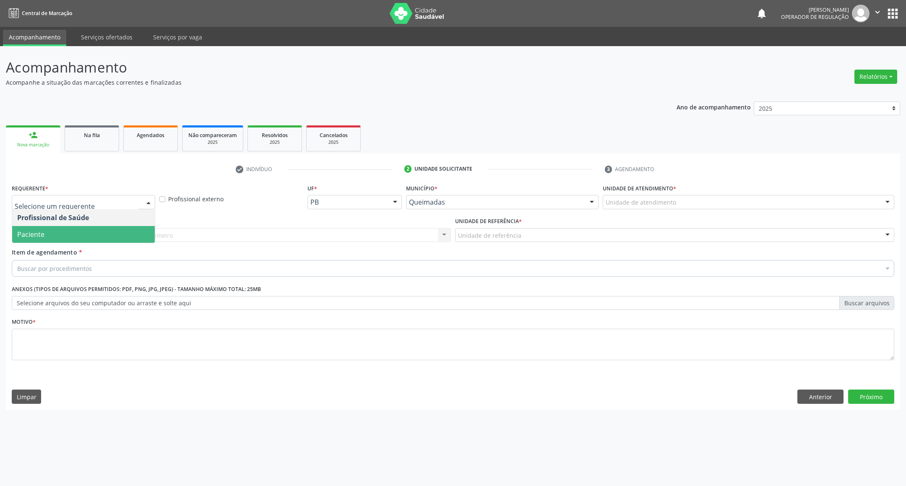
click at [122, 239] on span "Paciente" at bounding box center [83, 234] width 143 height 17
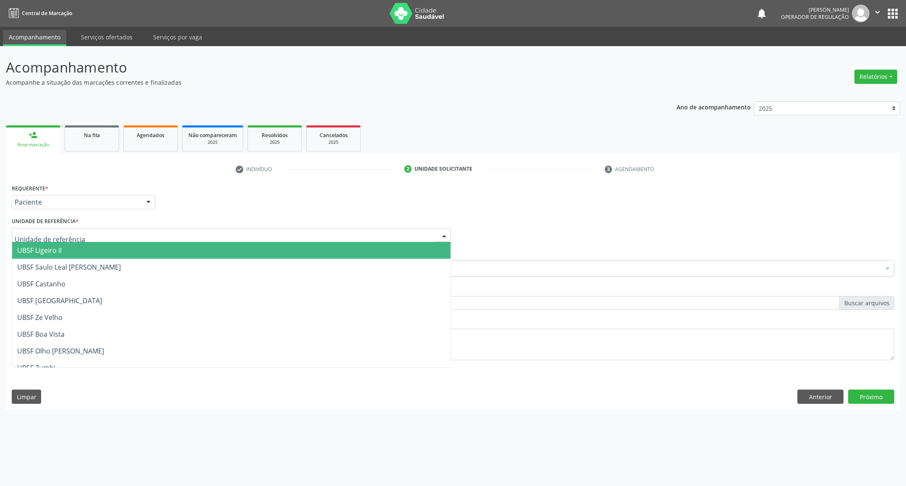
click at [122, 237] on div at bounding box center [231, 235] width 439 height 14
type input "CE"
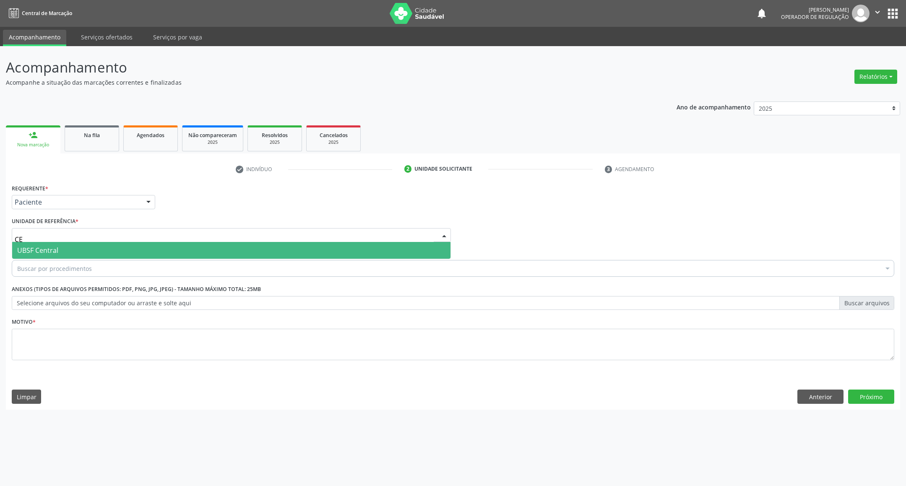
click at [121, 253] on span "UBSF Central" at bounding box center [231, 250] width 438 height 17
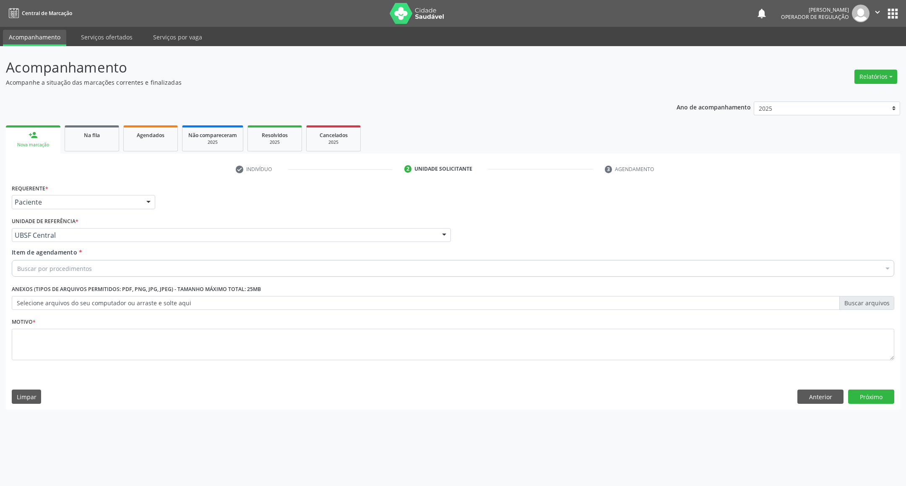
click at [113, 272] on div "Buscar por procedimentos" at bounding box center [453, 268] width 882 height 17
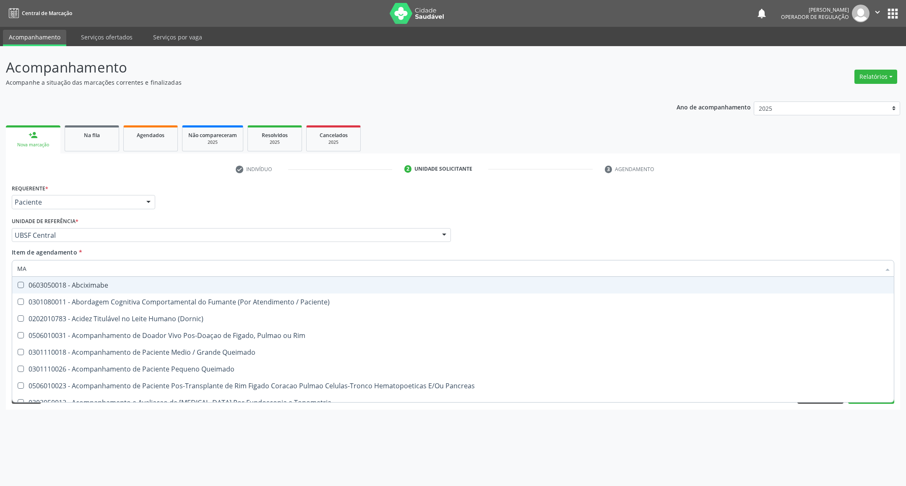
type input "MAMARIA BILATERAL"
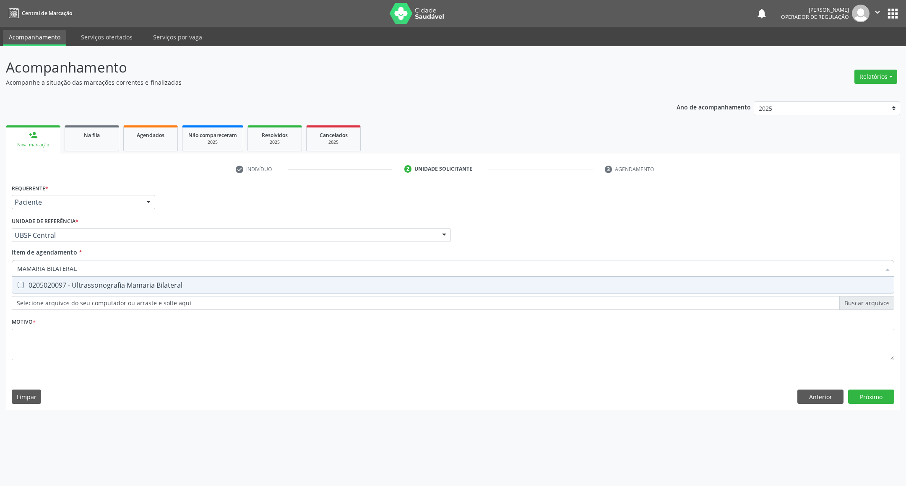
drag, startPoint x: 122, startPoint y: 289, endPoint x: 119, endPoint y: 304, distance: 14.8
click at [122, 289] on span "0205020097 - Ultrassonografia Mamaria Bilateral" at bounding box center [453, 285] width 882 height 17
checkbox Bilateral "true"
click at [115, 343] on div "Requerente * Paciente Profissional de Saúde Paciente Nenhum resultado encontrad…" at bounding box center [453, 277] width 882 height 190
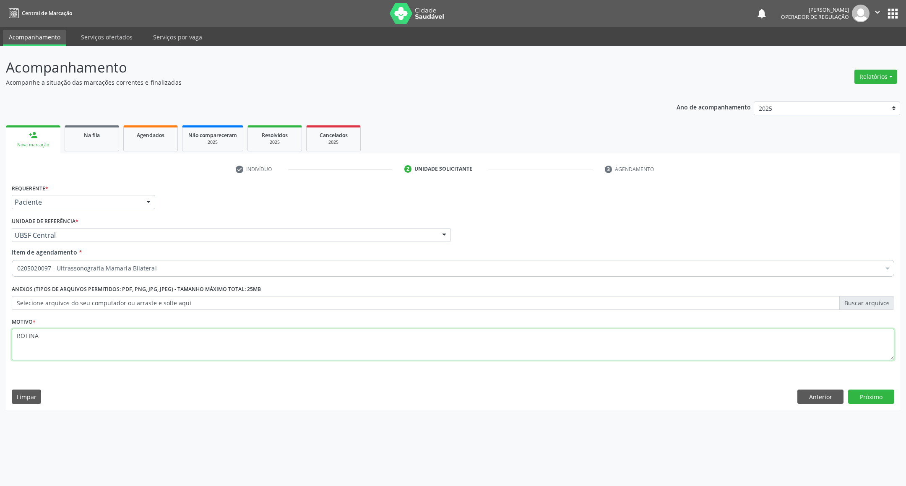
type textarea "ROTINA"
click button "Próximo" at bounding box center [871, 397] width 46 height 14
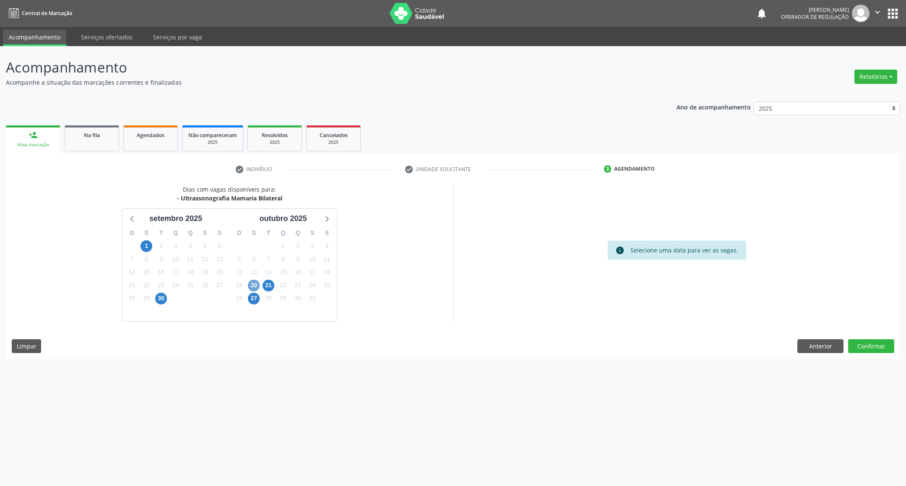
click at [252, 289] on span "20" at bounding box center [254, 286] width 12 height 12
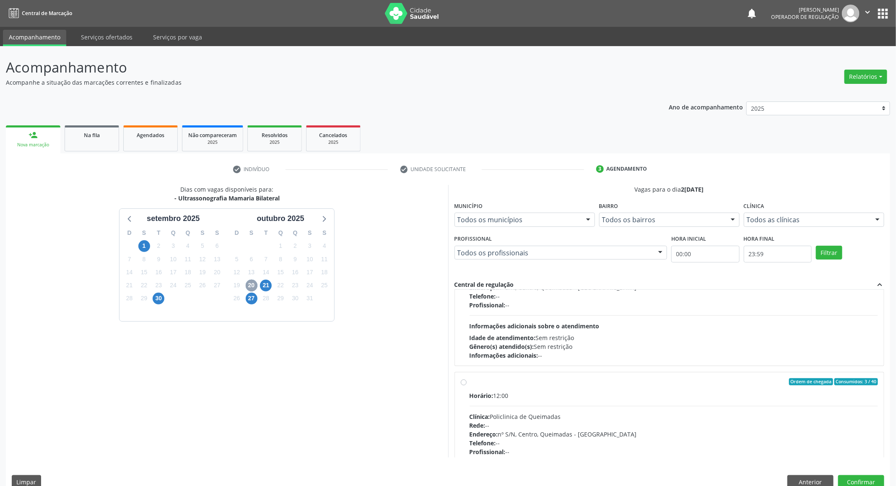
scroll to position [133, 0]
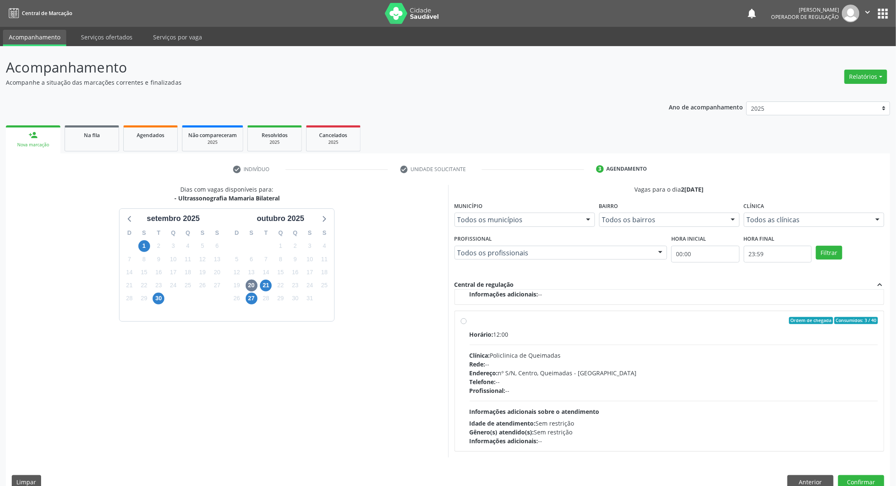
drag, startPoint x: 540, startPoint y: 390, endPoint x: 433, endPoint y: 360, distance: 111.1
click at [538, 390] on div "Profissional: --" at bounding box center [674, 390] width 409 height 9
click at [467, 325] on input "Ordem de chegada Consumidos: 3 / 40 Horário: 12:00 Clínica: Policlinica de Quei…" at bounding box center [464, 321] width 6 height 8
radio input "true"
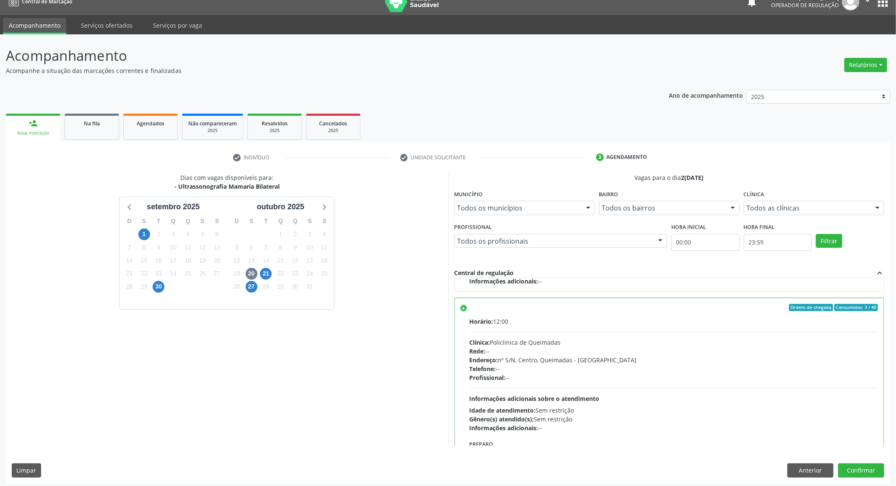
scroll to position [15, 0]
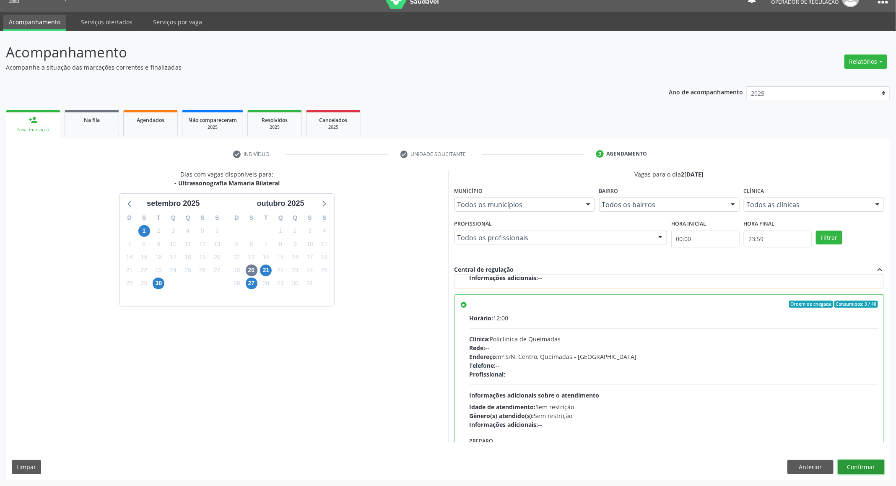
click at [875, 469] on button "Confirmar" at bounding box center [861, 467] width 46 height 14
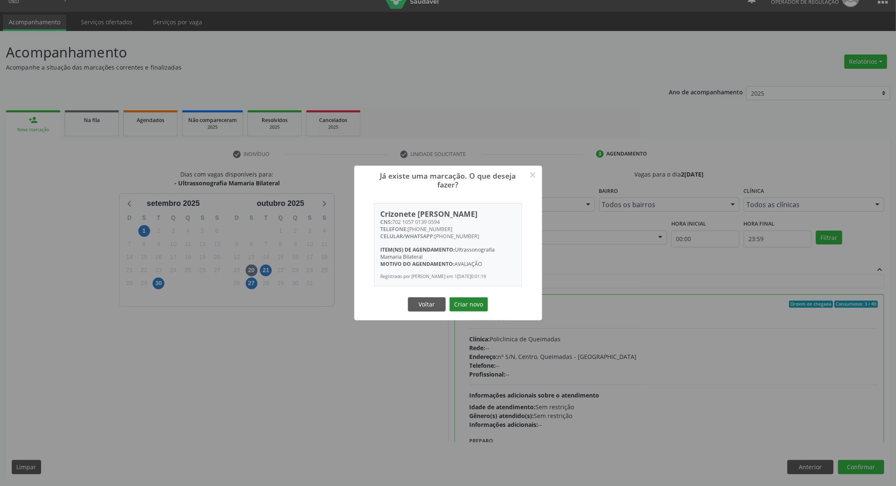
click at [472, 301] on button "Criar novo" at bounding box center [469, 304] width 39 height 14
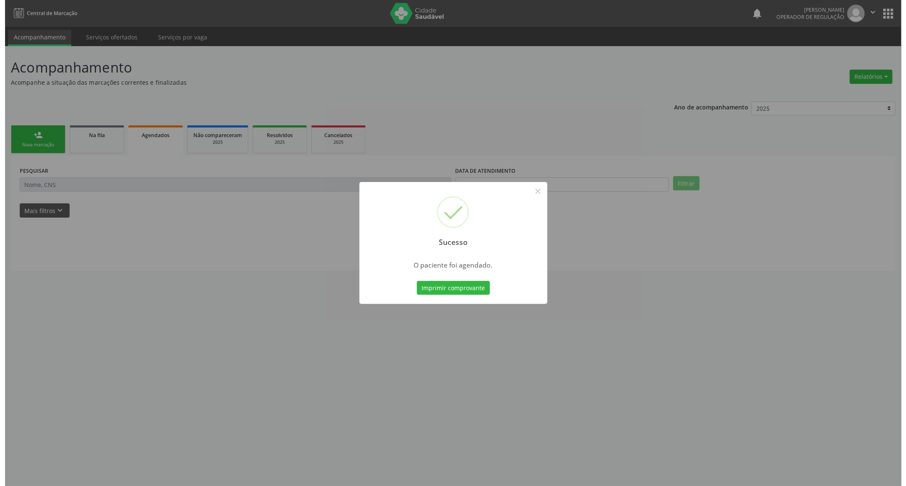
scroll to position [0, 0]
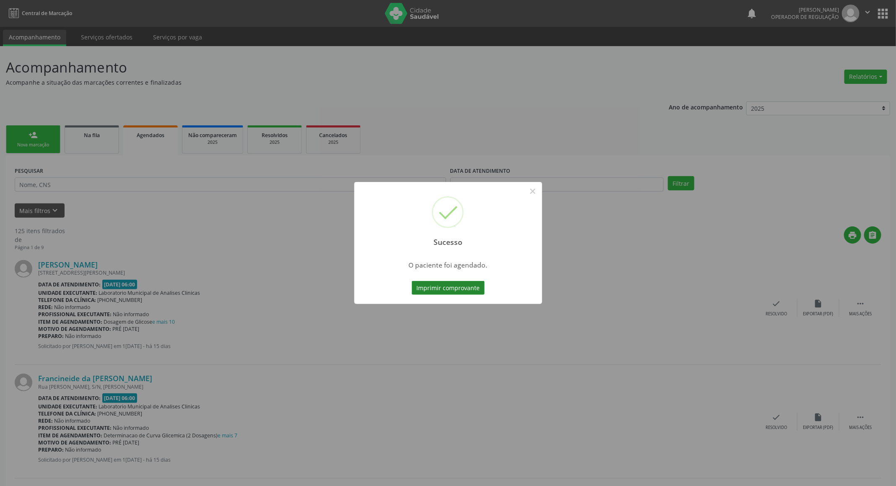
click at [449, 291] on button "Imprimir comprovante" at bounding box center [448, 288] width 73 height 14
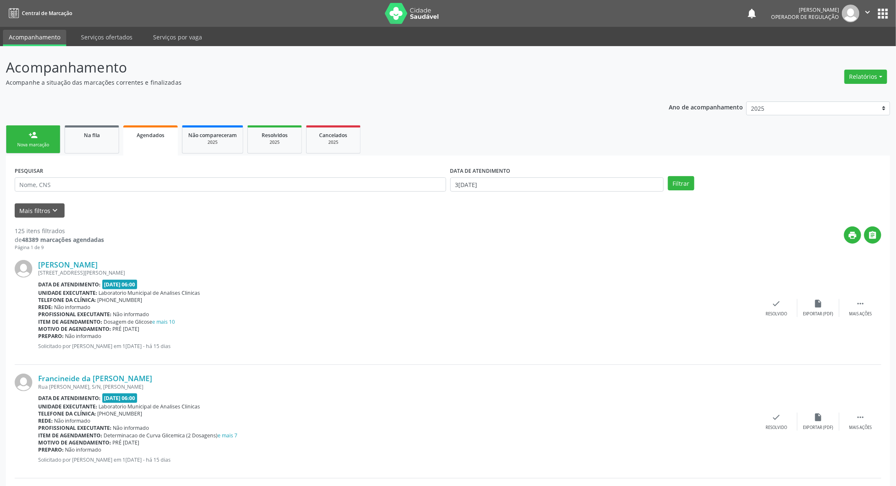
click at [37, 143] on div "Nova marcação" at bounding box center [33, 145] width 42 height 6
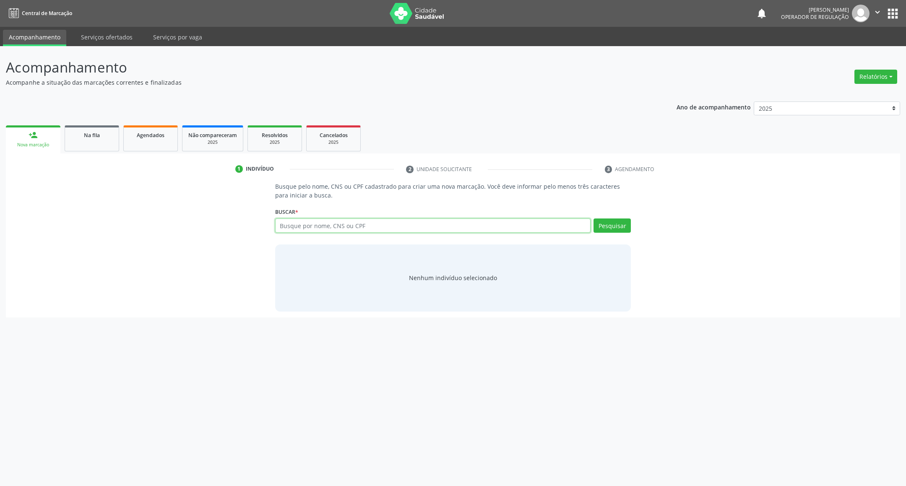
click at [323, 224] on input "text" at bounding box center [433, 226] width 316 height 14
type input "700900989104296"
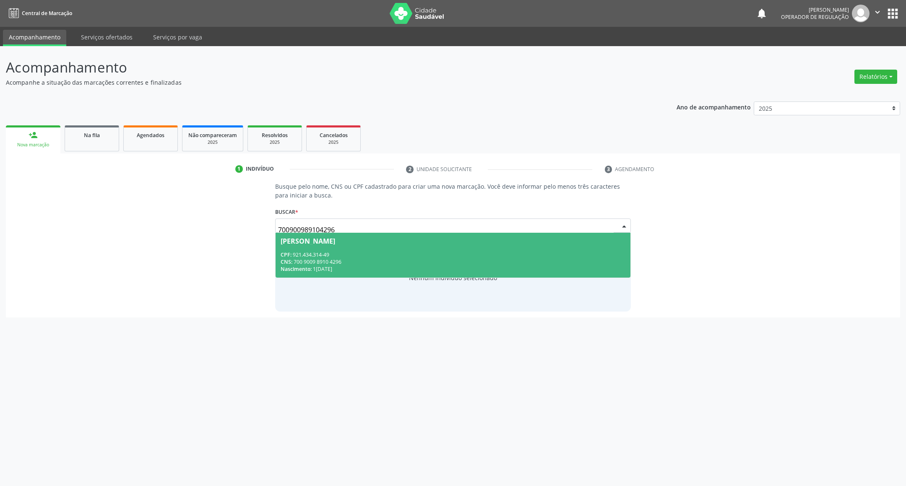
click at [284, 247] on span "Maria Betânia Ferreira da Silva CPF: 921.434.314-49 CNS: 700 9009 8910 4296 Nas…" at bounding box center [453, 255] width 355 height 45
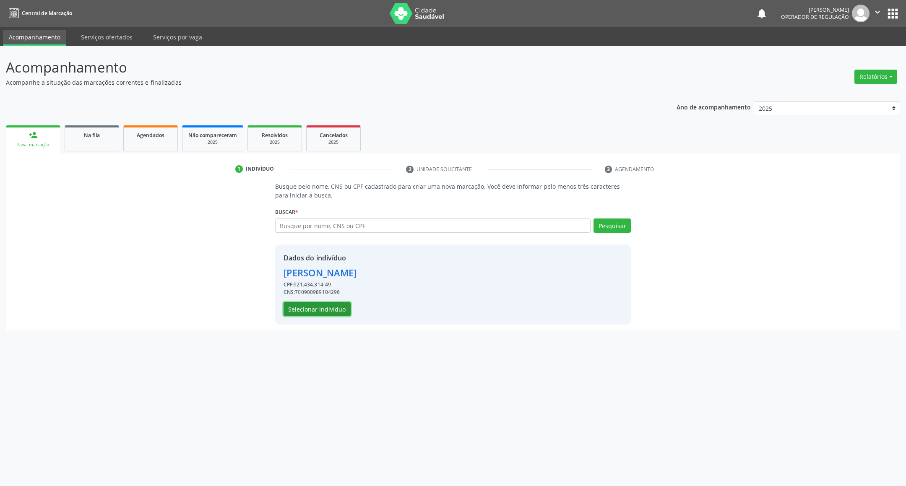
click at [328, 314] on button "Selecionar indivíduo" at bounding box center [317, 309] width 67 height 14
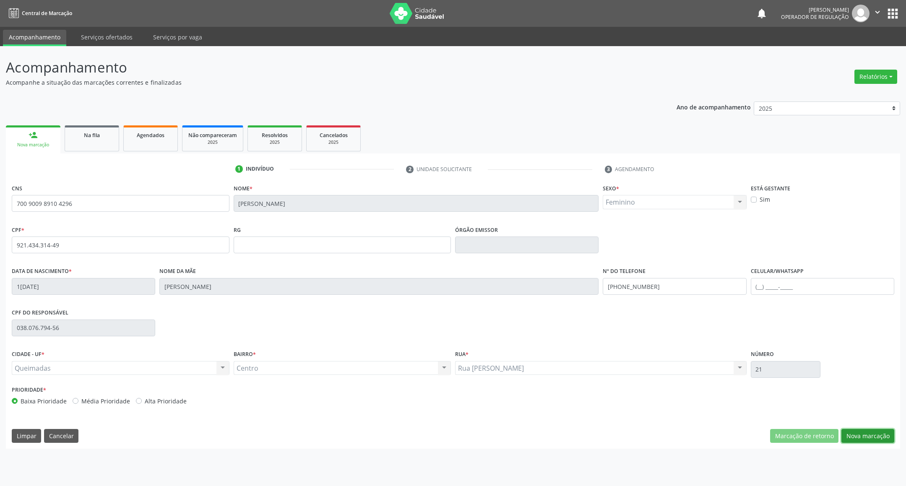
drag, startPoint x: 858, startPoint y: 440, endPoint x: 827, endPoint y: 435, distance: 31.3
click at [858, 439] on button "Nova marcação" at bounding box center [867, 436] width 53 height 14
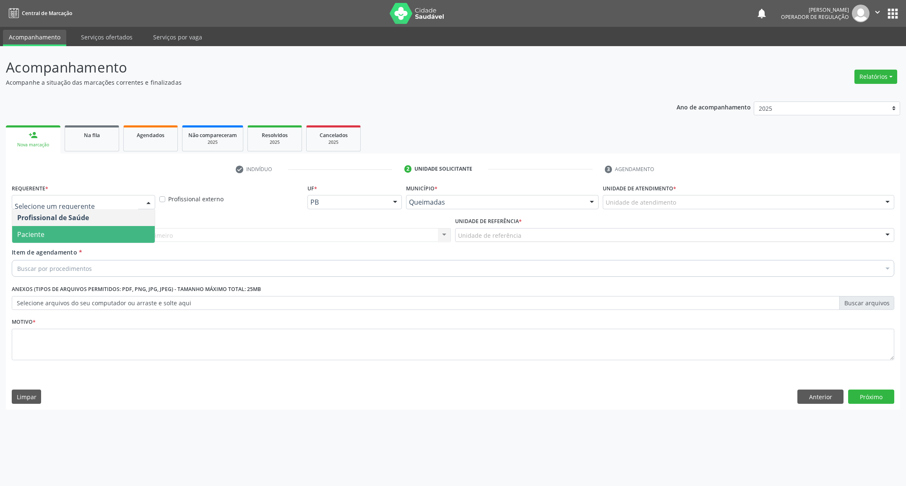
click at [79, 234] on span "Paciente" at bounding box center [83, 234] width 143 height 17
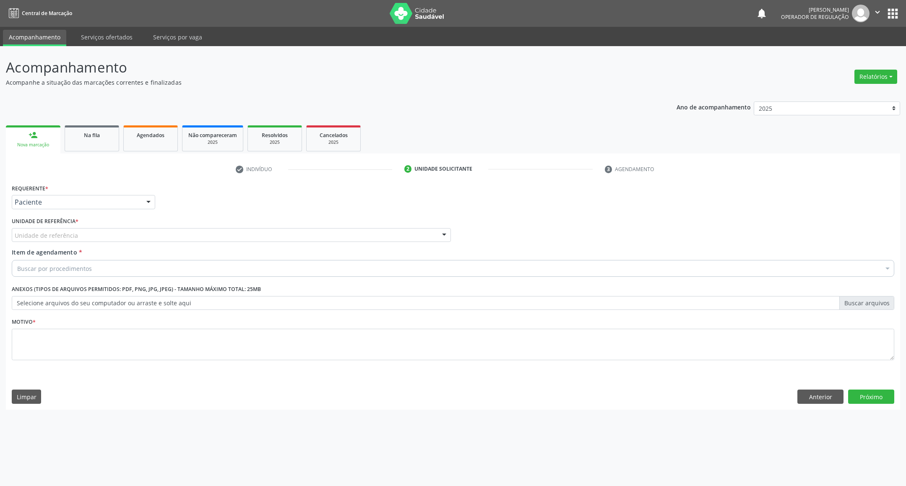
click at [100, 236] on div "Unidade de referência" at bounding box center [231, 235] width 439 height 14
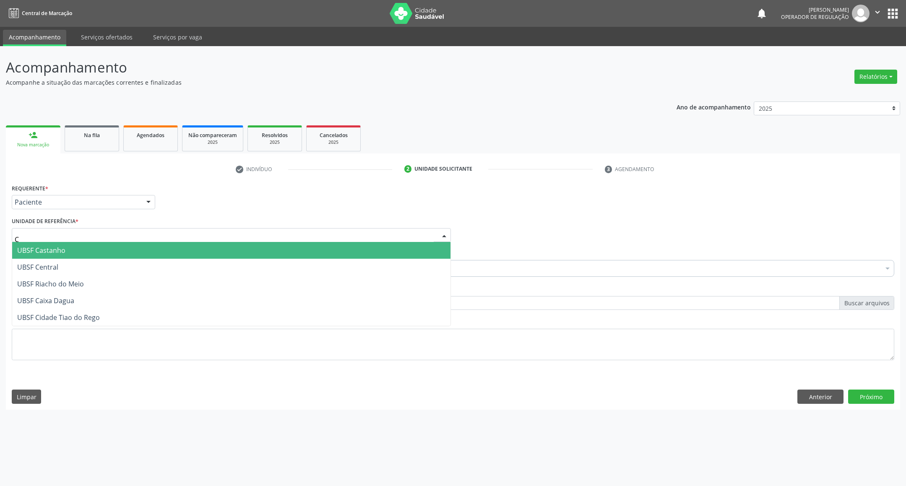
type input "CE"
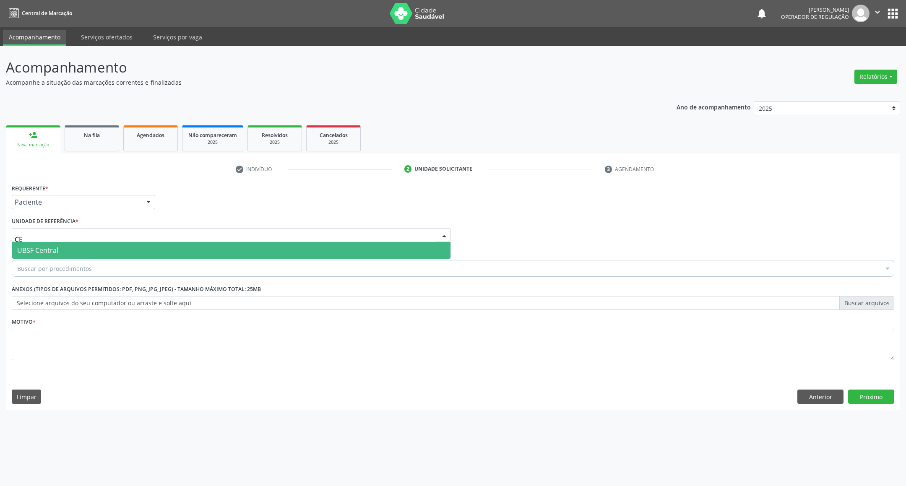
click at [98, 256] on span "UBSF Central" at bounding box center [231, 250] width 438 height 17
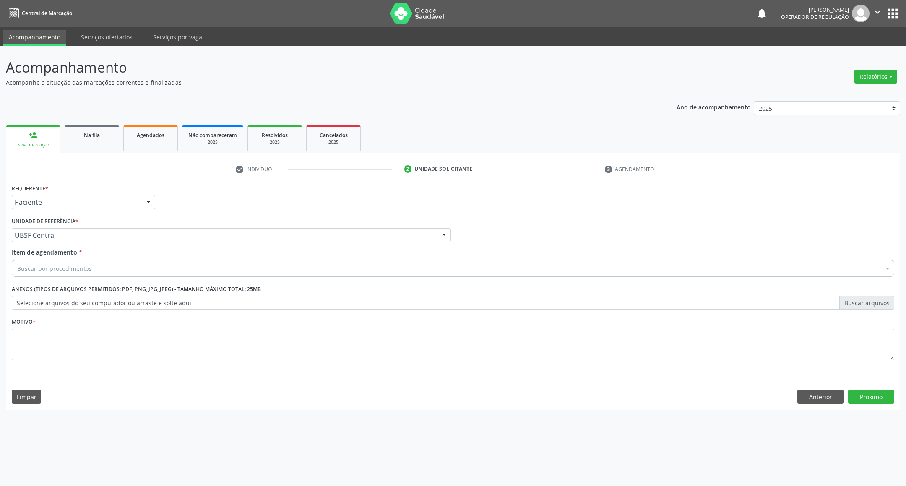
click at [92, 271] on div "Buscar por procedimentos" at bounding box center [453, 268] width 882 height 17
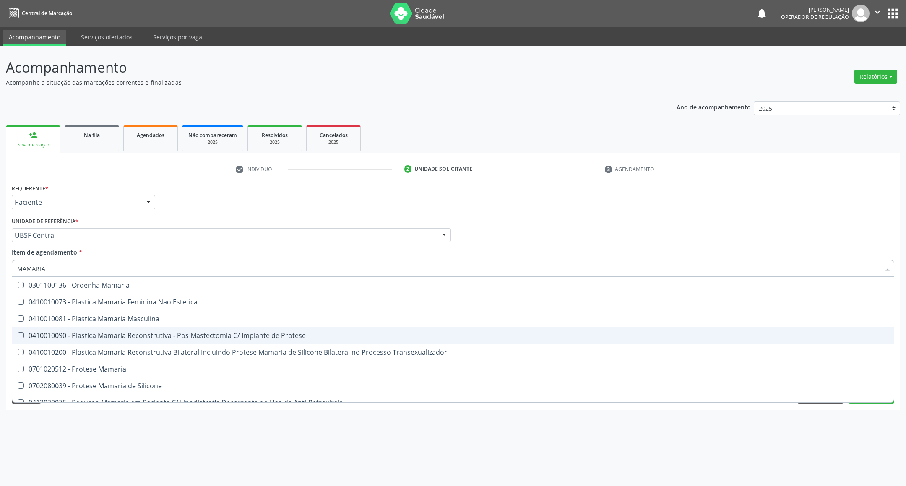
scroll to position [26, 0]
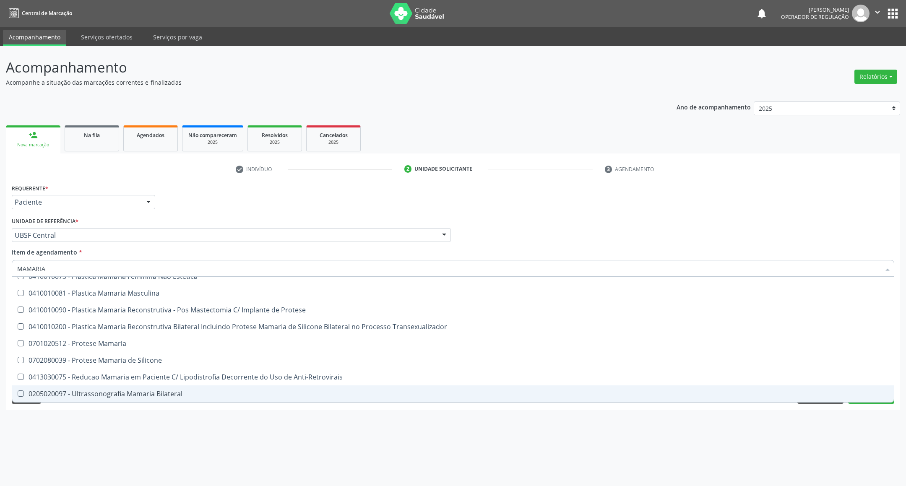
click at [116, 403] on div "Limpar Anterior Próximo" at bounding box center [453, 397] width 882 height 14
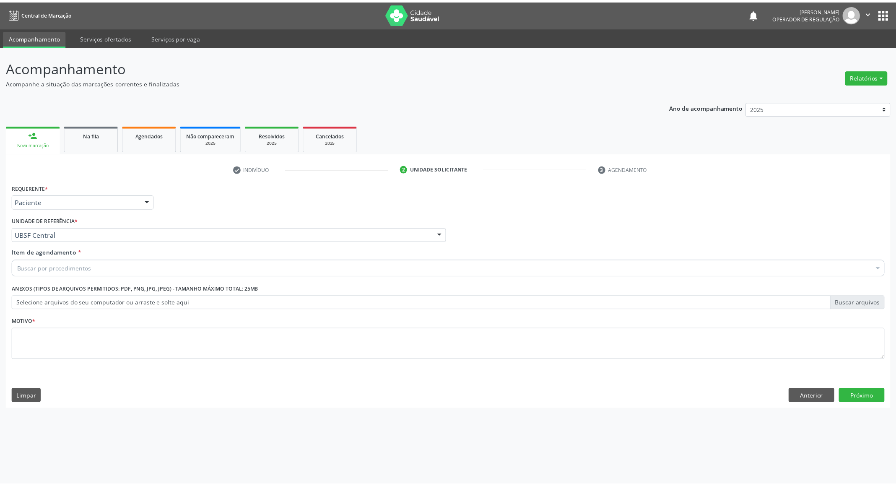
scroll to position [0, 0]
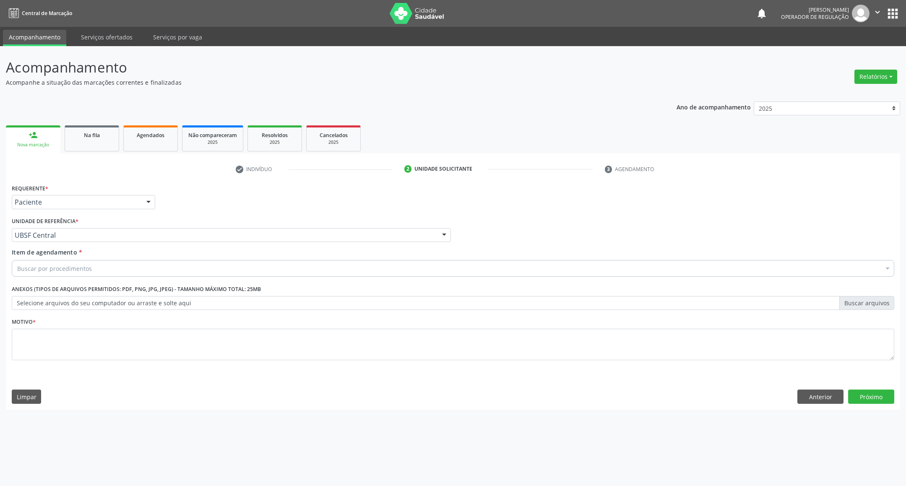
click at [99, 271] on div "Buscar por procedimentos" at bounding box center [453, 268] width 882 height 17
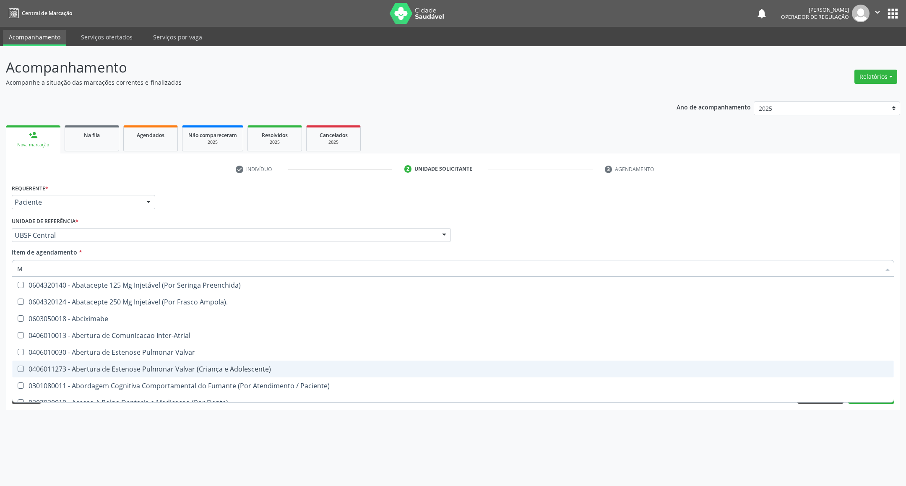
type input "MAMARIA BILATERAL"
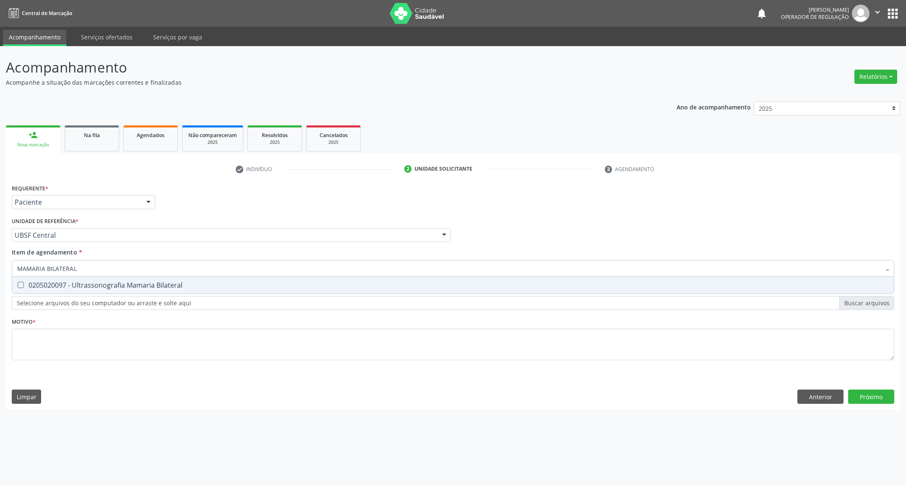
click at [126, 278] on span "0205020097 - Ultrassonografia Mamaria Bilateral" at bounding box center [453, 285] width 882 height 17
checkbox Bilateral "true"
click at [114, 346] on div "Requerente * Paciente Profissional de Saúde Paciente Nenhum resultado encontrad…" at bounding box center [453, 277] width 882 height 190
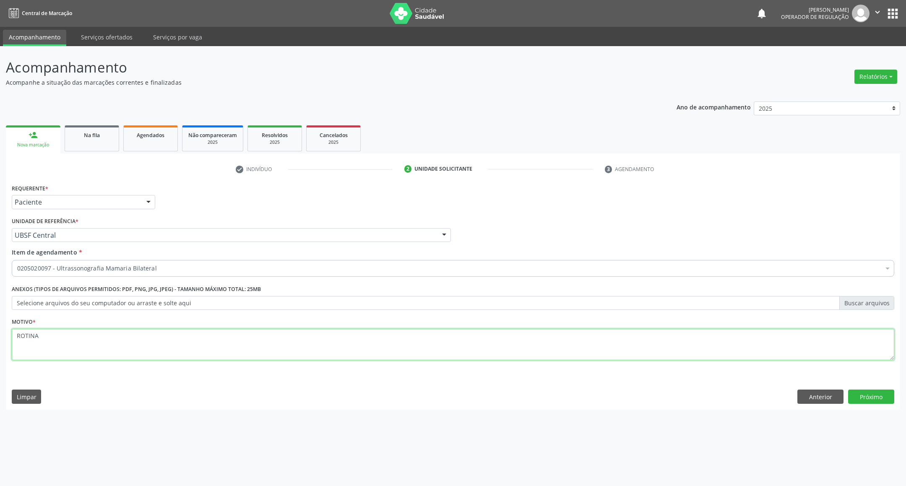
type textarea "ROTINA"
click button "Próximo" at bounding box center [871, 397] width 46 height 14
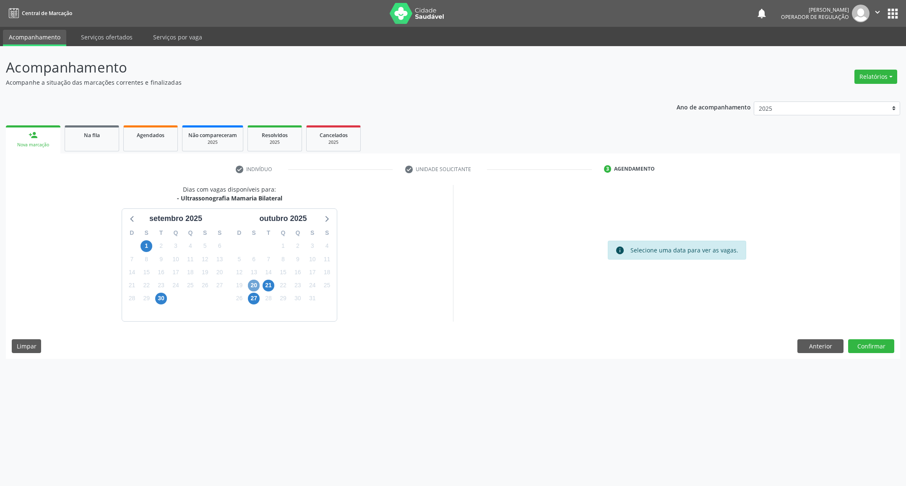
drag, startPoint x: 255, startPoint y: 283, endPoint x: 248, endPoint y: 278, distance: 8.7
click at [253, 282] on span "20" at bounding box center [254, 286] width 12 height 12
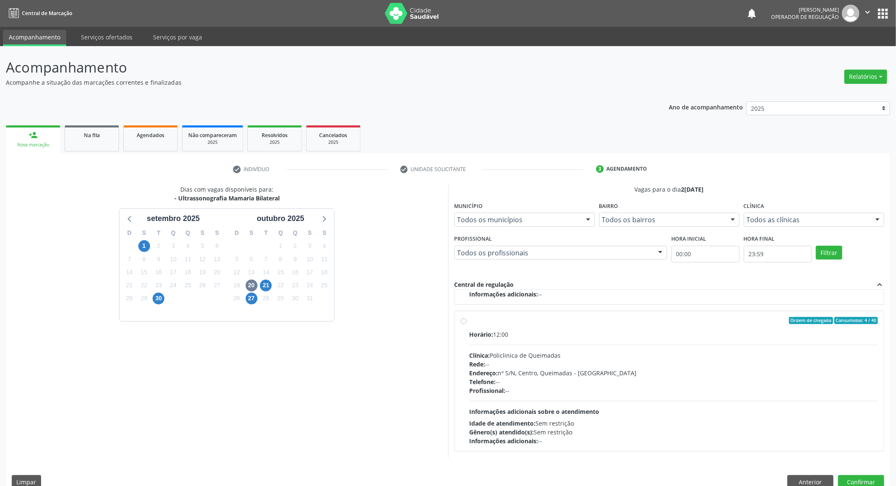
drag, startPoint x: 705, startPoint y: 406, endPoint x: 464, endPoint y: 372, distance: 242.8
click at [703, 406] on div "Horário: 12:00 Clínica: Policlinica de Queimadas Rede: -- Endereço: nº S/N, Cen…" at bounding box center [674, 387] width 409 height 115
click at [467, 325] on input "Ordem de chegada Consumidos: 4 / 40 Horário: 12:00 Clínica: Policlinica de Quei…" at bounding box center [464, 321] width 6 height 8
radio input "true"
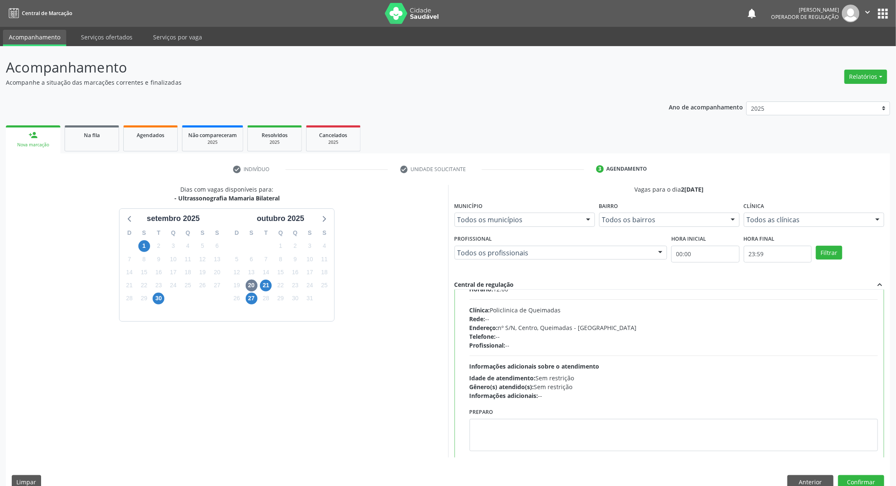
scroll to position [190, 0]
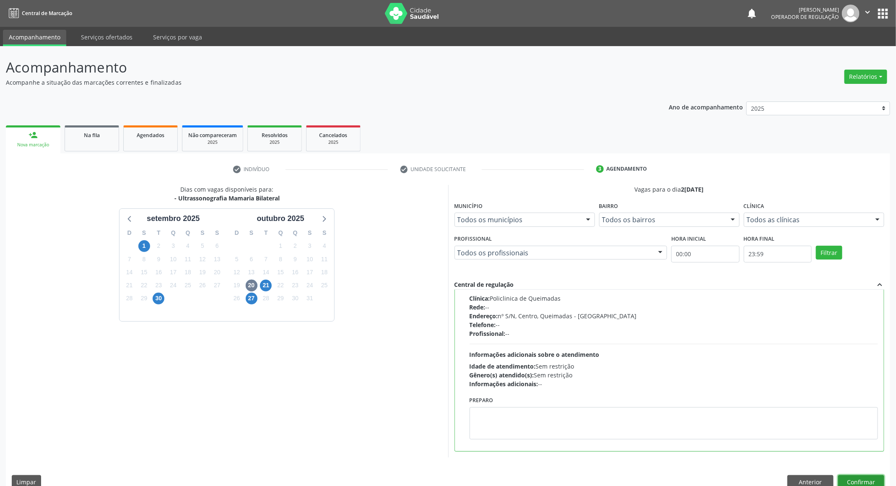
click at [862, 477] on button "Confirmar" at bounding box center [861, 482] width 46 height 14
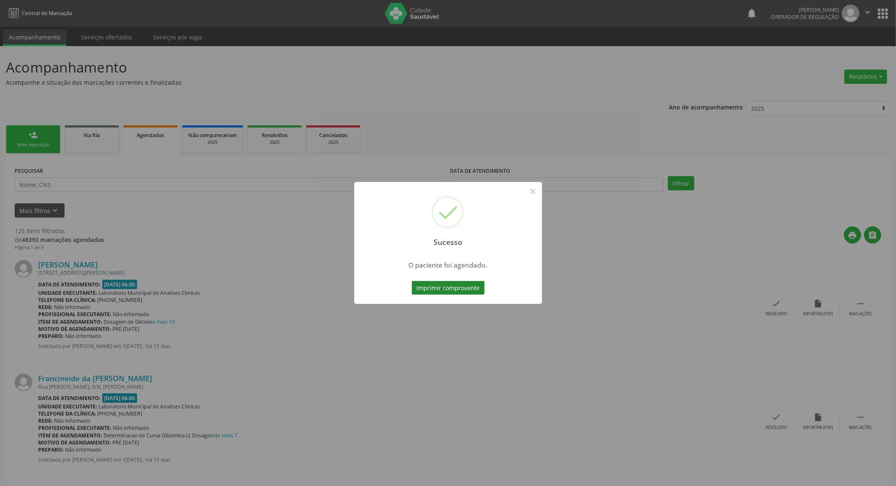
click at [470, 291] on button "Imprimir comprovante" at bounding box center [448, 288] width 73 height 14
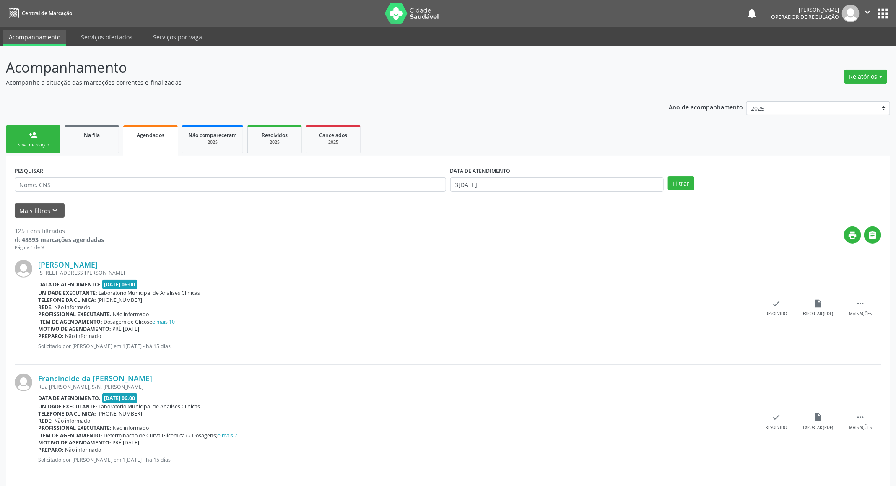
click at [42, 145] on div "Nova marcação" at bounding box center [33, 145] width 42 height 6
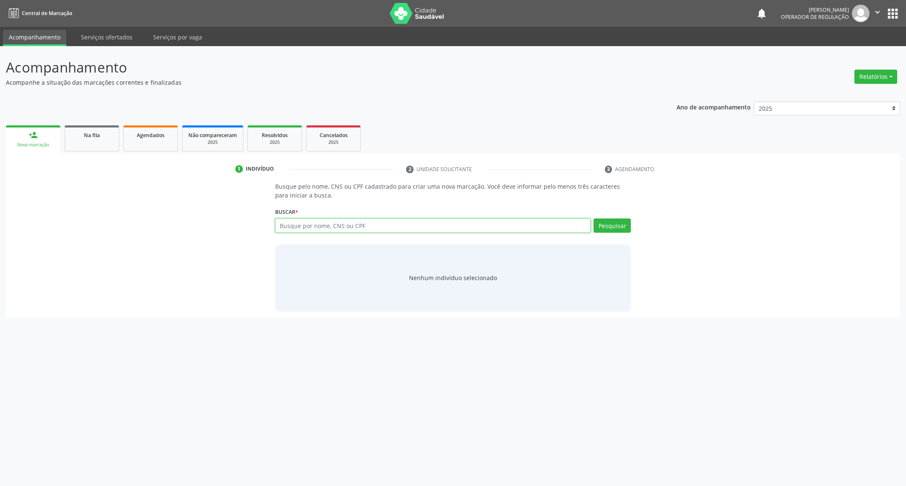
click at [369, 227] on input "text" at bounding box center [433, 226] width 316 height 14
type input "709604615895073"
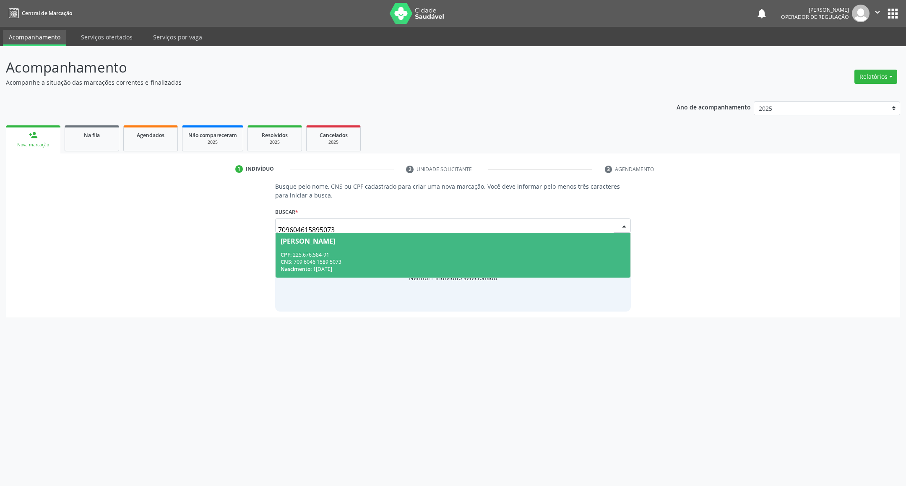
click at [345, 248] on span "Onete da Silva Santos CPF: 225.676.584-91 CNS: 709 6046 1589 5073 Nascimento: 1…" at bounding box center [453, 255] width 355 height 45
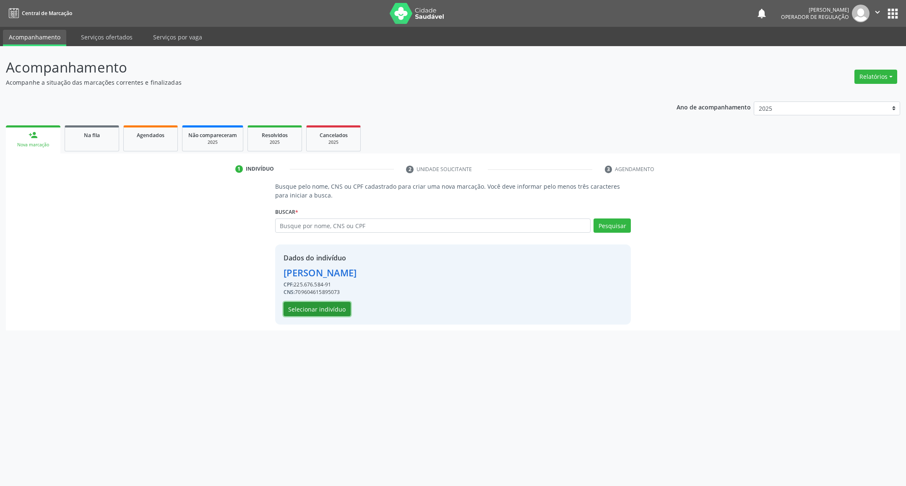
click at [342, 306] on button "Selecionar indivíduo" at bounding box center [317, 309] width 67 height 14
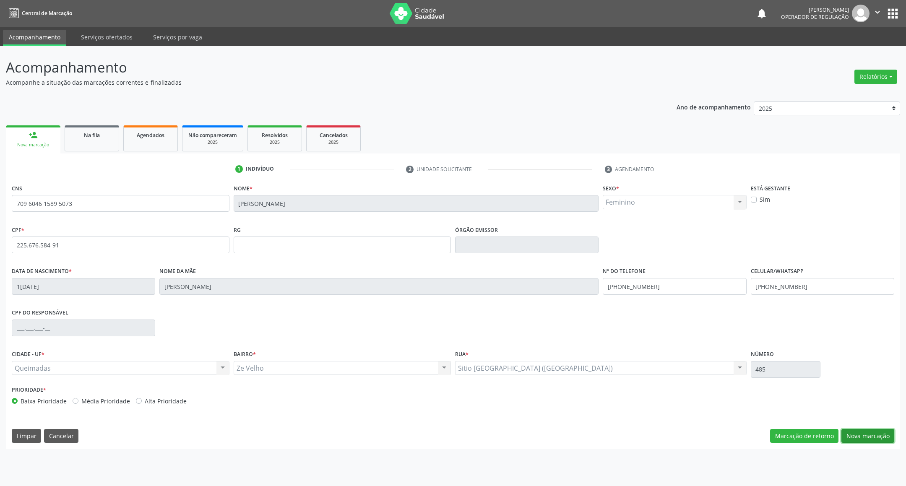
click at [856, 432] on button "Nova marcação" at bounding box center [867, 436] width 53 height 14
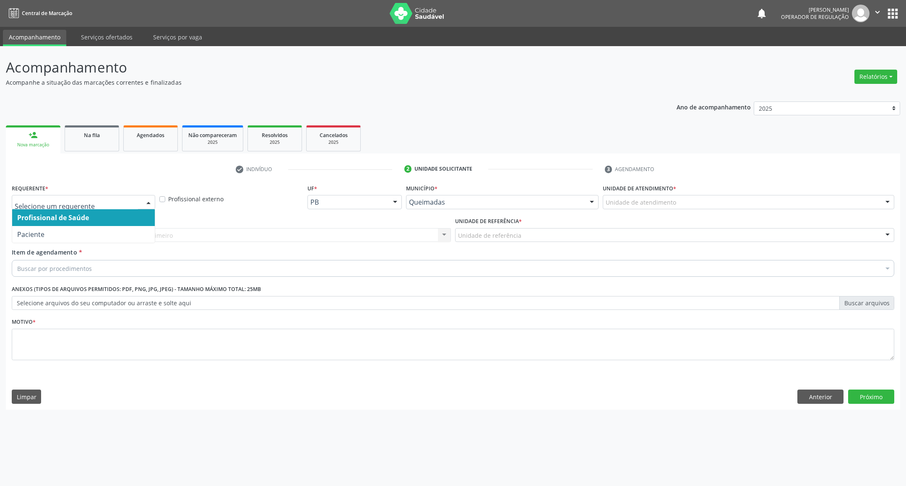
drag, startPoint x: 36, startPoint y: 204, endPoint x: 38, endPoint y: 227, distance: 22.7
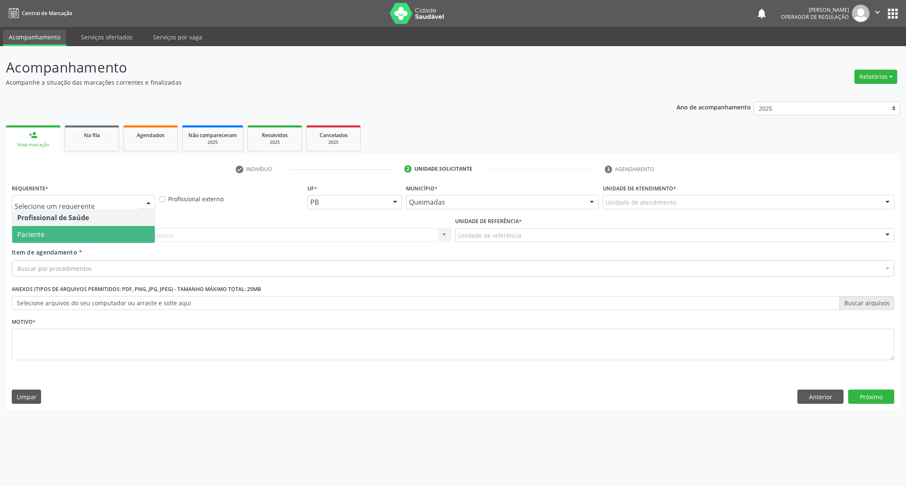
click at [41, 231] on span "Paciente" at bounding box center [30, 234] width 27 height 9
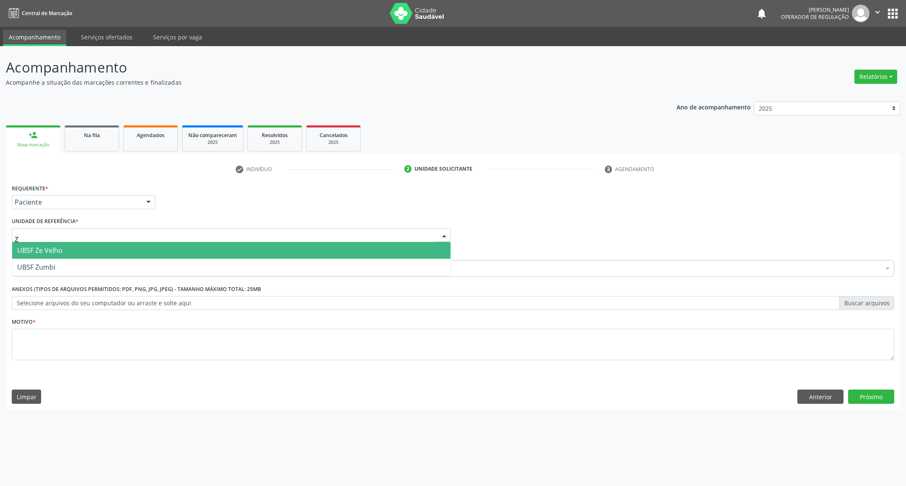
type input "ZE"
click at [62, 252] on span "UBSF Ze Velho" at bounding box center [39, 250] width 45 height 9
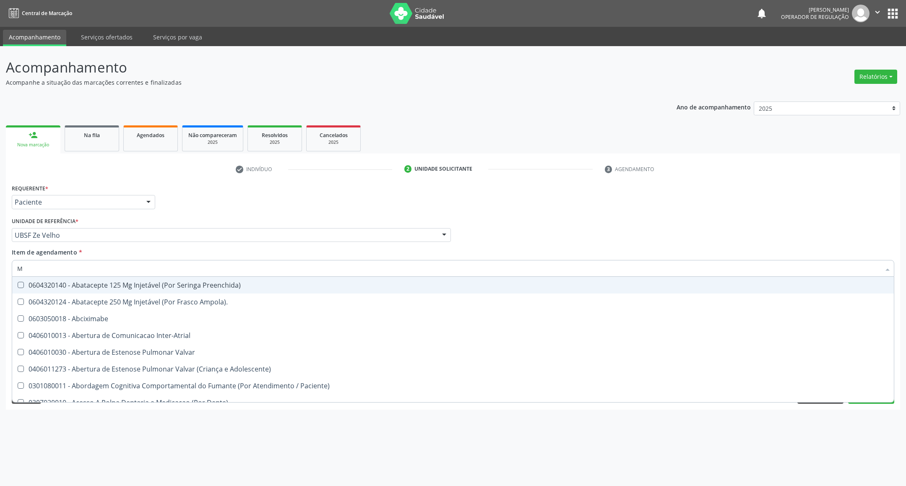
type input "MAMARIA BILATERAL"
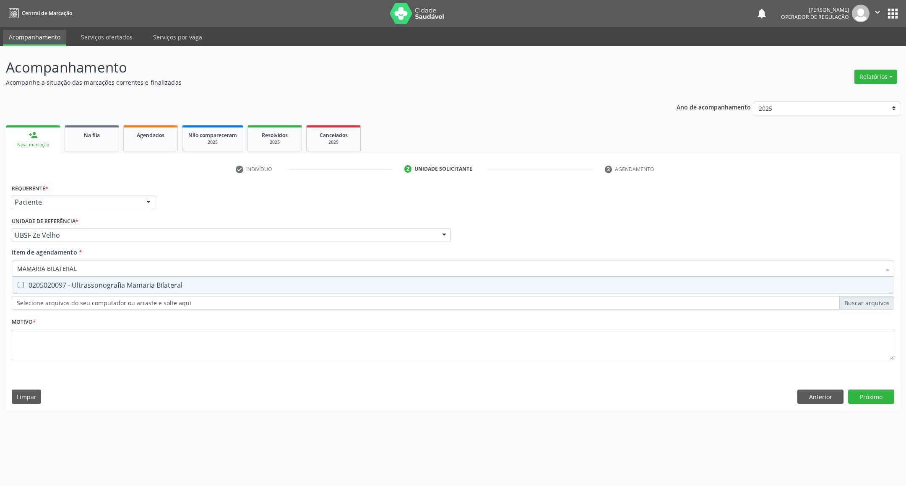
drag, startPoint x: 59, startPoint y: 287, endPoint x: 47, endPoint y: 313, distance: 28.9
click at [59, 287] on div "0205020097 - Ultrassonografia Mamaria Bilateral" at bounding box center [452, 285] width 871 height 7
checkbox Bilateral "true"
click at [38, 349] on div "Requerente * Paciente Profissional de Saúde Paciente Nenhum resultado encontrad…" at bounding box center [453, 277] width 882 height 190
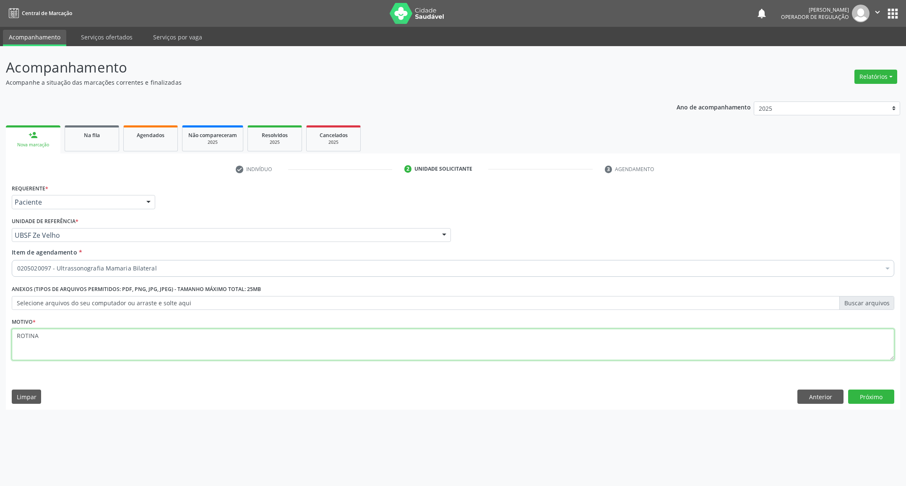
type textarea "ROTINA"
click button "Próximo" at bounding box center [871, 397] width 46 height 14
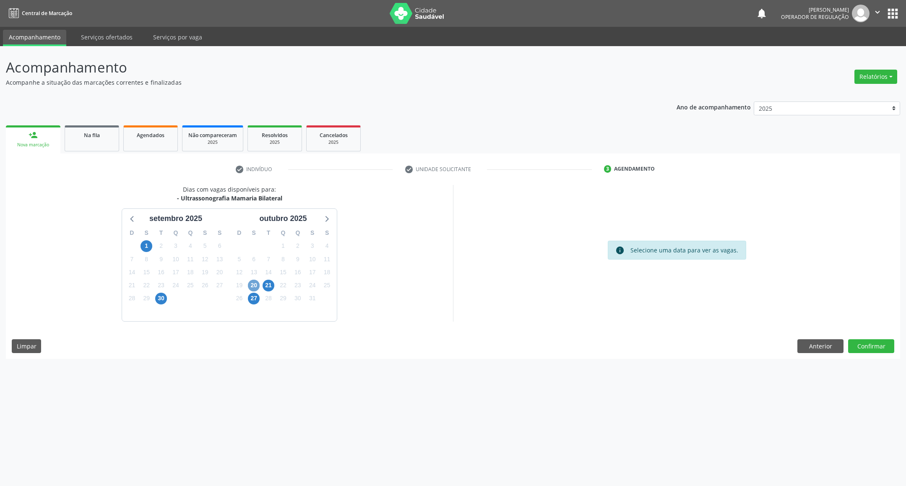
click at [254, 287] on span "20" at bounding box center [254, 286] width 12 height 12
click at [268, 284] on span "21" at bounding box center [269, 286] width 12 height 12
click at [252, 284] on span "20" at bounding box center [254, 286] width 12 height 12
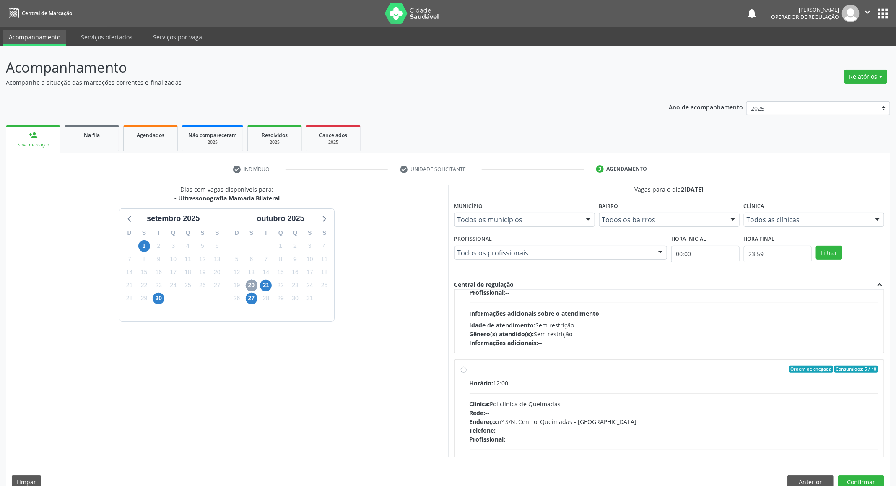
scroll to position [133, 0]
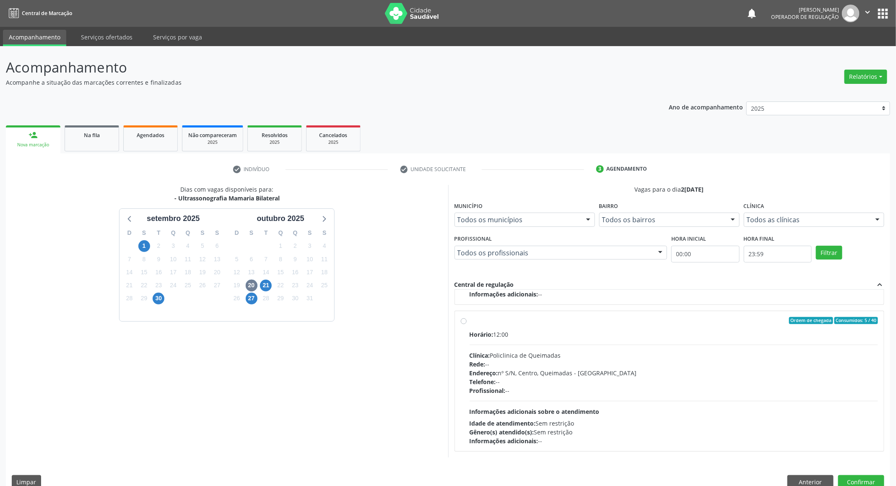
click at [586, 385] on div "Telefone: --" at bounding box center [674, 381] width 409 height 9
click at [467, 325] on input "Ordem de chegada Consumidos: 5 / 40 Horário: 12:00 Clínica: Policlinica de Quei…" at bounding box center [464, 321] width 6 height 8
radio input "true"
click at [862, 479] on button "Confirmar" at bounding box center [861, 482] width 46 height 14
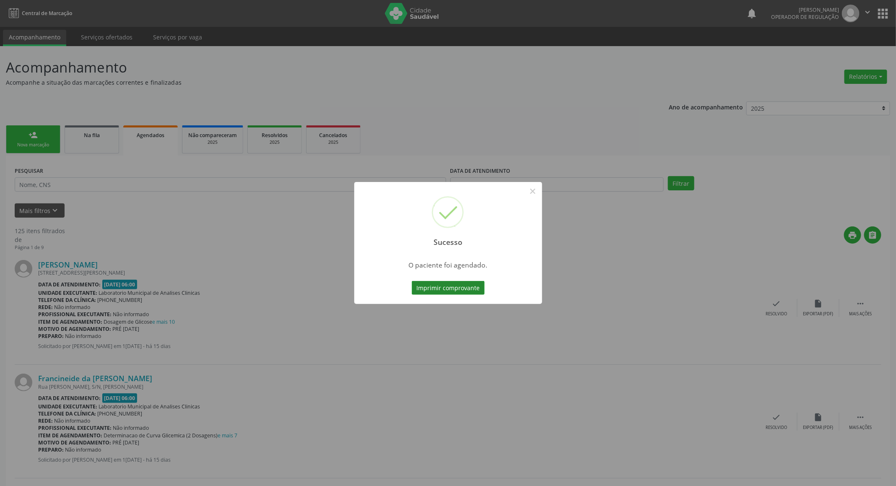
click at [452, 283] on button "Imprimir comprovante" at bounding box center [448, 288] width 73 height 14
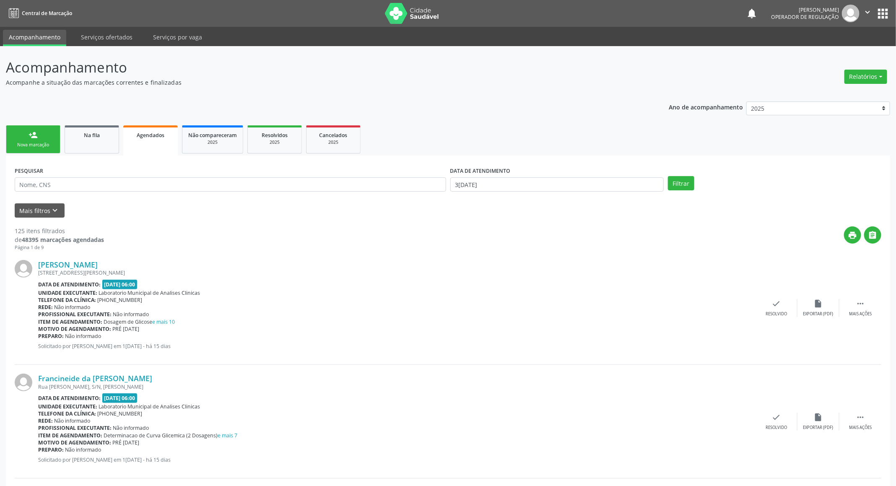
click at [39, 131] on link "person_add Nova marcação" at bounding box center [33, 139] width 55 height 28
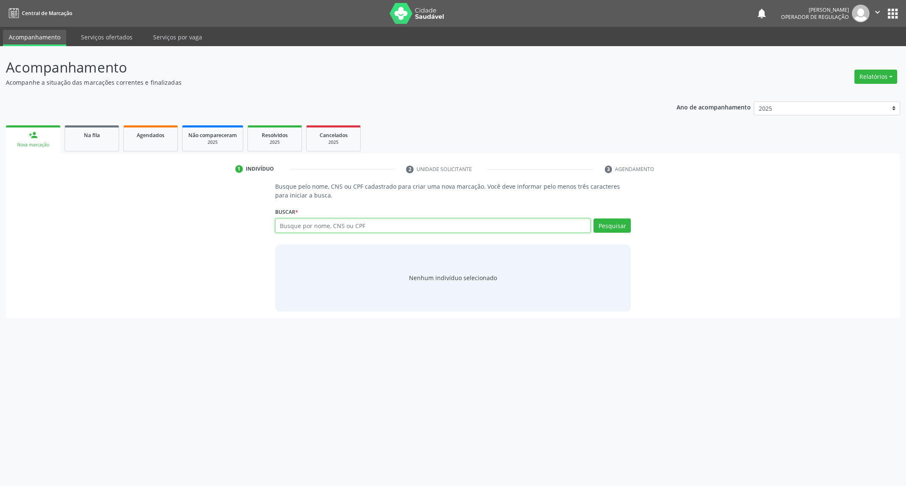
click at [311, 229] on input "text" at bounding box center [433, 226] width 316 height 14
click at [343, 223] on input "text" at bounding box center [433, 226] width 316 height 14
paste input "706809772535528"
type input "706809772535528"
click at [355, 221] on input "706809772535528" at bounding box center [433, 226] width 316 height 14
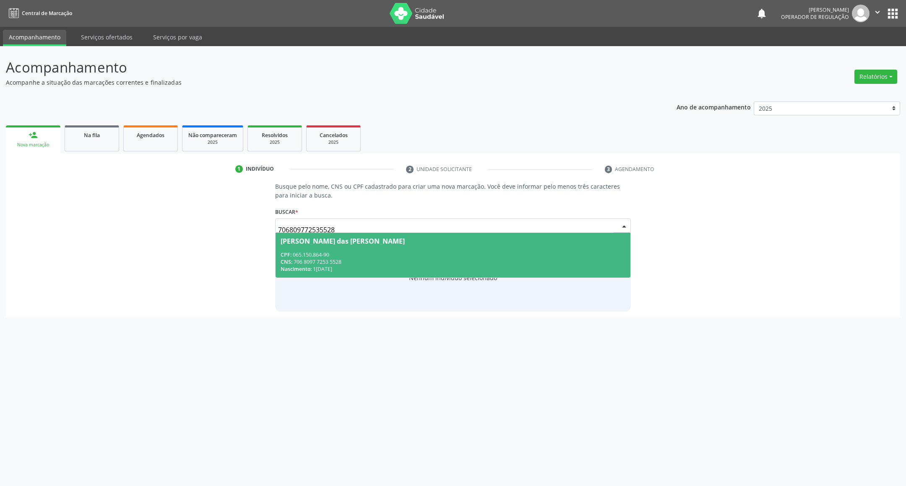
click at [354, 233] on span "Maria das Dores Marinho Cruz CPF: 065.150.864-90 CNS: 706 8097 7253 5528 Nascim…" at bounding box center [453, 255] width 355 height 45
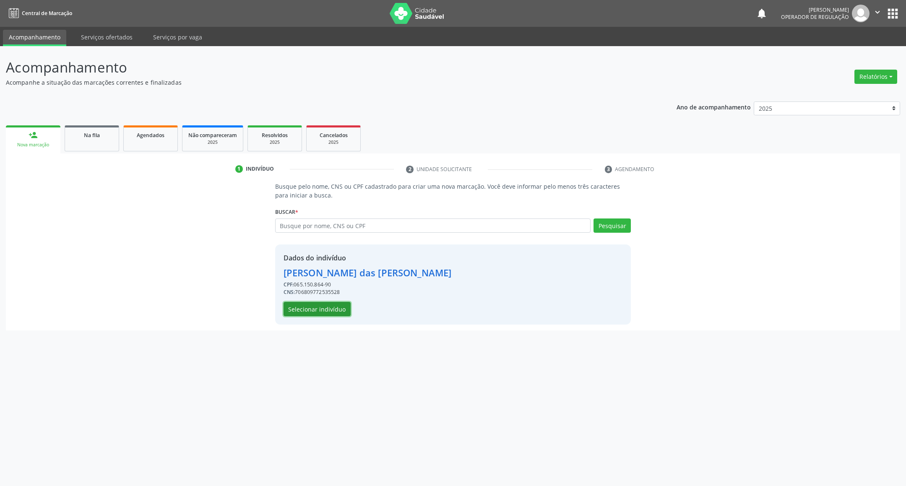
click at [330, 311] on button "Selecionar indivíduo" at bounding box center [317, 309] width 67 height 14
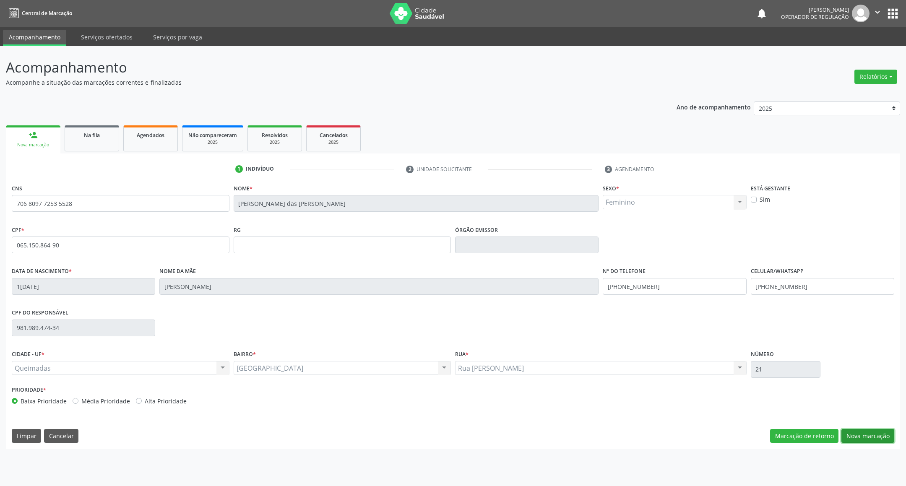
click at [862, 443] on button "Nova marcação" at bounding box center [867, 436] width 53 height 14
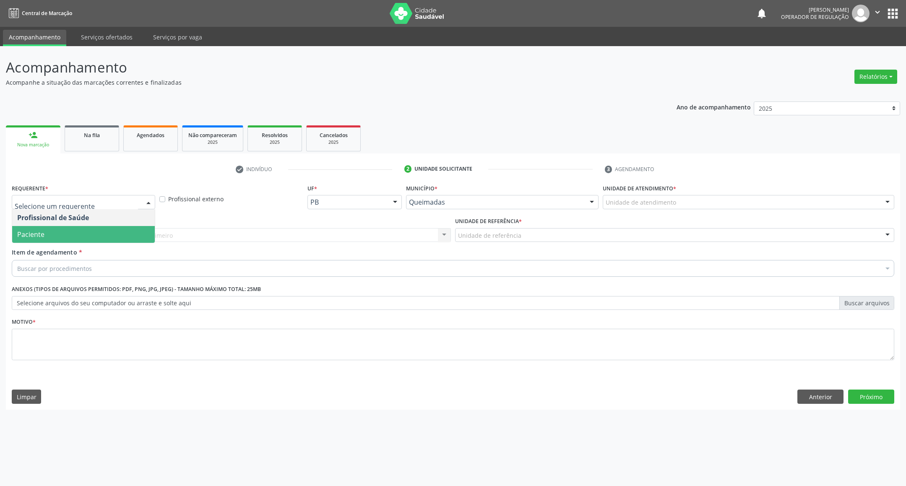
click at [100, 228] on span "Paciente" at bounding box center [83, 234] width 143 height 17
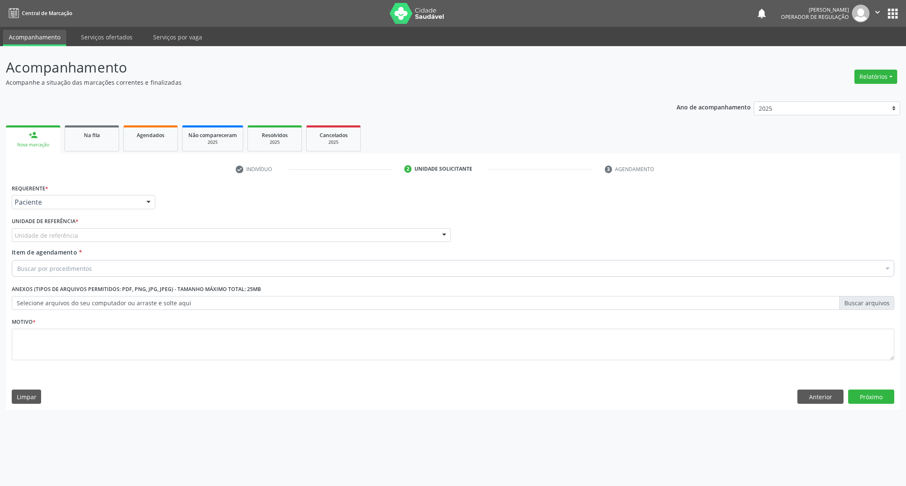
click at [115, 246] on div "Unidade de referência * Unidade de referência UBSF Ligeiro II UBSF Saulo Leal E…" at bounding box center [231, 231] width 443 height 33
click at [835, 394] on button "Anterior" at bounding box center [820, 397] width 46 height 14
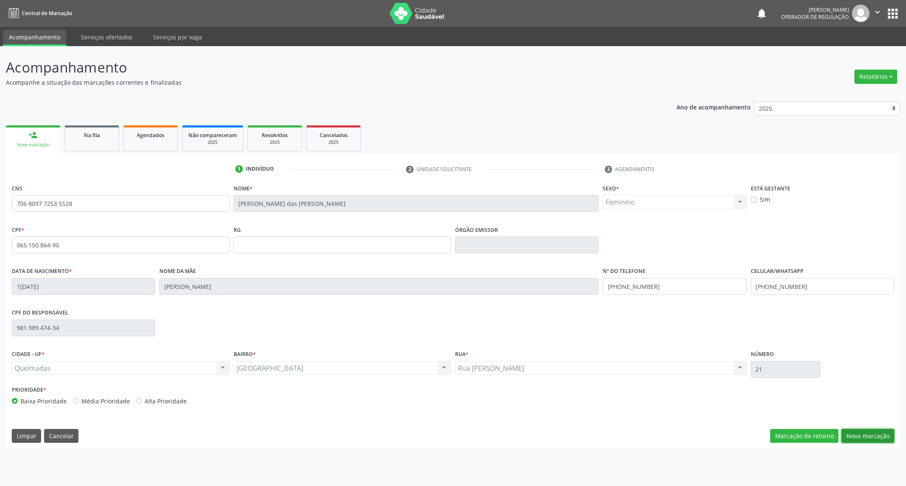
click at [869, 433] on button "Nova marcação" at bounding box center [867, 436] width 53 height 14
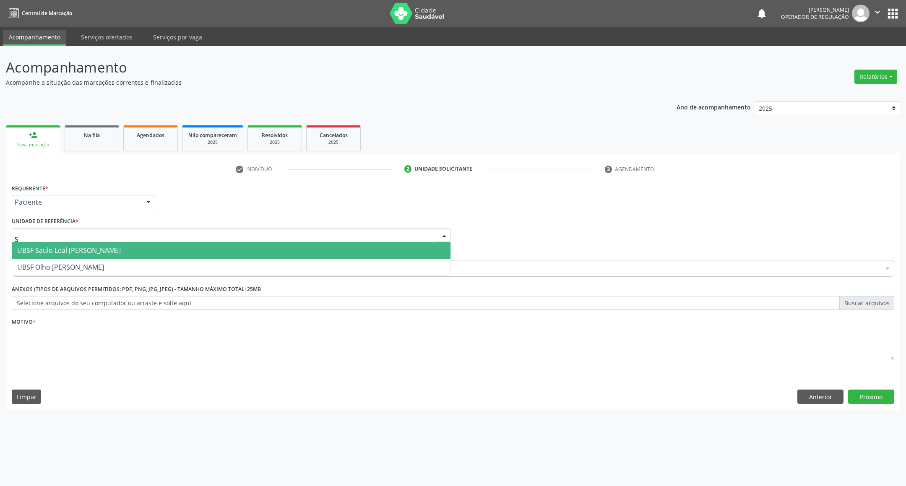
type input "SA"
click at [35, 247] on span "UBSF Saulo Leal [PERSON_NAME]" at bounding box center [69, 250] width 104 height 9
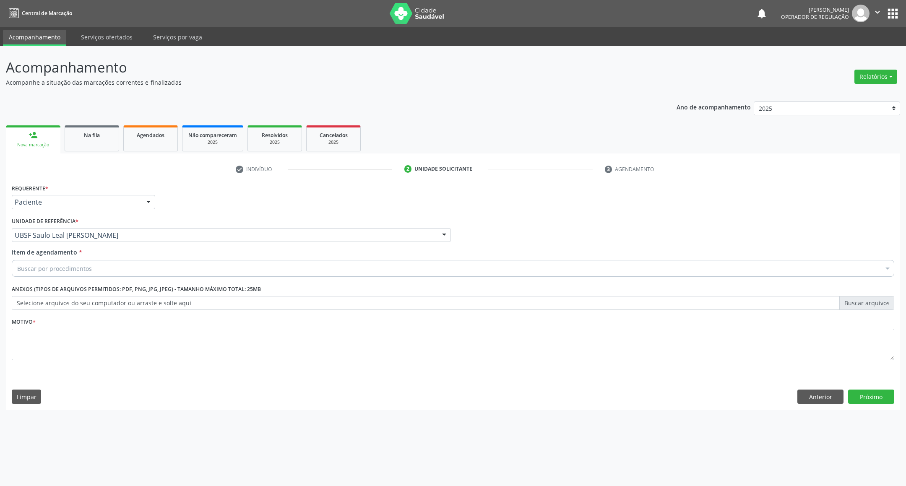
click at [143, 260] on div "Buscar por procedimentos" at bounding box center [453, 268] width 882 height 17
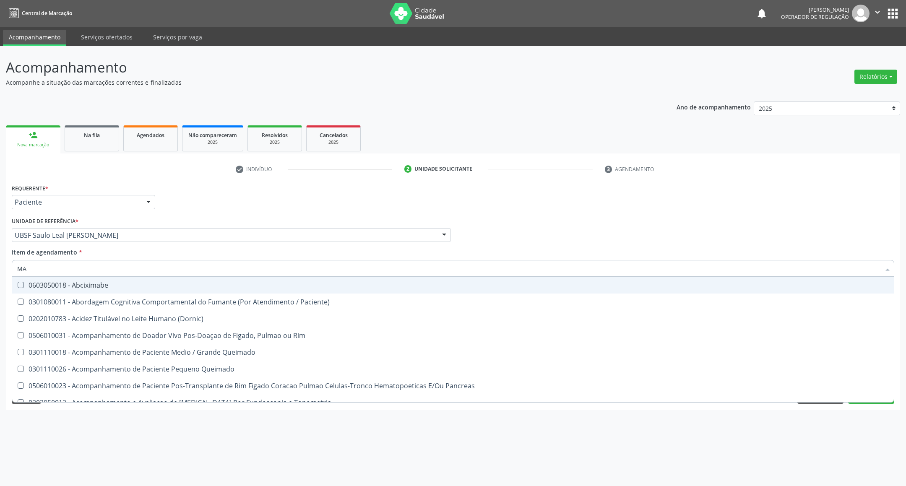
type input "MAMARIA BILATERAL"
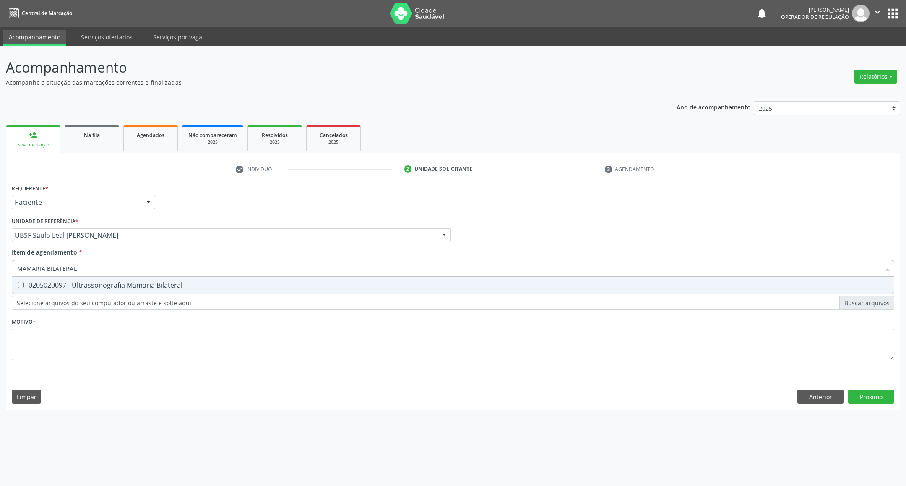
click at [95, 287] on div "0205020097 - Ultrassonografia Mamaria Bilateral" at bounding box center [452, 285] width 871 height 7
checkbox Bilateral "true"
click at [78, 342] on div "Requerente * Paciente Profissional de Saúde Paciente Nenhum resultado encontrad…" at bounding box center [453, 277] width 882 height 190
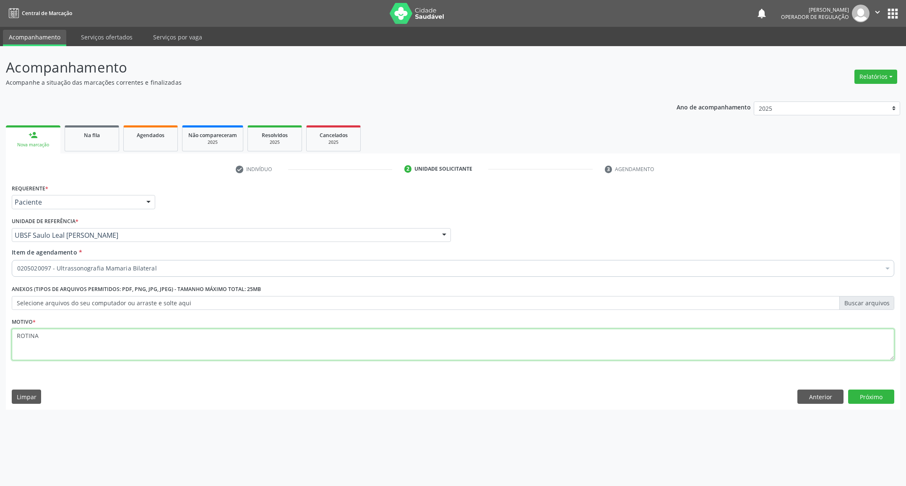
type textarea "ROTINA"
click button "Próximo" at bounding box center [871, 397] width 46 height 14
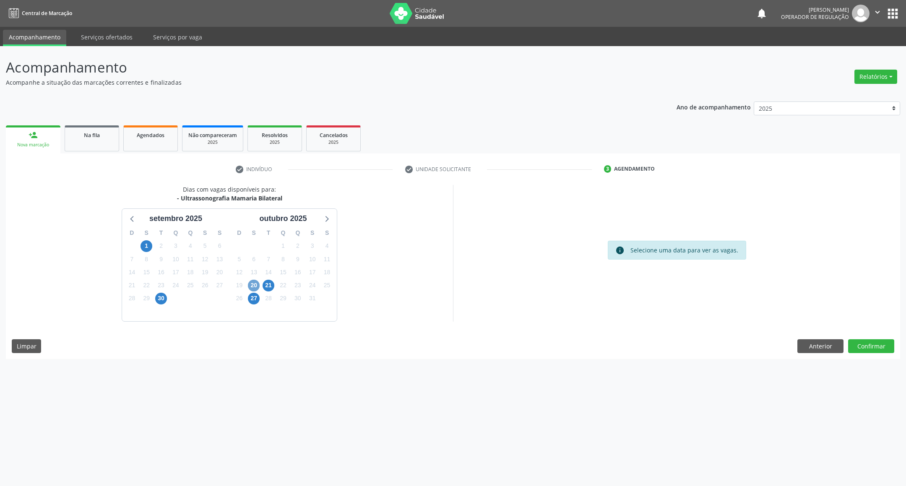
click at [253, 285] on span "20" at bounding box center [254, 286] width 12 height 12
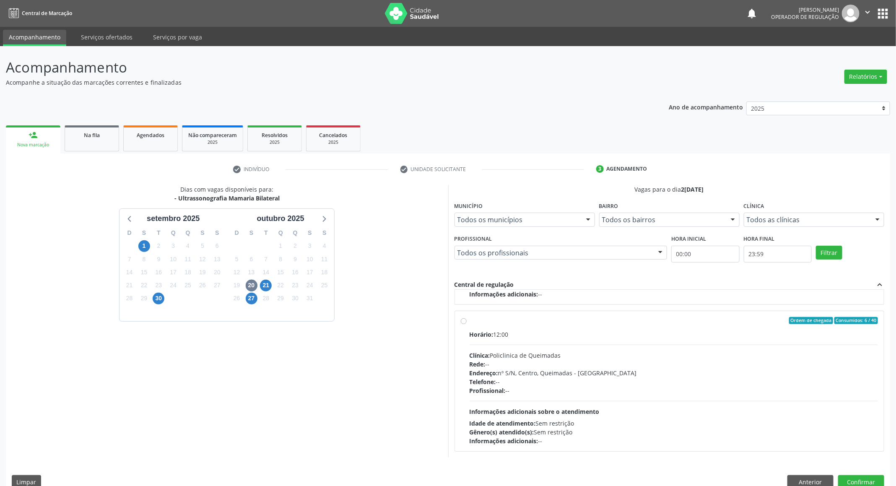
click at [686, 419] on div "Idade de atendimento: Sem restrição" at bounding box center [674, 423] width 409 height 9
click at [467, 325] on input "Ordem de chegada Consumidos: 6 / 40 Horário: 12:00 Clínica: Policlinica de Quei…" at bounding box center [464, 321] width 6 height 8
radio input "true"
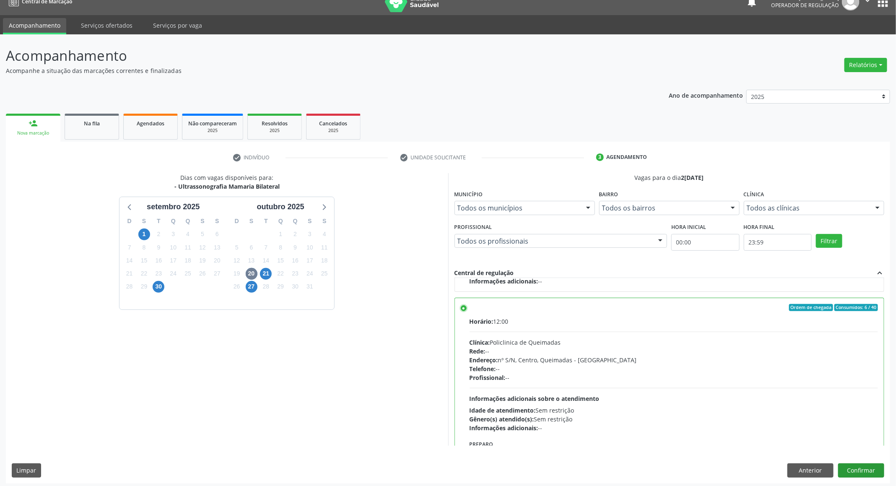
scroll to position [15, 0]
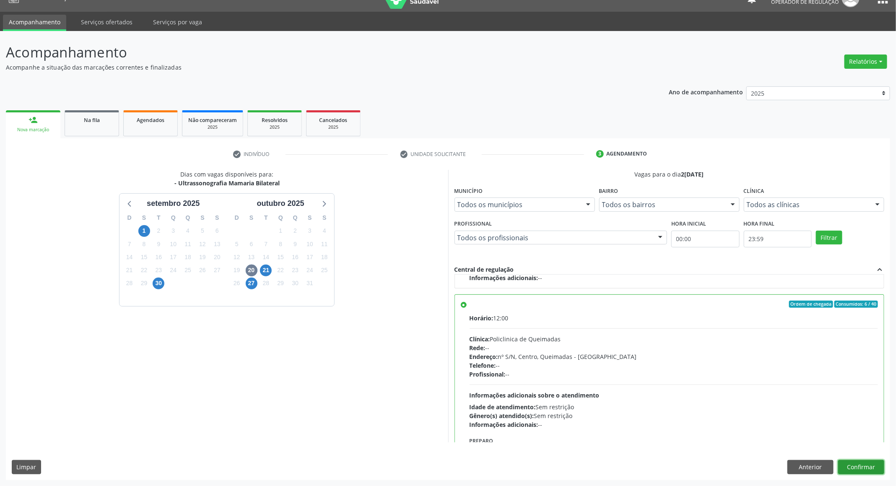
click at [852, 468] on button "Confirmar" at bounding box center [861, 467] width 46 height 14
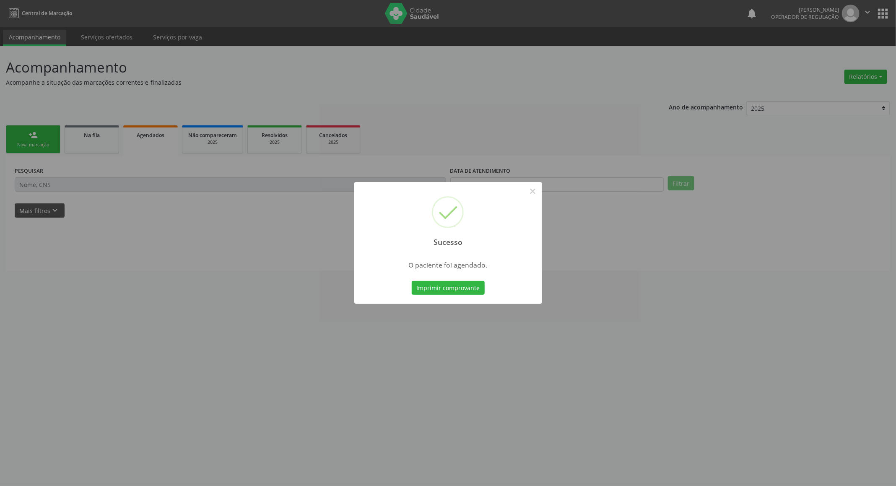
scroll to position [0, 0]
click at [445, 289] on button "Imprimir comprovante" at bounding box center [452, 288] width 73 height 14
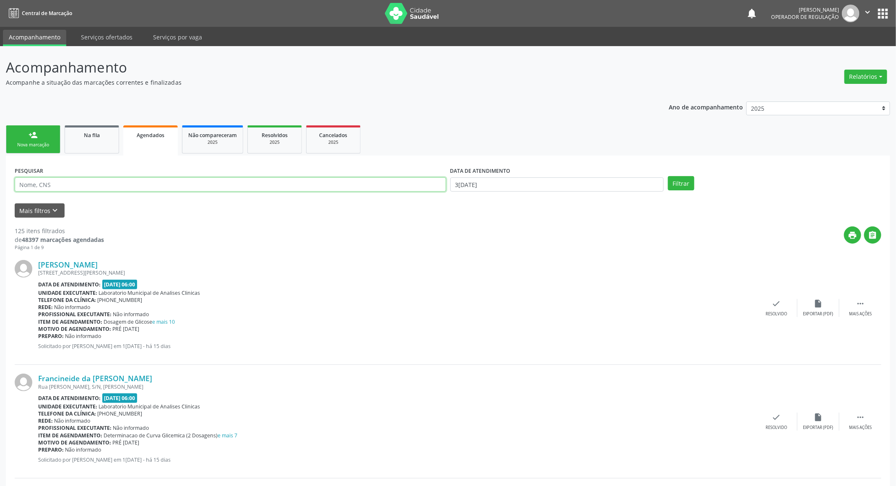
click at [78, 184] on input "text" at bounding box center [231, 184] width 432 height 14
click at [34, 146] on div "Nova marcação" at bounding box center [33, 145] width 42 height 6
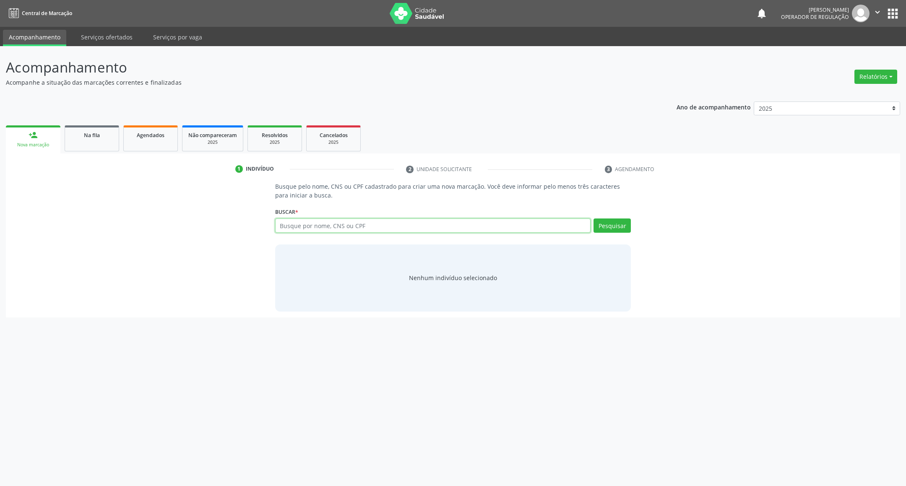
click at [303, 226] on input "text" at bounding box center [433, 226] width 316 height 14
type input "702909543299075"
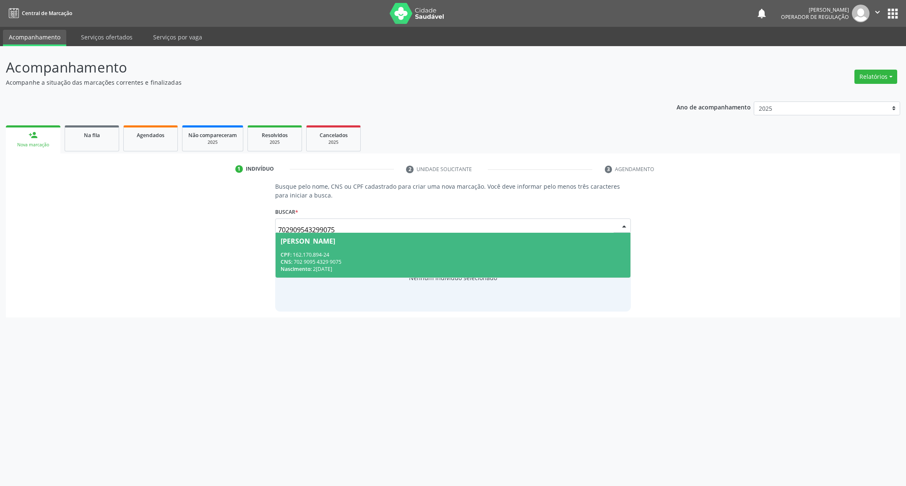
click at [496, 260] on div "CNS: 702 9095 4329 9075" at bounding box center [453, 261] width 345 height 7
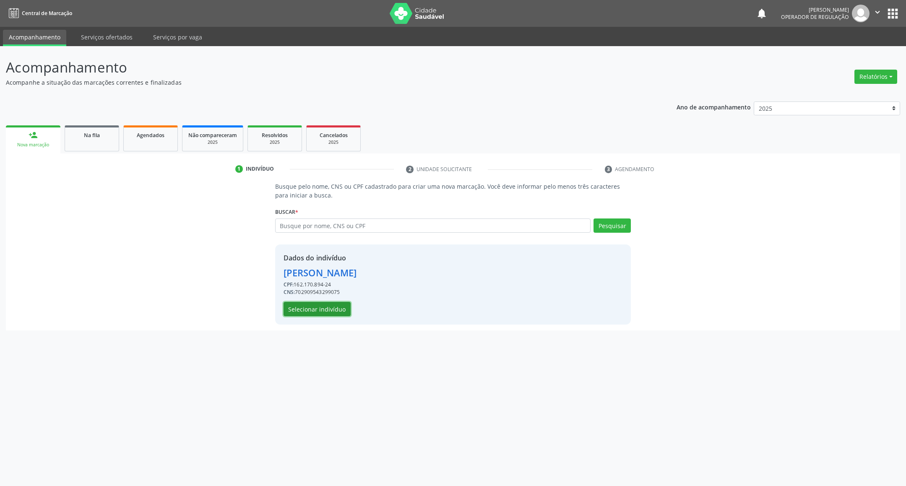
click at [333, 313] on button "Selecionar indivíduo" at bounding box center [317, 309] width 67 height 14
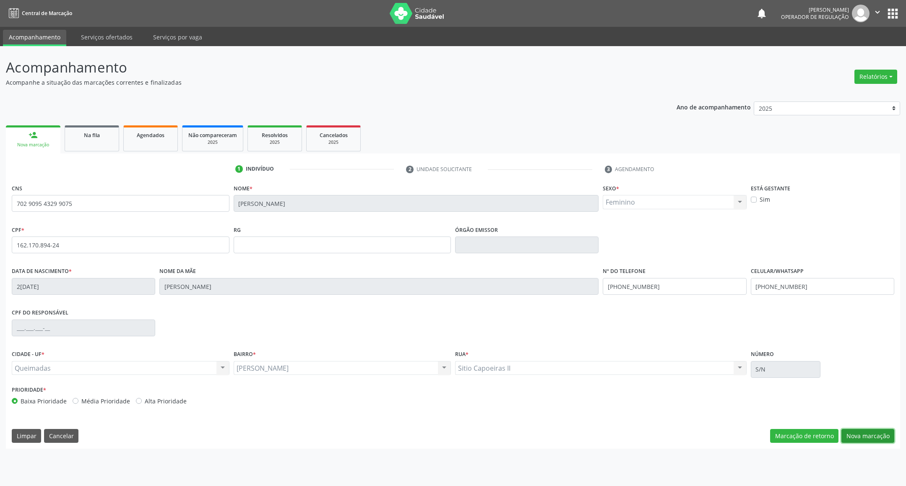
click at [887, 442] on button "Nova marcação" at bounding box center [867, 436] width 53 height 14
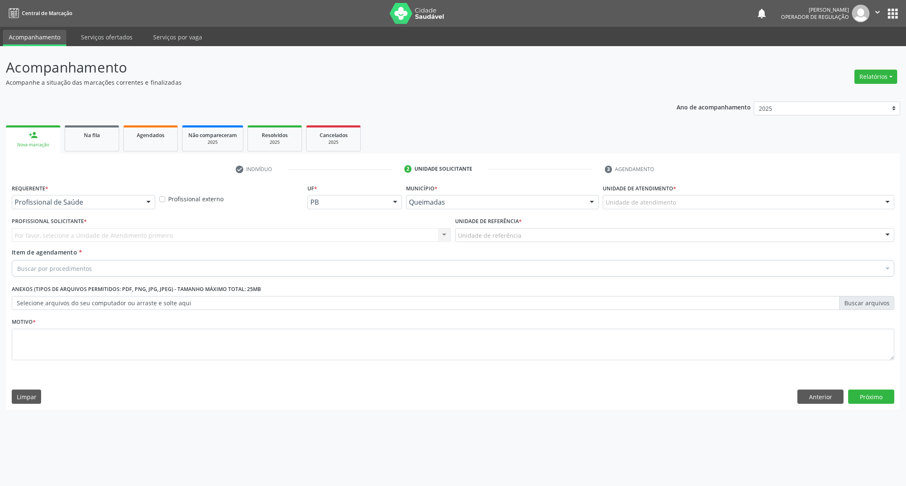
click at [104, 208] on div "Profissional de Saúde" at bounding box center [83, 202] width 143 height 14
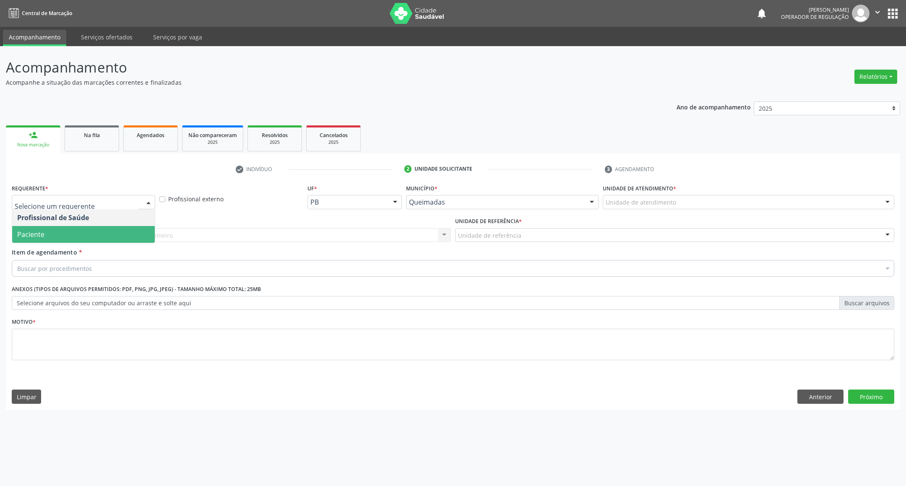
click at [91, 234] on span "Paciente" at bounding box center [83, 234] width 143 height 17
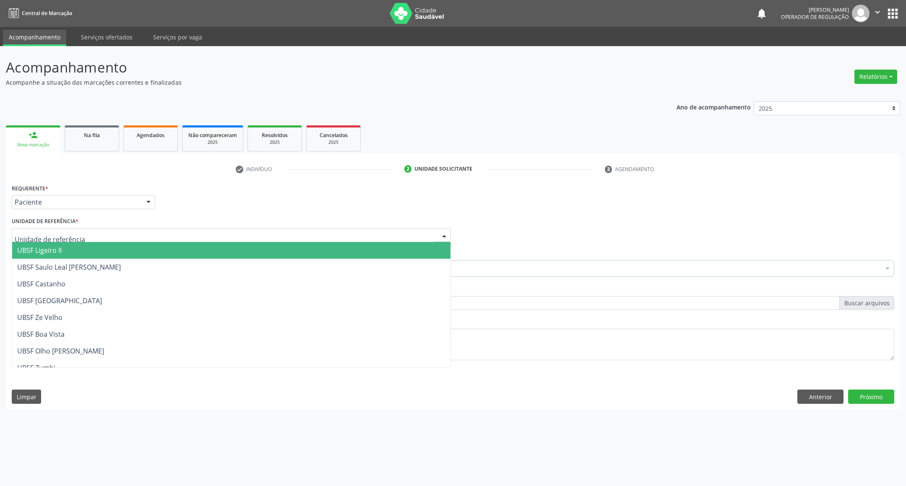
click at [93, 236] on div at bounding box center [231, 235] width 439 height 14
type input "OL"
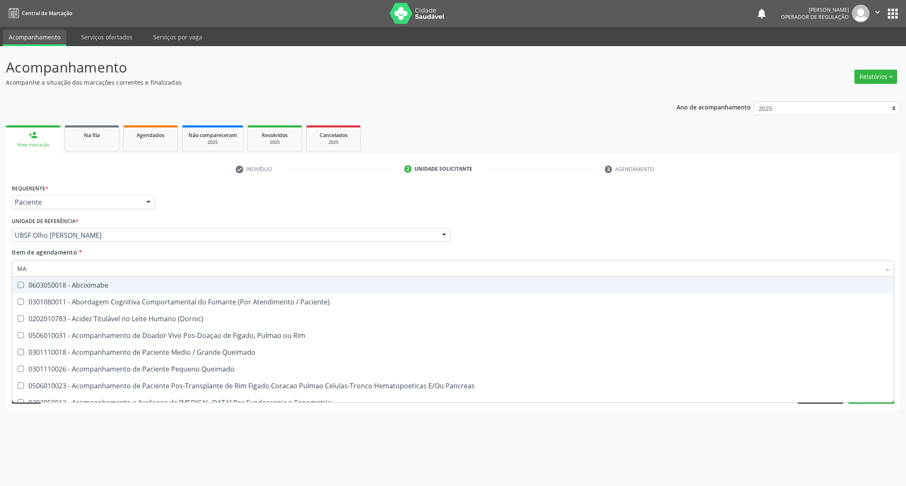
type input "MAMARIA BILATERAL"
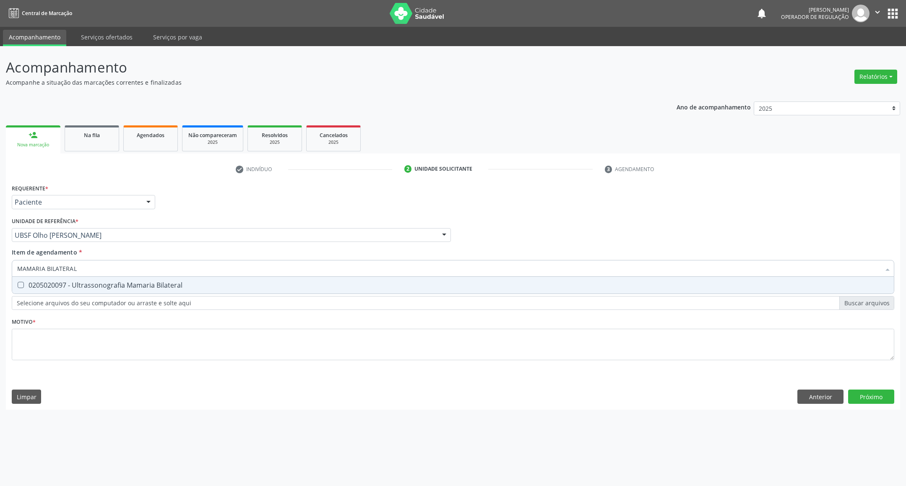
click at [87, 282] on div "0205020097 - Ultrassonografia Mamaria Bilateral" at bounding box center [452, 285] width 871 height 7
checkbox Bilateral "true"
click at [63, 361] on div "Requerente * Paciente Profissional de Saúde Paciente Nenhum resultado encontrad…" at bounding box center [453, 277] width 882 height 190
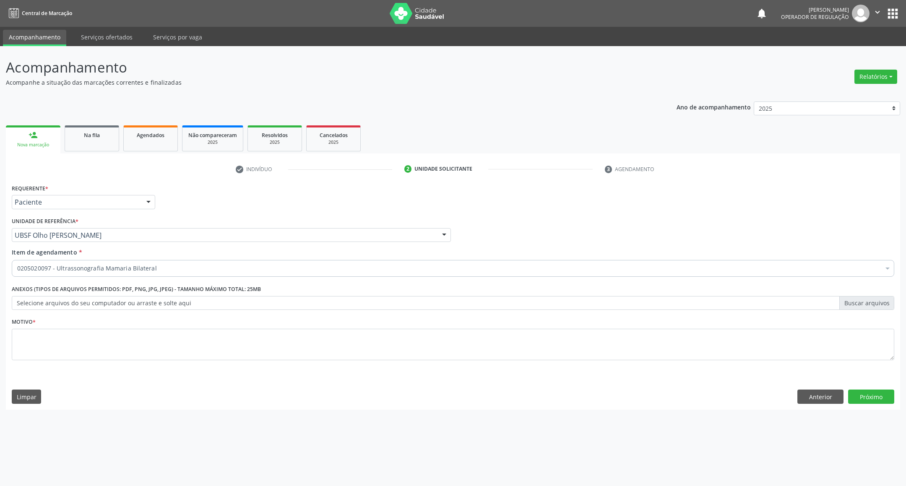
drag, startPoint x: 63, startPoint y: 361, endPoint x: 62, endPoint y: 343, distance: 18.5
click at [59, 343] on li "Não selecionados" at bounding box center [453, 349] width 882 height 22
type textarea "R"
type textarea "AVALIAÇÃO"
click button "Próximo" at bounding box center [871, 397] width 46 height 14
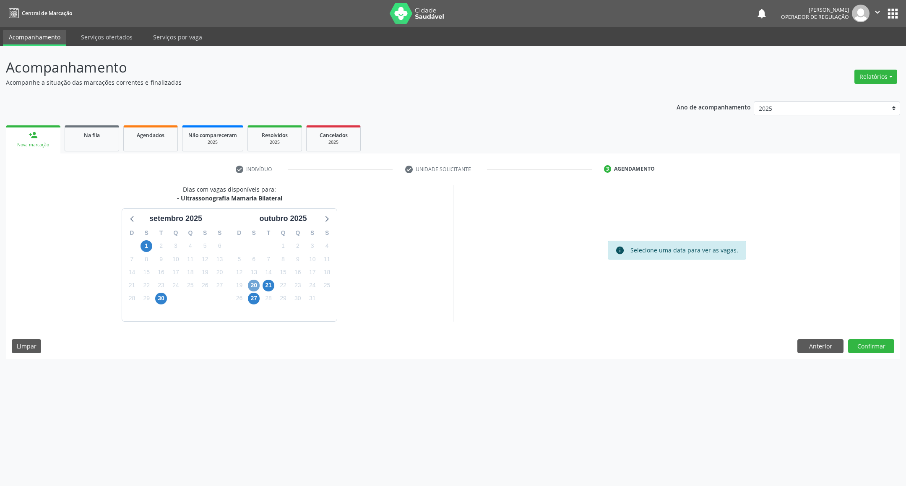
click at [257, 289] on span "20" at bounding box center [254, 286] width 12 height 12
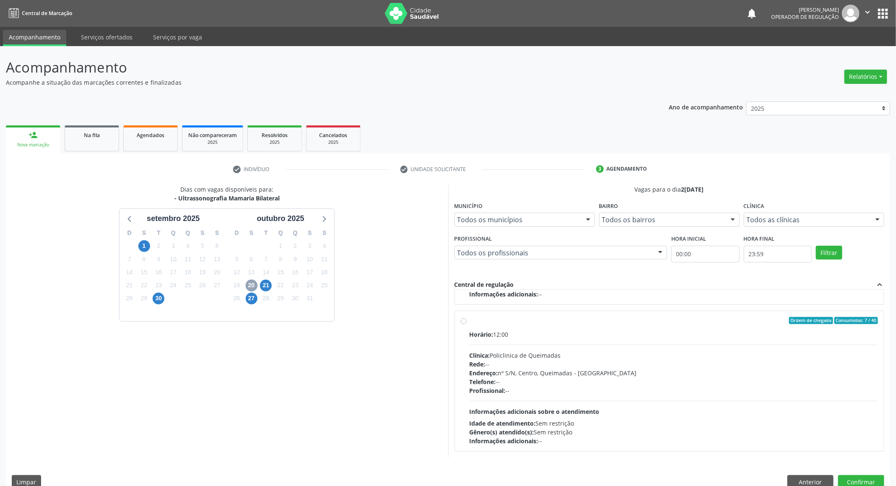
scroll to position [133, 0]
drag, startPoint x: 526, startPoint y: 394, endPoint x: 523, endPoint y: 399, distance: 6.0
click at [525, 398] on div "Horário: 12:00 Clínica: Policlinica de Queimadas Rede: -- Endereço: nº S/N, Cen…" at bounding box center [674, 387] width 409 height 115
radio input "true"
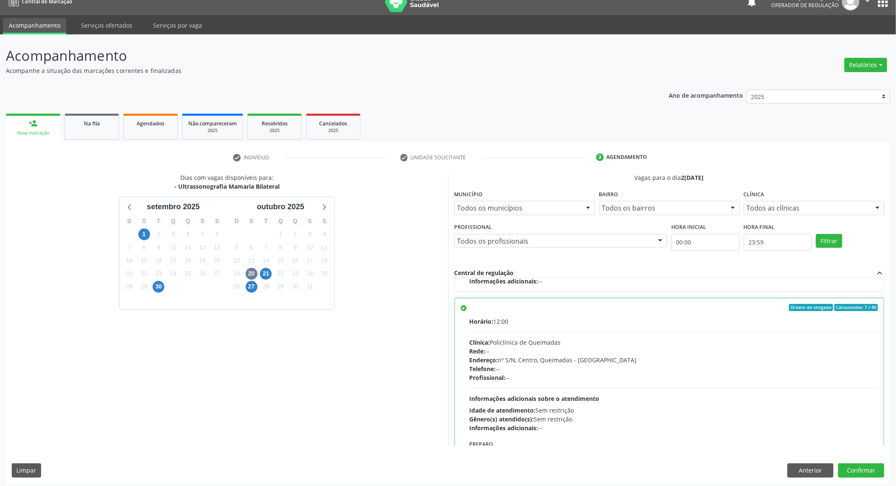
scroll to position [15, 0]
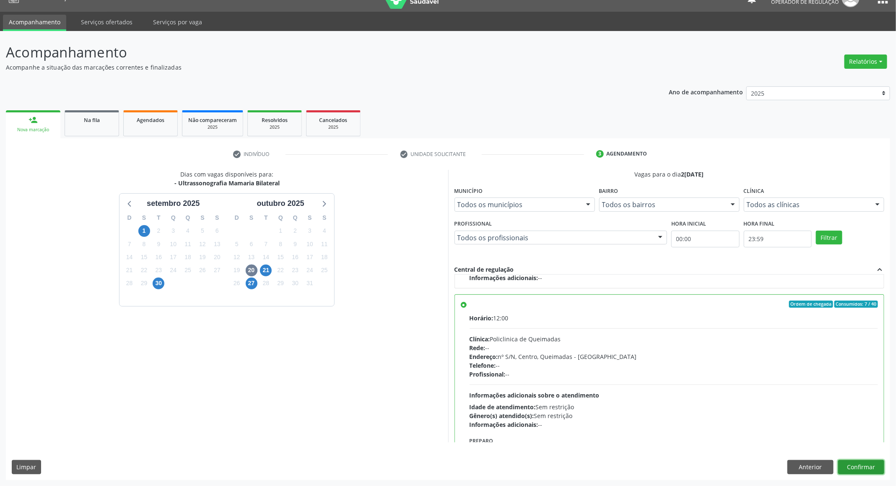
click at [860, 468] on button "Confirmar" at bounding box center [861, 467] width 46 height 14
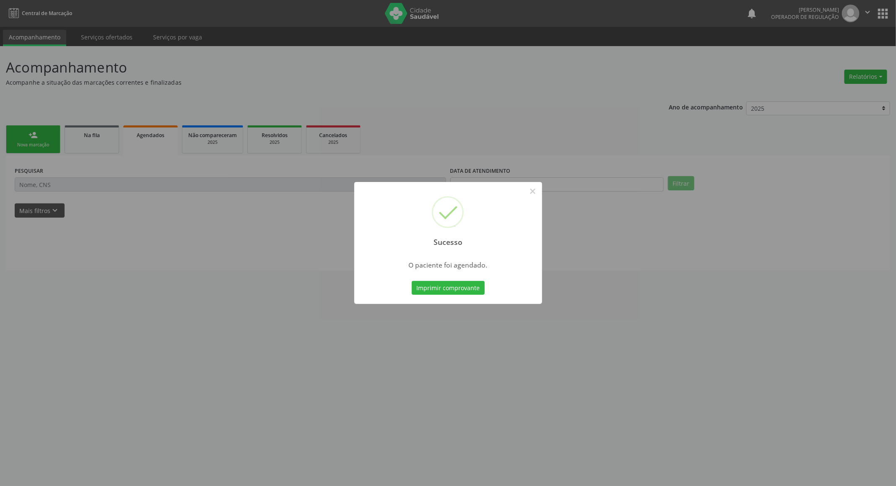
scroll to position [0, 0]
click at [459, 287] on button "Imprimir comprovante" at bounding box center [452, 288] width 73 height 14
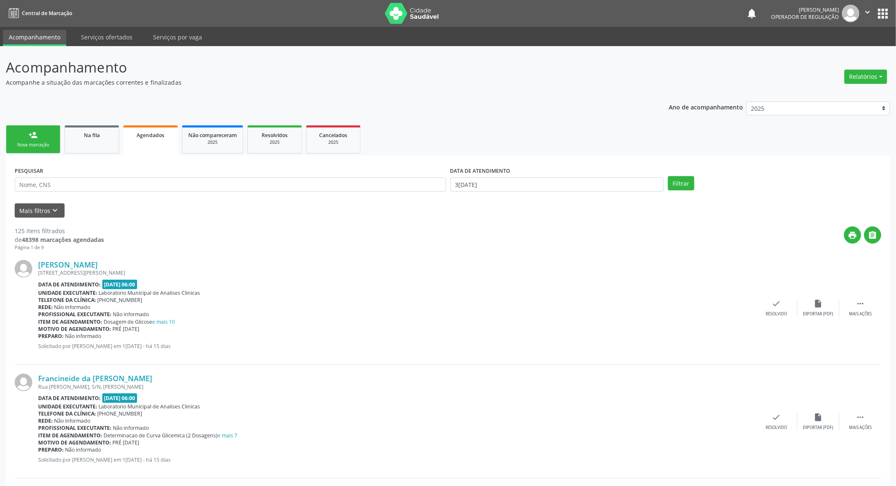
click at [9, 129] on link "person_add Nova marcação" at bounding box center [33, 139] width 55 height 28
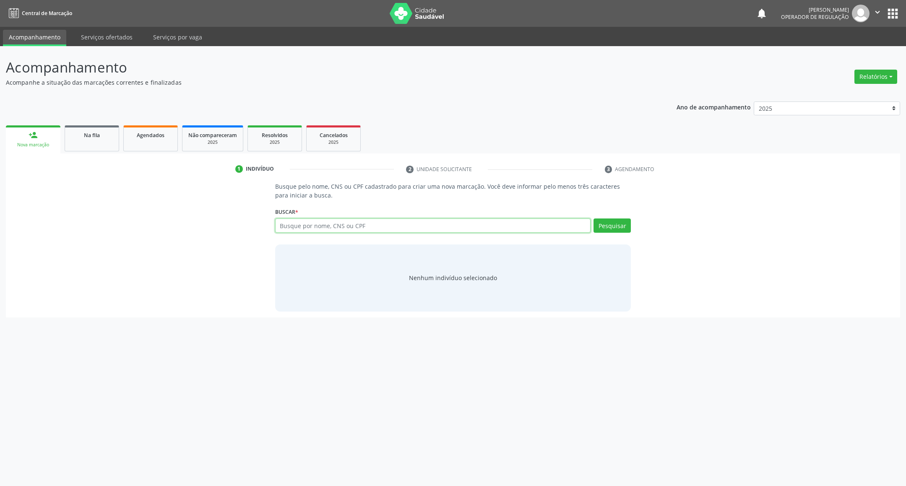
click at [299, 231] on input "text" at bounding box center [433, 226] width 316 height 14
type input "704800064507548"
click at [367, 221] on div "704800064507548 Busque por nome, CNS ou CPF Maria Sônia da Silva CPF: 025.291.3…" at bounding box center [453, 229] width 356 height 20
click at [603, 223] on button "Pesquisar" at bounding box center [611, 226] width 37 height 14
click at [454, 229] on input "704800064507548" at bounding box center [433, 226] width 316 height 14
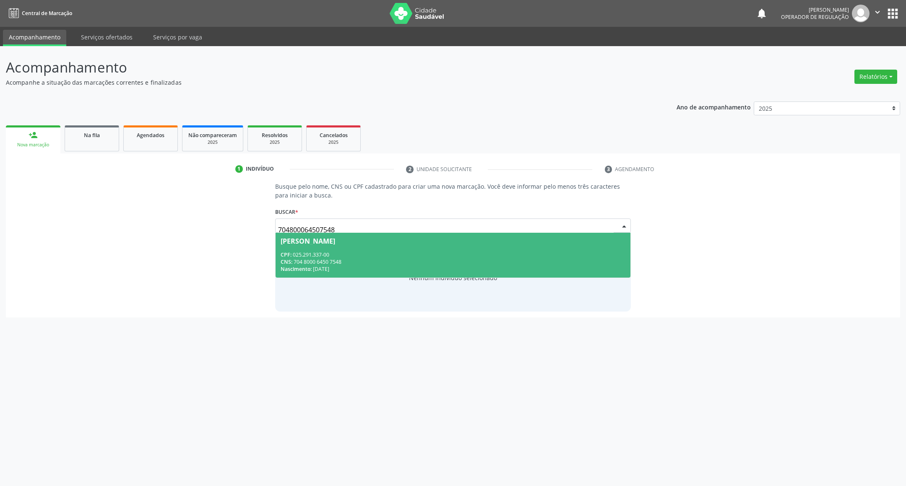
click at [463, 246] on span "Maria Sônia da Silva CPF: 025.291.337-00 CNS: 704 8000 6450 7548 Nascimento: 14…" at bounding box center [453, 255] width 355 height 45
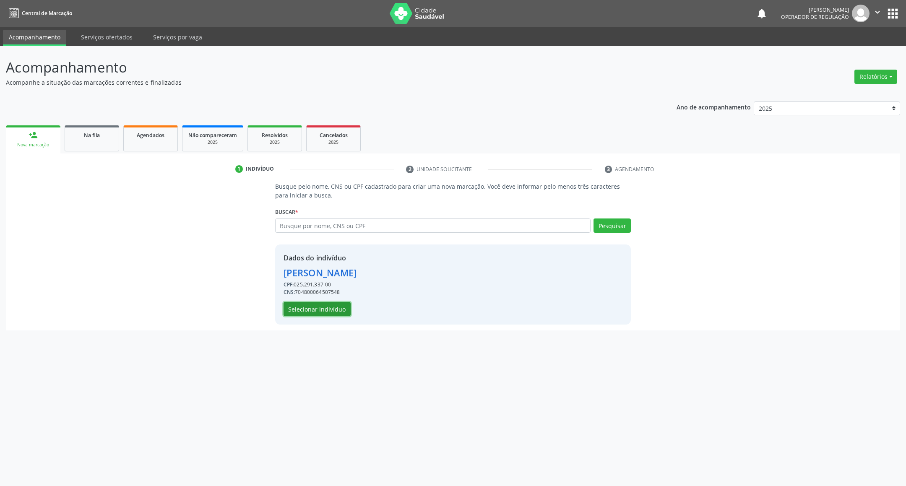
click at [317, 310] on button "Selecionar indivíduo" at bounding box center [317, 309] width 67 height 14
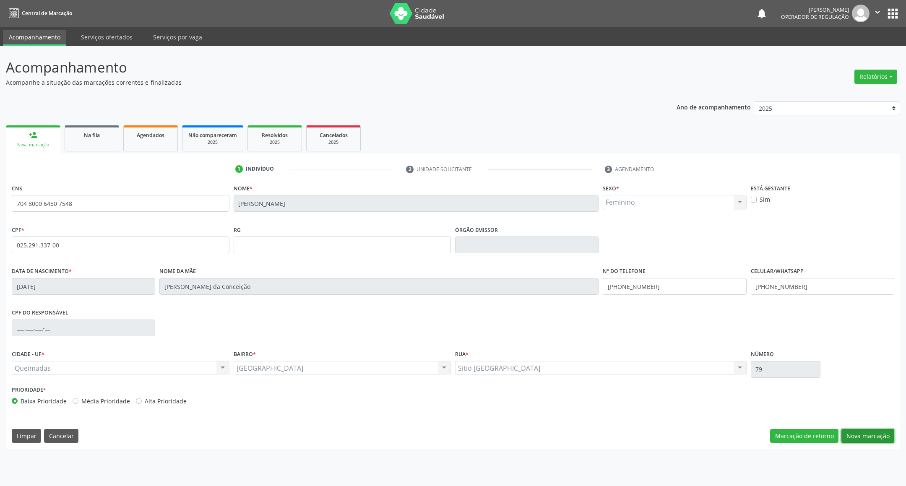
click at [875, 434] on button "Nova marcação" at bounding box center [867, 436] width 53 height 14
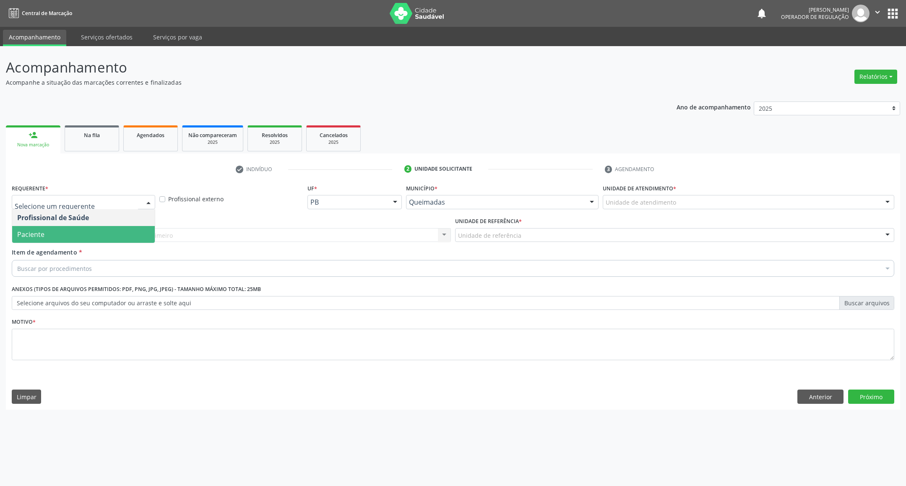
click at [86, 229] on span "Paciente" at bounding box center [83, 234] width 143 height 17
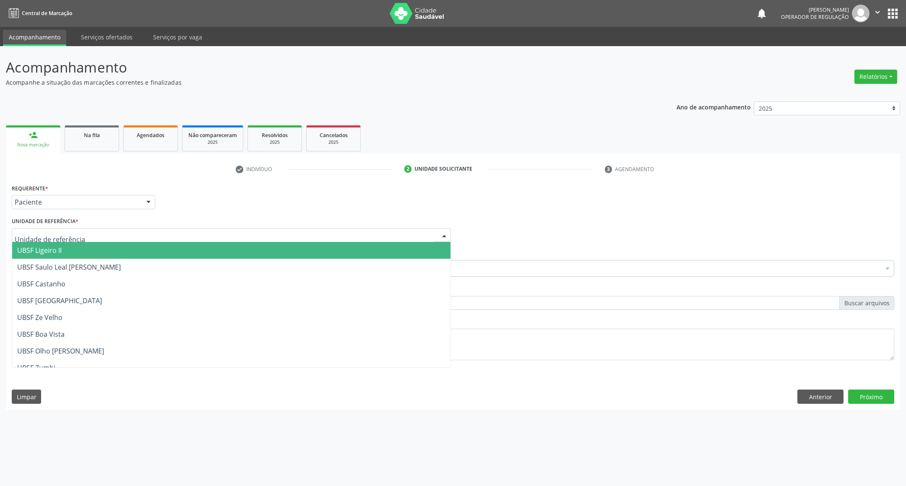
click at [270, 232] on div at bounding box center [231, 235] width 439 height 14
type input "BA"
click at [247, 246] on span "UBSF [GEOGRAPHIC_DATA]" at bounding box center [231, 250] width 438 height 17
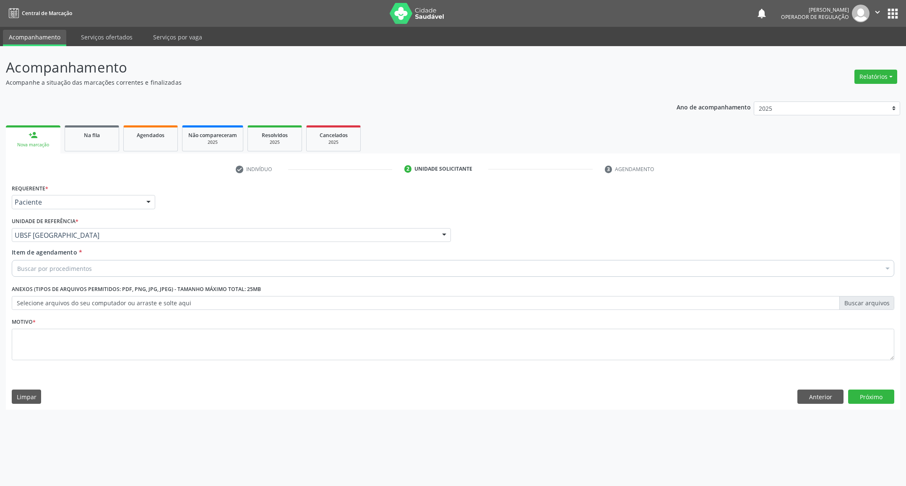
click at [112, 268] on div "Buscar por procedimentos" at bounding box center [453, 268] width 882 height 17
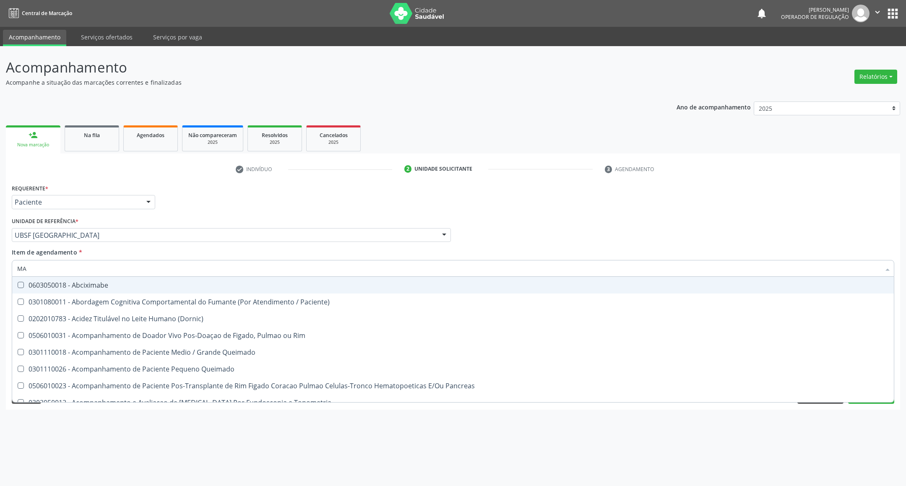
type input "MAMARIA BILATERAL"
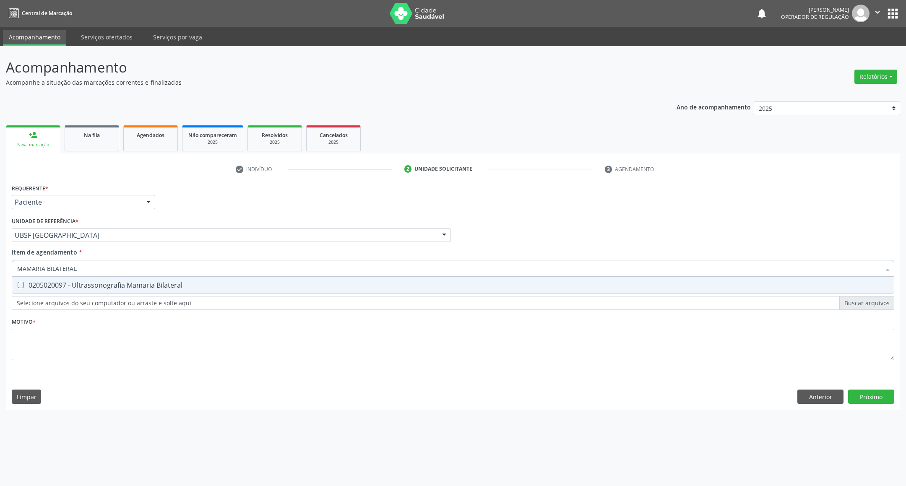
click at [117, 282] on div "0205020097 - Ultrassonografia Mamaria Bilateral" at bounding box center [452, 285] width 871 height 7
checkbox Bilateral "true"
click at [108, 341] on div "Requerente * Paciente Profissional de Saúde Paciente Nenhum resultado encontrad…" at bounding box center [453, 277] width 882 height 190
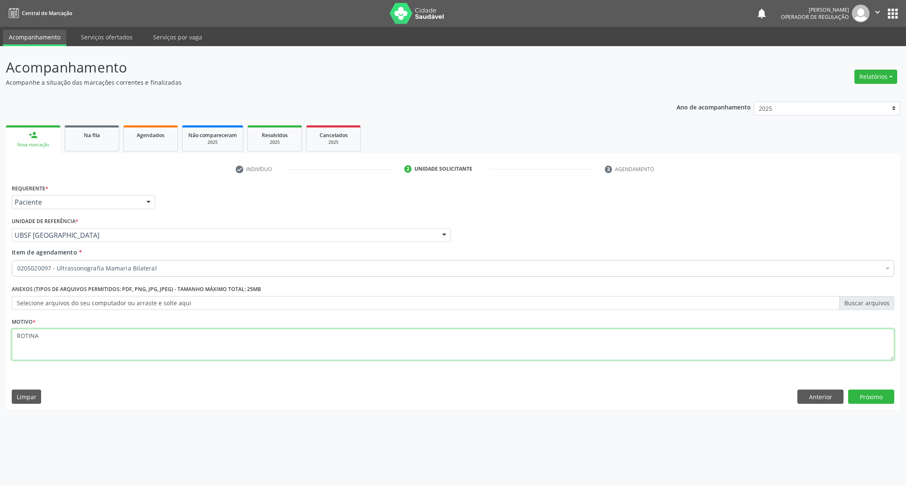
type textarea "ROTINA"
click button "Próximo" at bounding box center [871, 397] width 46 height 14
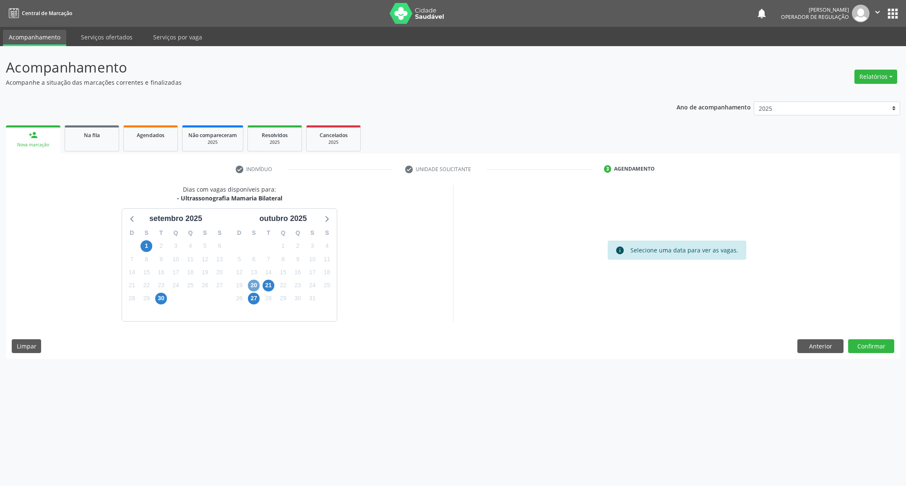
click at [258, 282] on span "20" at bounding box center [254, 286] width 12 height 12
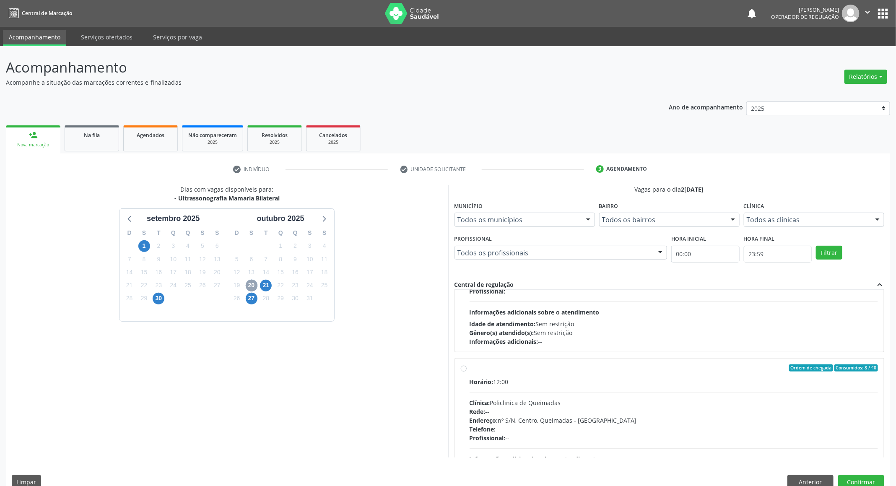
scroll to position [133, 0]
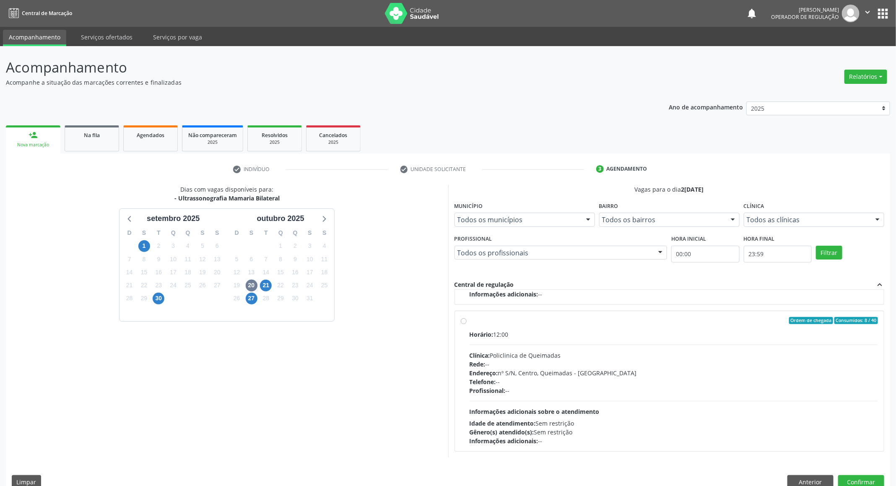
drag, startPoint x: 533, startPoint y: 384, endPoint x: 370, endPoint y: 340, distance: 169.0
click at [526, 382] on div "Telefone: --" at bounding box center [674, 381] width 409 height 9
click at [467, 325] on input "Ordem de chegada Consumidos: 8 / 40 Horário: 12:00 Clínica: Policlinica de Quei…" at bounding box center [464, 321] width 6 height 8
radio input "true"
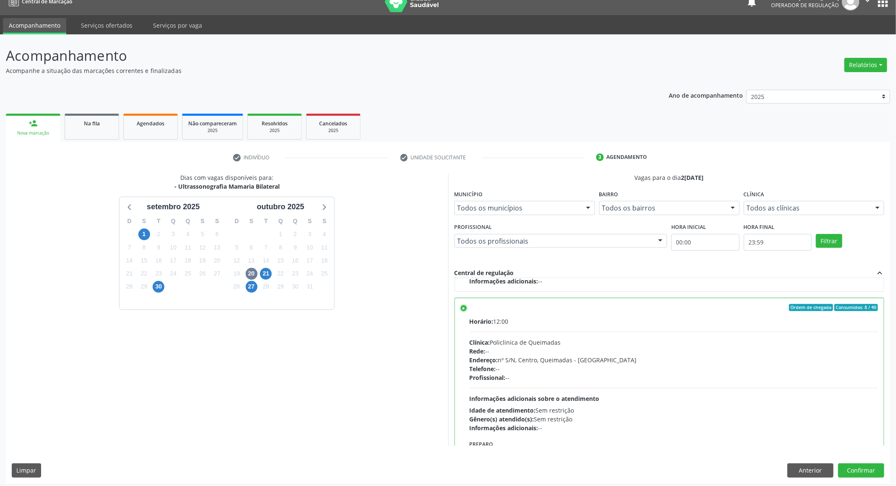
scroll to position [15, 0]
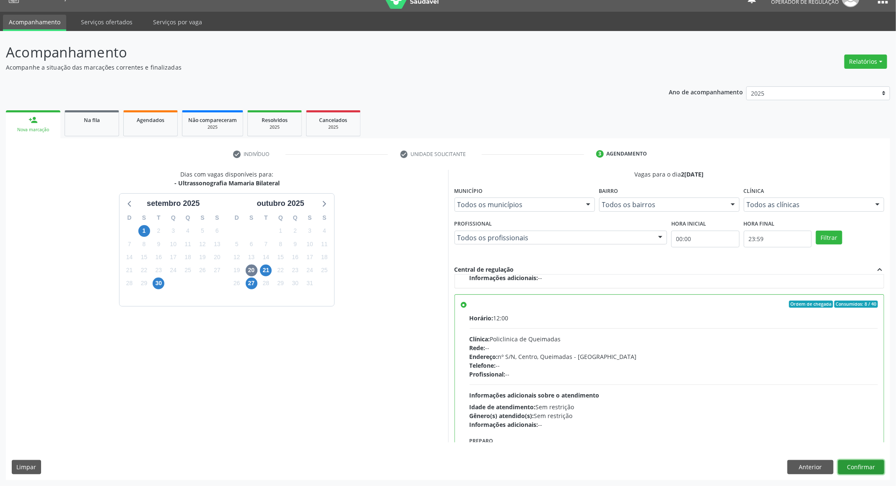
click at [871, 462] on button "Confirmar" at bounding box center [861, 467] width 46 height 14
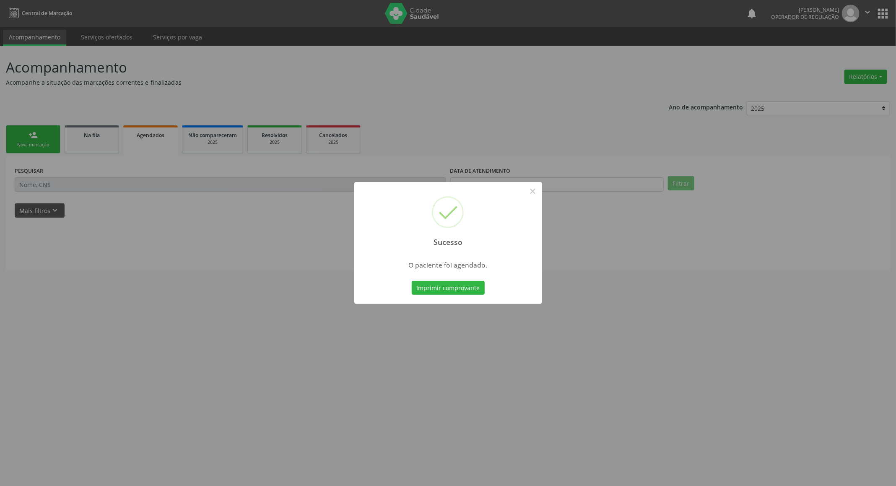
scroll to position [0, 0]
click at [441, 291] on button "Imprimir comprovante" at bounding box center [452, 288] width 73 height 14
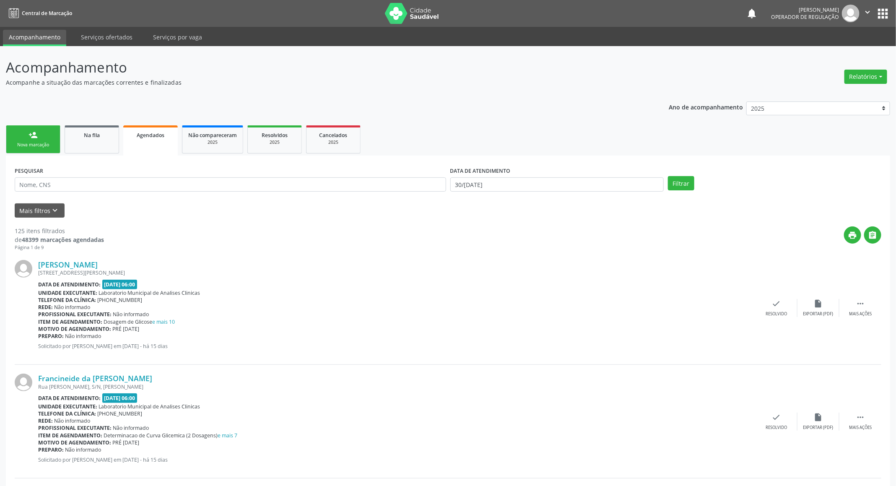
click at [18, 142] on div "Nova marcação" at bounding box center [33, 145] width 42 height 6
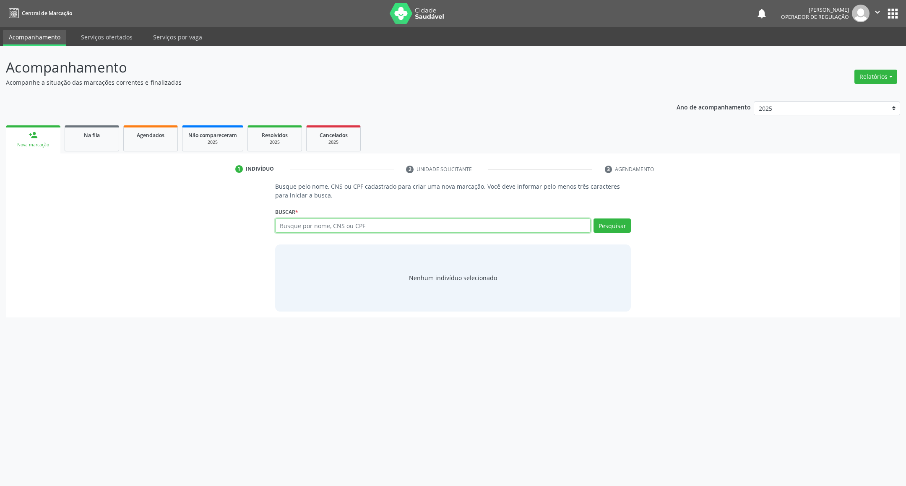
click at [313, 224] on input "text" at bounding box center [433, 226] width 316 height 14
paste input "706300704701074"
type input "706300704701074"
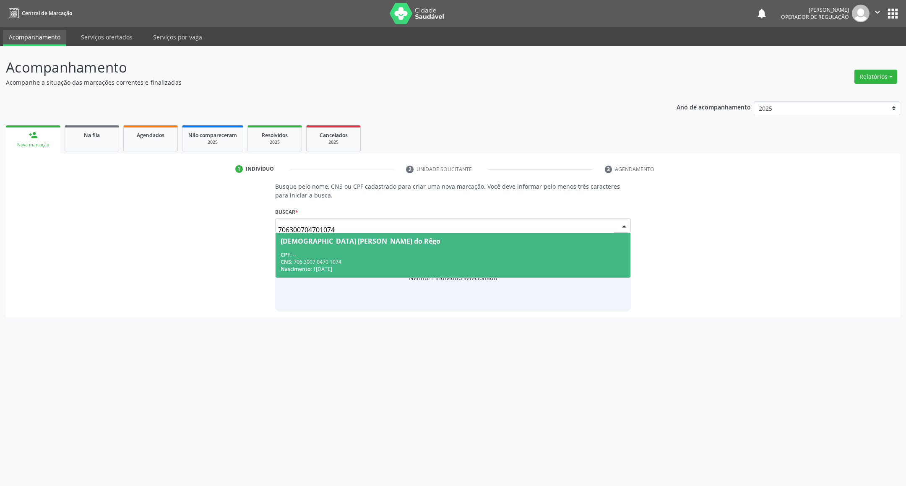
click at [458, 253] on div "CPF: --" at bounding box center [453, 254] width 345 height 7
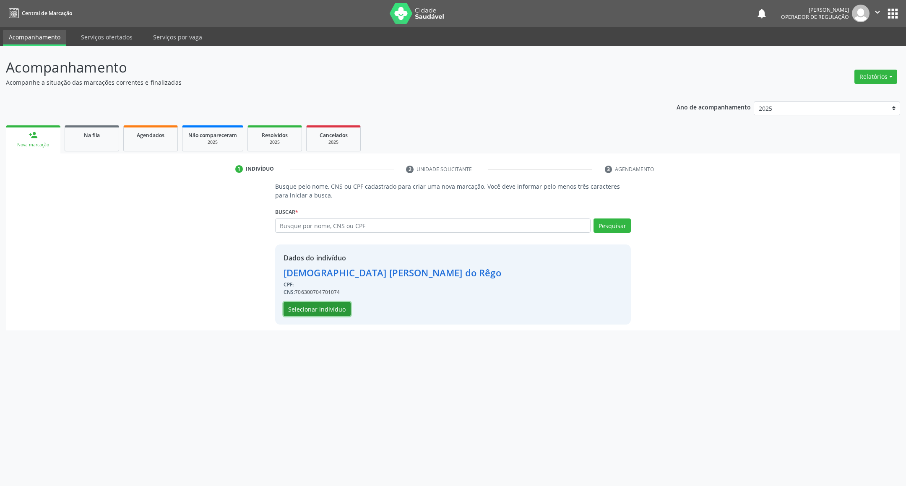
click at [327, 316] on button "Selecionar indivíduo" at bounding box center [317, 309] width 67 height 14
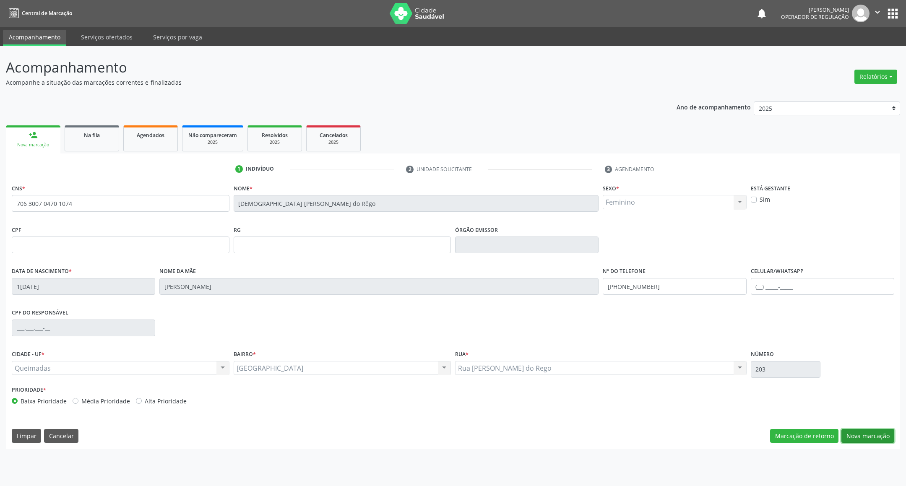
click at [875, 438] on button "Nova marcação" at bounding box center [867, 436] width 53 height 14
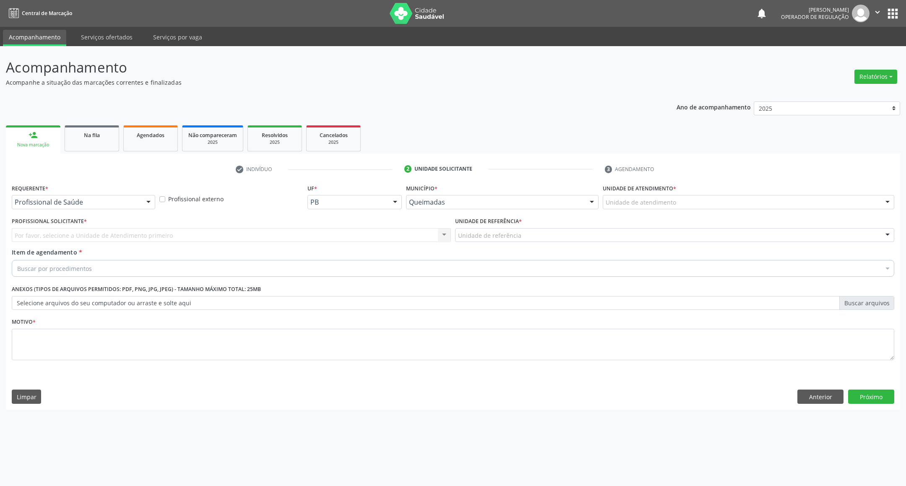
drag, startPoint x: 34, startPoint y: 204, endPoint x: 36, endPoint y: 230, distance: 26.5
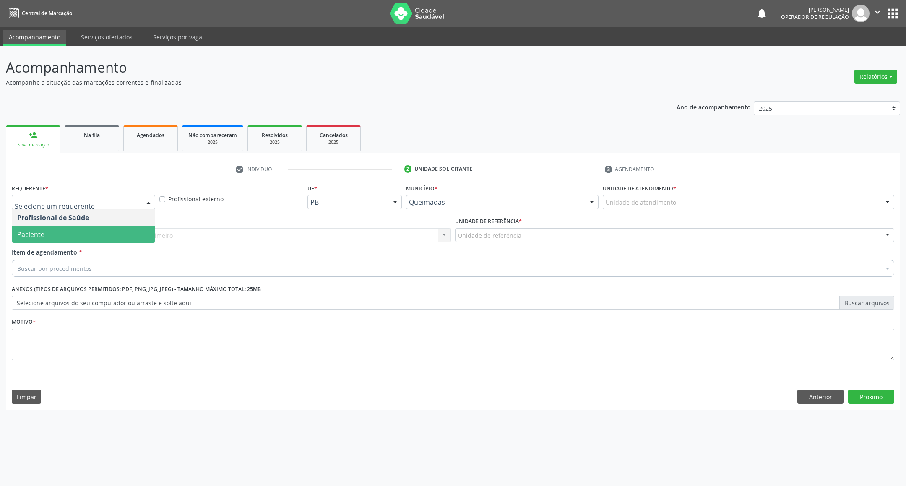
click at [37, 233] on span "Paciente" at bounding box center [30, 234] width 27 height 9
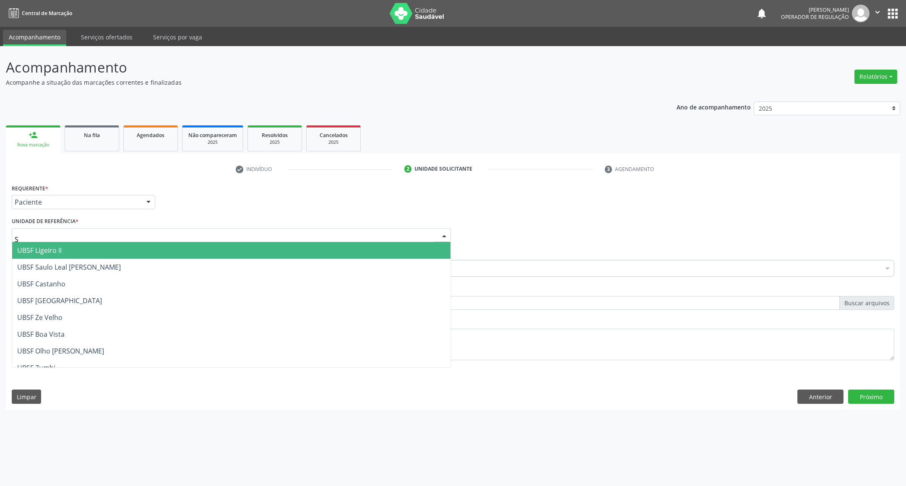
type input "SA"
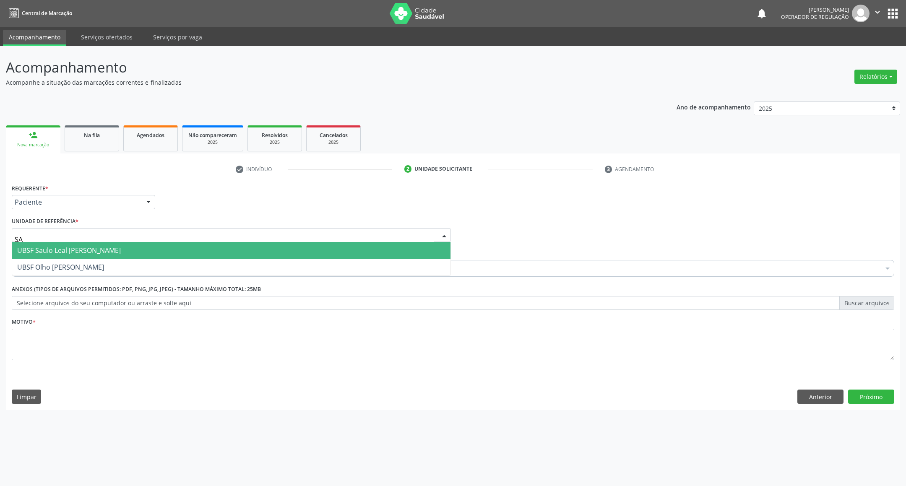
click at [57, 247] on span "UBSF Saulo Leal [PERSON_NAME]" at bounding box center [69, 250] width 104 height 9
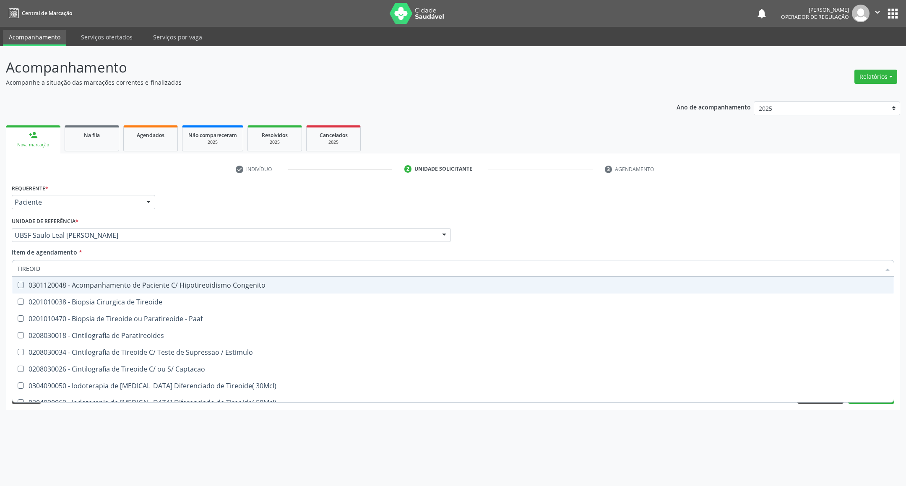
type input "TIREOIDE"
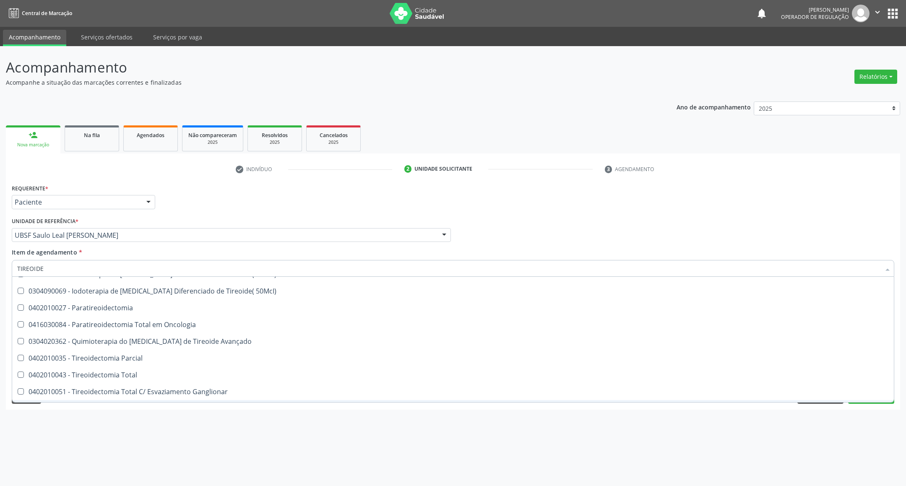
scroll to position [160, 0]
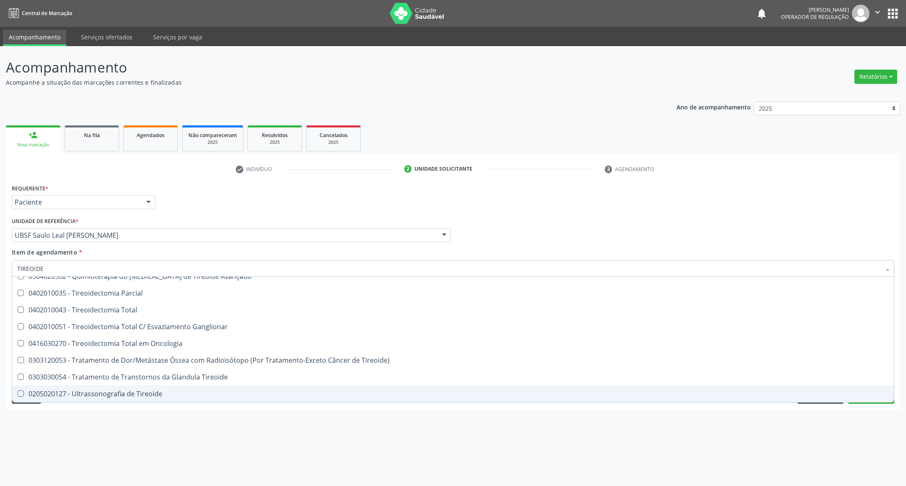
drag, startPoint x: 113, startPoint y: 394, endPoint x: 105, endPoint y: 390, distance: 9.2
click at [112, 394] on div "0205020127 - Ultrassonografia de Tireoide" at bounding box center [452, 393] width 871 height 7
checkbox Tireoide "true"
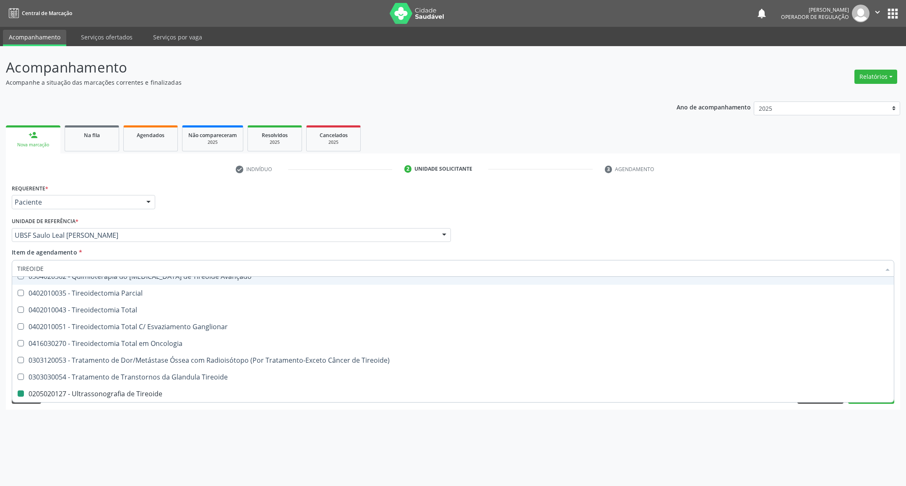
click at [203, 191] on div "Requerente * Paciente Profissional de Saúde Paciente Nenhum resultado encontrad…" at bounding box center [453, 198] width 887 height 33
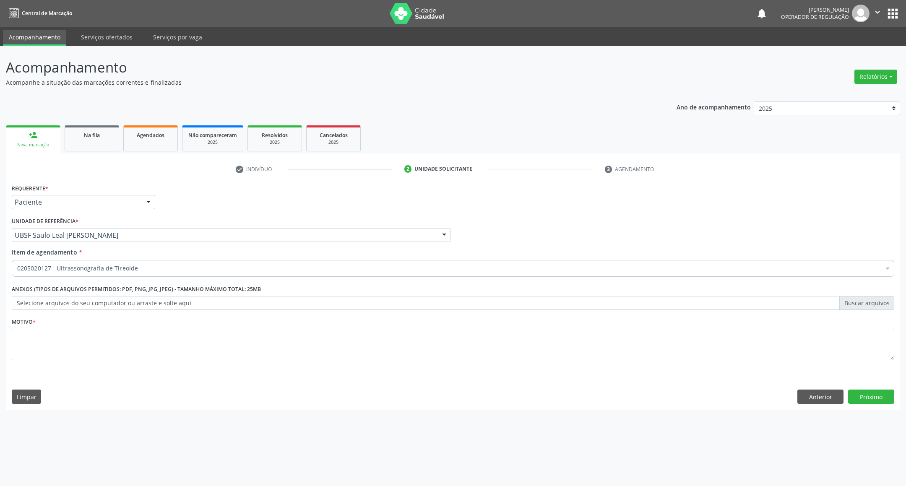
checkbox Tireoide "true"
checkbox Capsula\) "false"
click at [142, 350] on textarea at bounding box center [453, 345] width 882 height 32
type textarea "ROTINA"
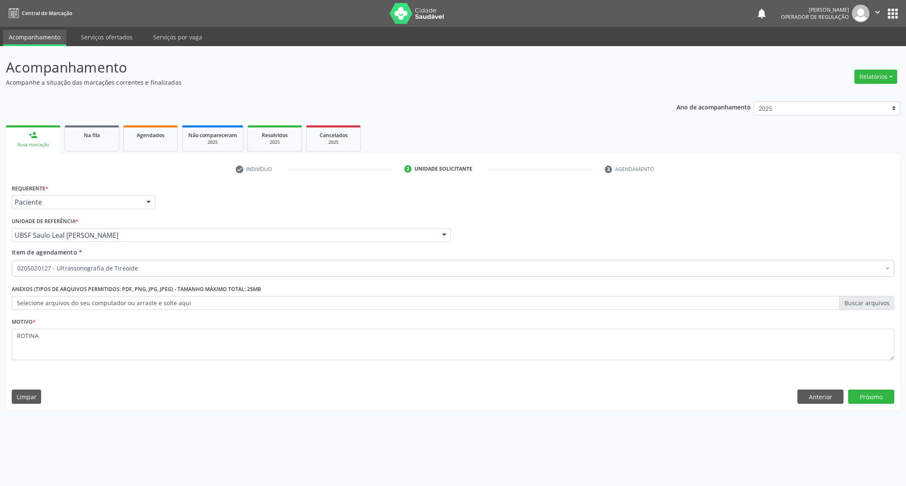
click at [136, 273] on div "0205020127 - Ultrassonografia de Tireoide" at bounding box center [453, 268] width 882 height 17
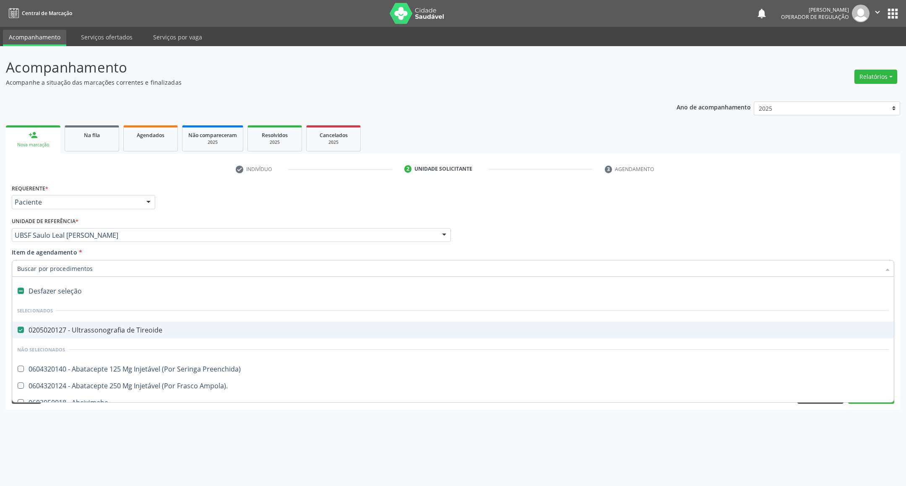
click at [187, 211] on div "Requerente * Paciente Profissional de Saúde Paciente Nenhum resultado encontrad…" at bounding box center [453, 198] width 887 height 33
